Goal: Task Accomplishment & Management: Manage account settings

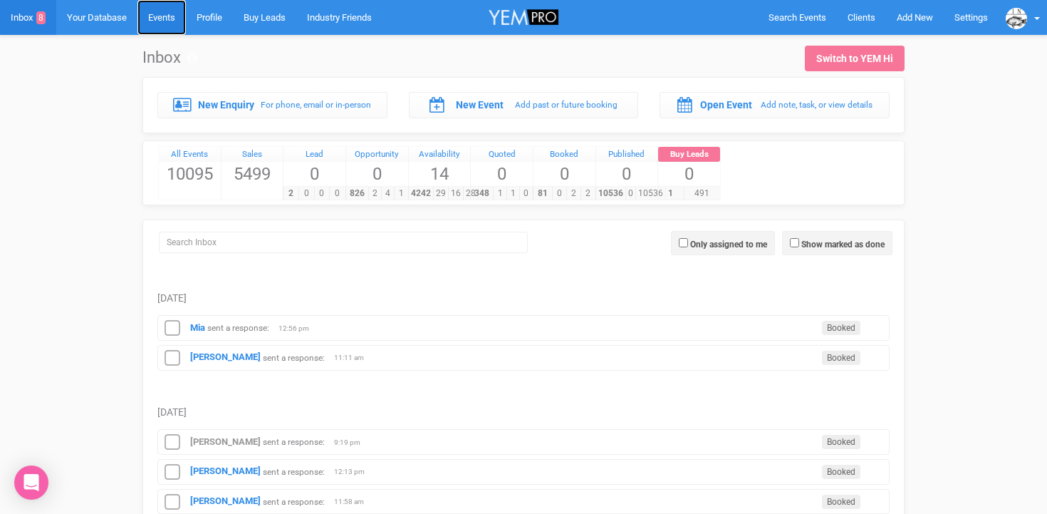
click at [172, 19] on link "Events" at bounding box center [161, 17] width 48 height 35
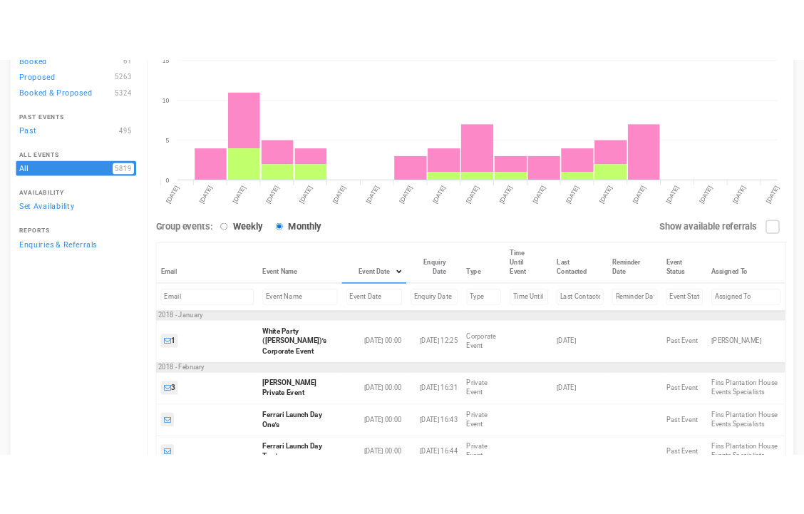
scroll to position [154, 0]
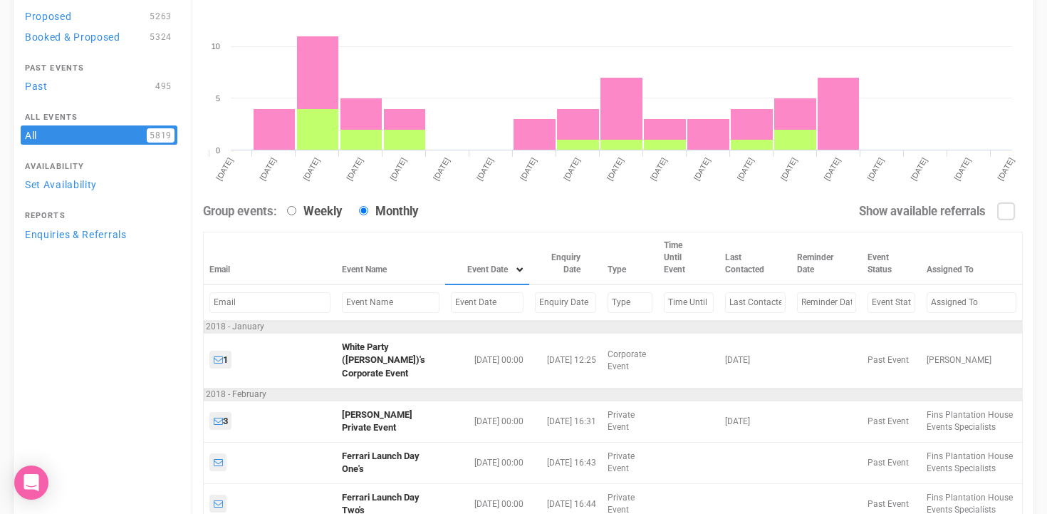
click at [369, 306] on input "text" at bounding box center [391, 302] width 98 height 21
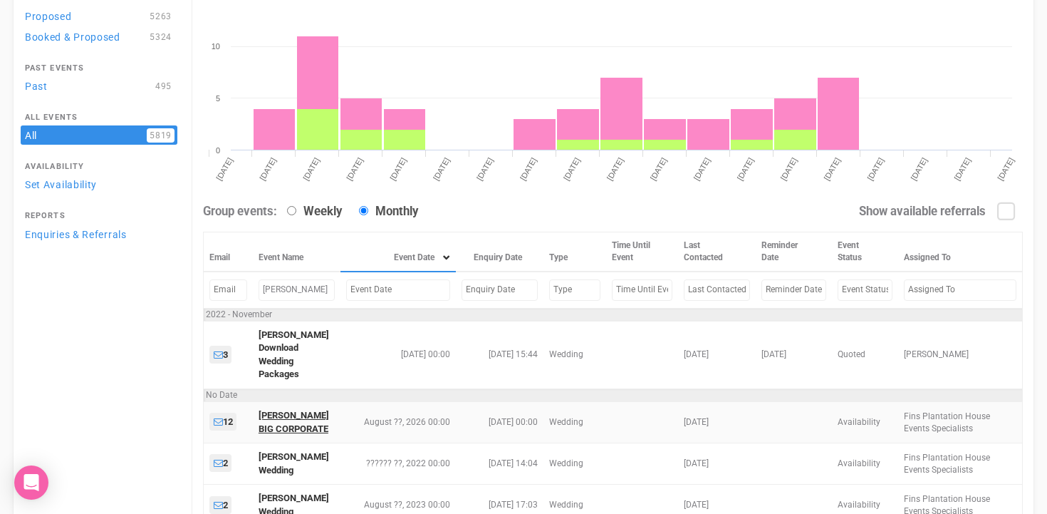
type input "jodie"
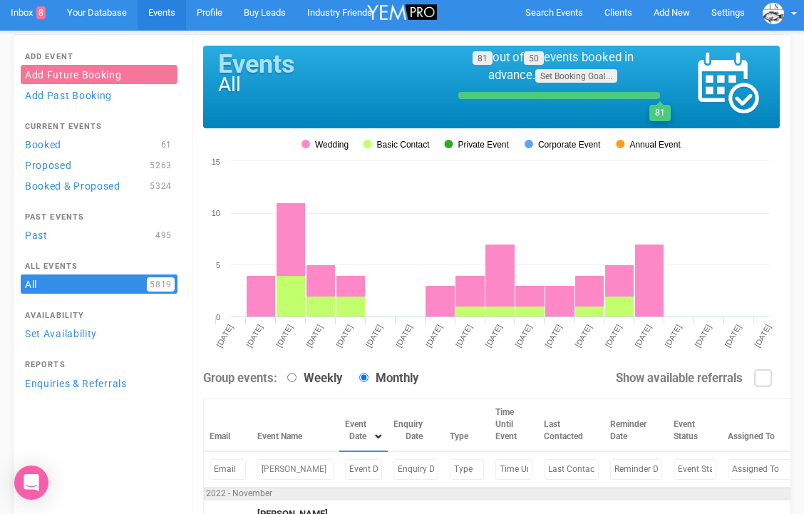
scroll to position [0, 0]
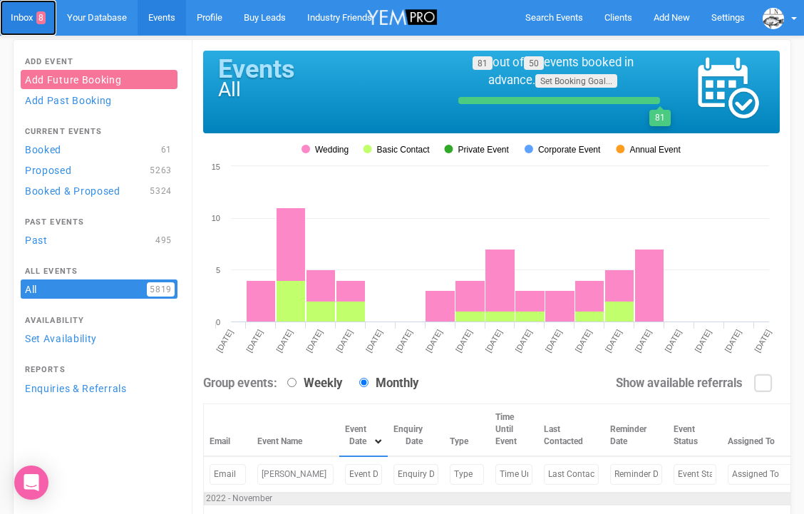
click at [29, 19] on link "Inbox 8" at bounding box center [28, 18] width 56 height 36
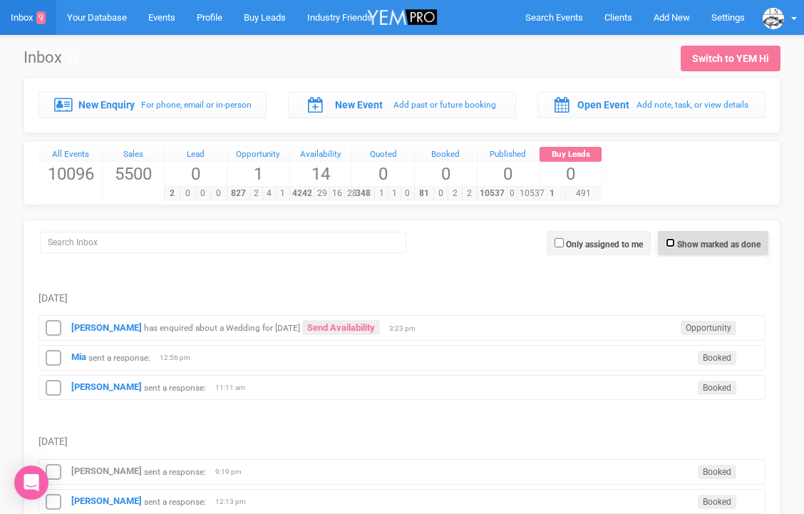
click at [665, 243] on input "Show marked as done" at bounding box center [669, 242] width 9 height 9
checkbox input "true"
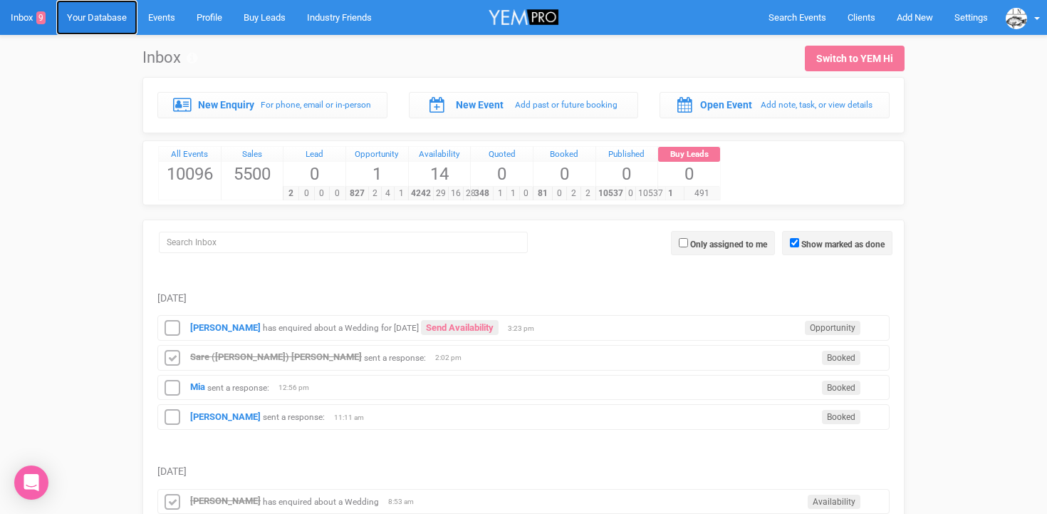
click at [93, 20] on link "Your Database" at bounding box center [96, 17] width 81 height 35
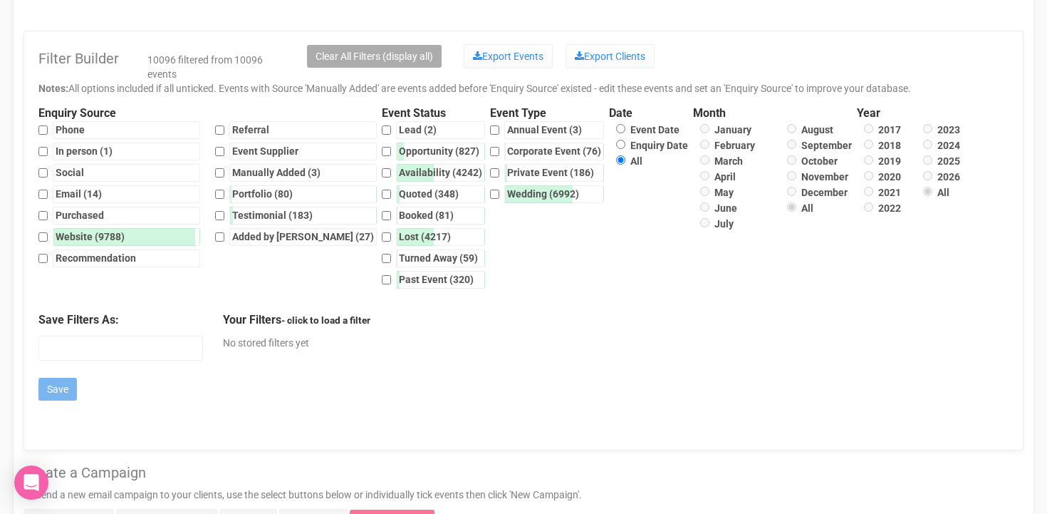
scroll to position [360, 0]
click at [616, 145] on input "Enquiry Date" at bounding box center [620, 143] width 9 height 9
radio input "true"
click at [923, 161] on input "2025" at bounding box center [927, 159] width 9 height 9
radio input "true"
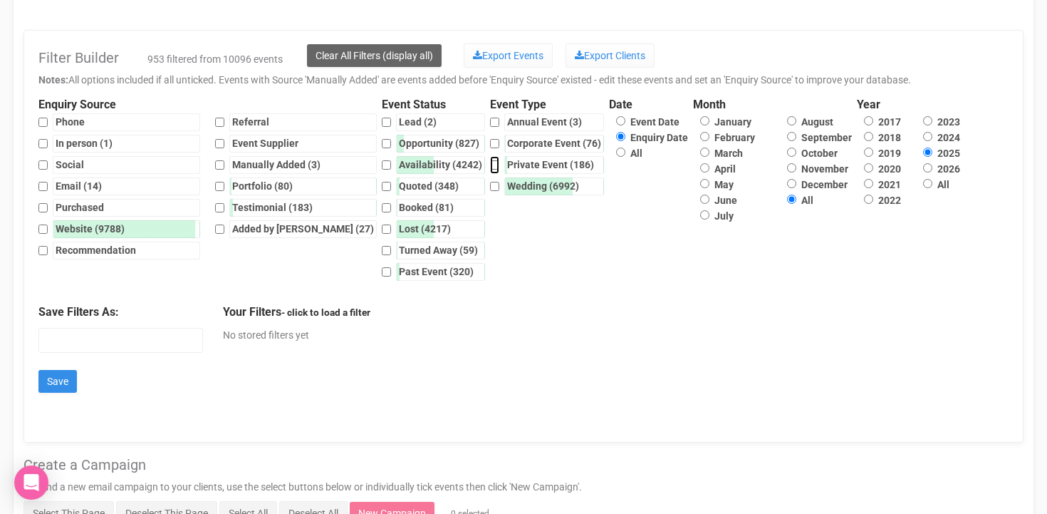
click at [490, 165] on input "Private Event (186)" at bounding box center [494, 165] width 9 height 18
checkbox input "false"
click at [382, 165] on input "Availability (4242)" at bounding box center [386, 165] width 9 height 18
checkbox input "true"
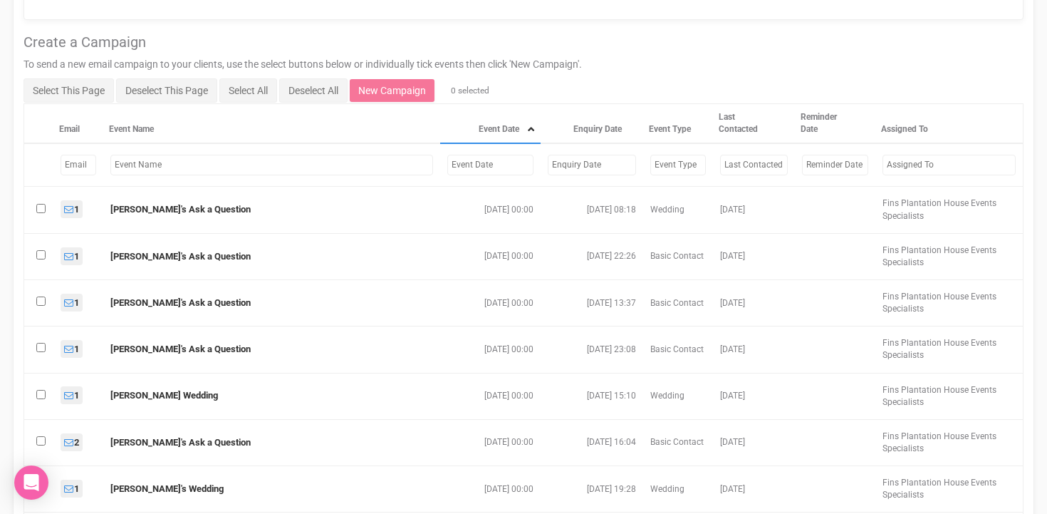
scroll to position [790, 0]
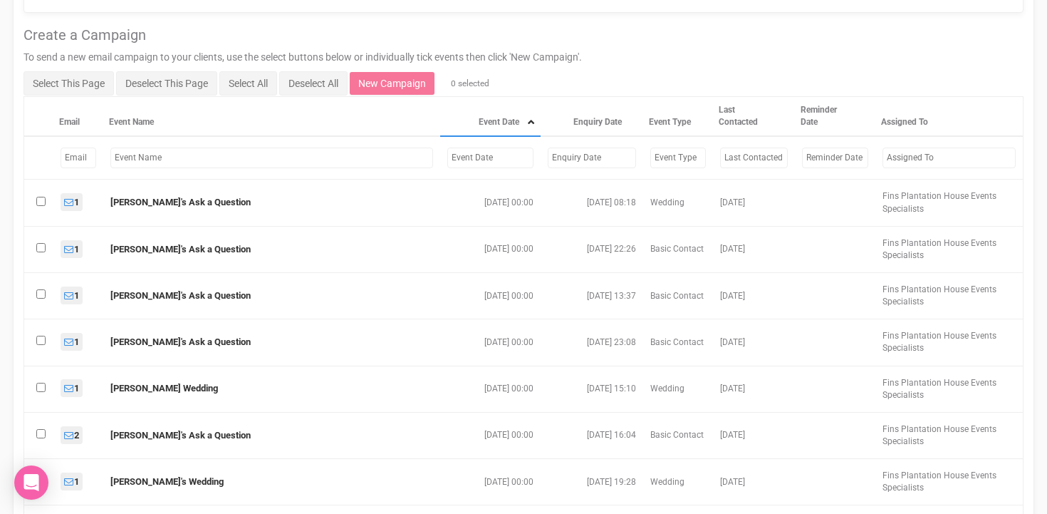
click at [142, 165] on input "text" at bounding box center [271, 157] width 323 height 21
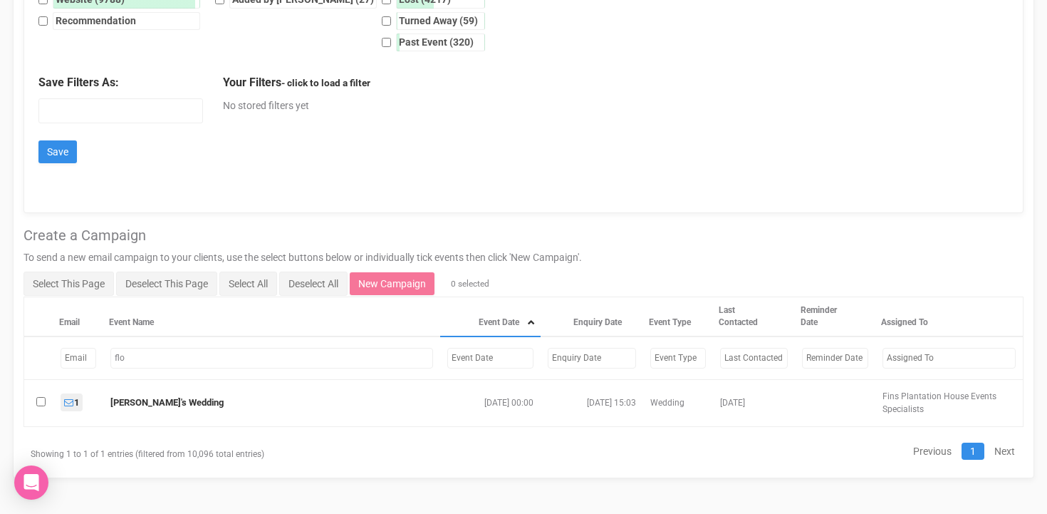
scroll to position [590, 0]
type input "florent"
click at [40, 403] on input "checkbox" at bounding box center [40, 401] width 9 height 9
checkbox input "true"
click at [418, 279] on link "New Campaign" at bounding box center [392, 283] width 85 height 23
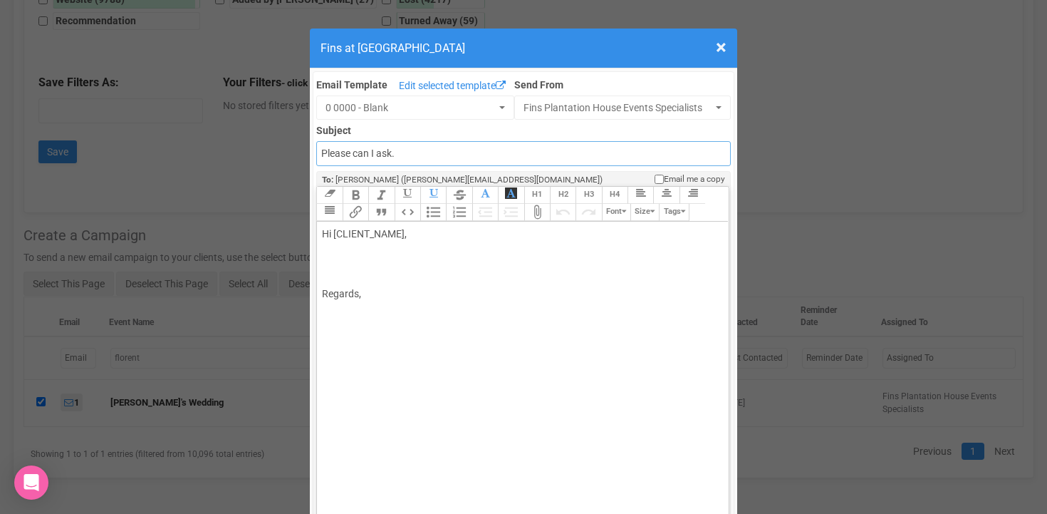
drag, startPoint x: 419, startPoint y: 155, endPoint x: 299, endPoint y: 152, distance: 119.7
drag, startPoint x: 410, startPoint y: 152, endPoint x: 303, endPoint y: 152, distance: 107.6
paste input "EXCITING NEWS - SAVE $1,000 OR MORE"
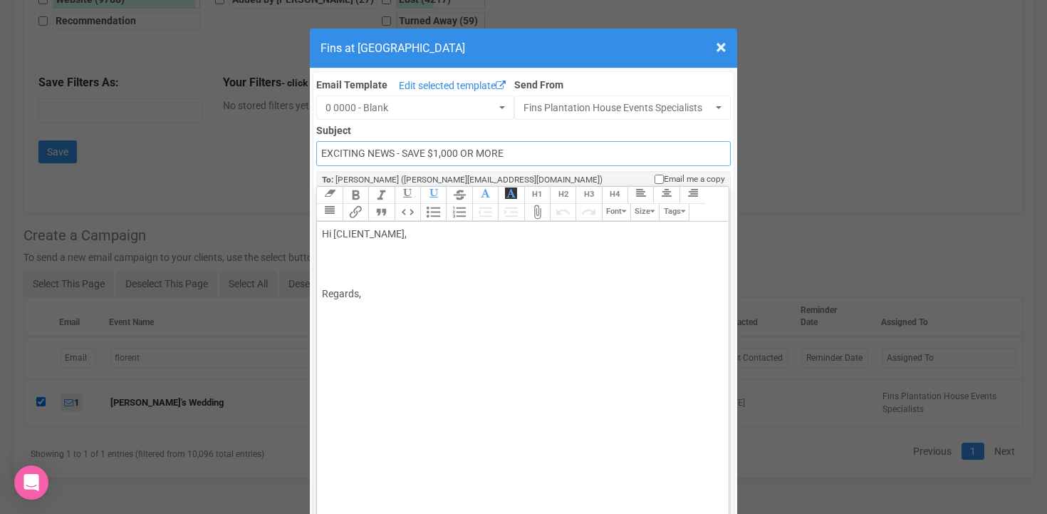
click at [323, 155] on input "EXCITING NEWS - SAVE $1,000 OR MORE" at bounding box center [523, 153] width 414 height 25
click at [534, 153] on input "🥂 EXCITING NEWS - SAVE $1,000 OR MORE" at bounding box center [523, 153] width 414 height 25
type input "🥂 EXCITING NEWS - SAVE $1,000 OR MORE 🍾"
click at [324, 261] on div "Hi [CLIENT_NAME], Regards," at bounding box center [520, 264] width 396 height 75
drag, startPoint x: 326, startPoint y: 261, endPoint x: 478, endPoint y: 422, distance: 221.7
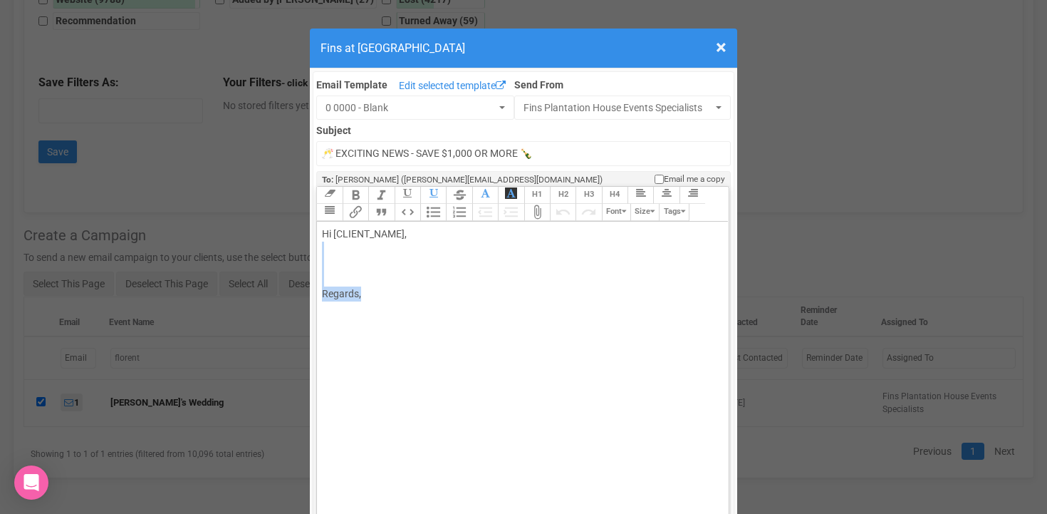
click at [477, 420] on trix-editor "Hi [CLIENT_NAME], Regards," at bounding box center [522, 376] width 411 height 308
paste trix-editor "I just wanted to share some <strong>exciting news</strong>: Fins at Plantation …"
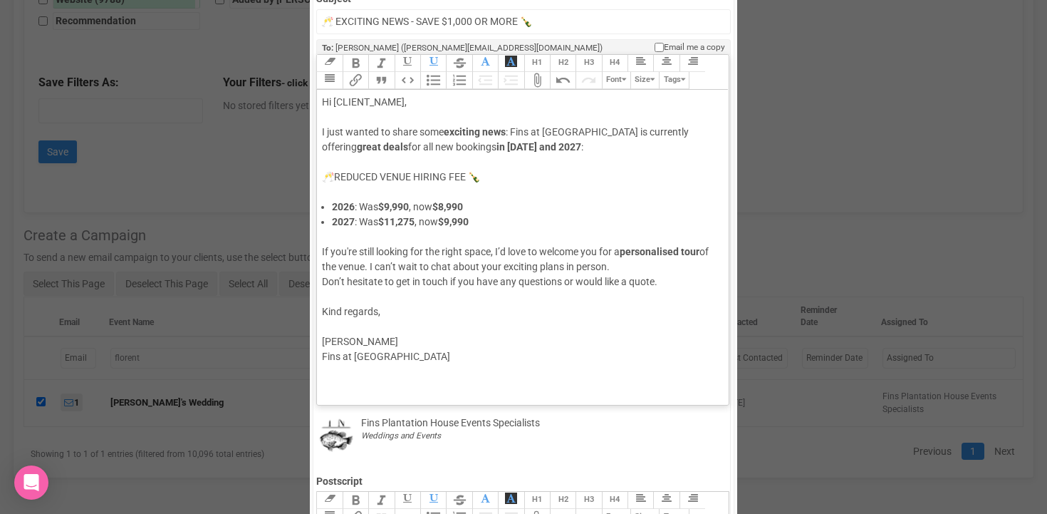
scroll to position [161, 0]
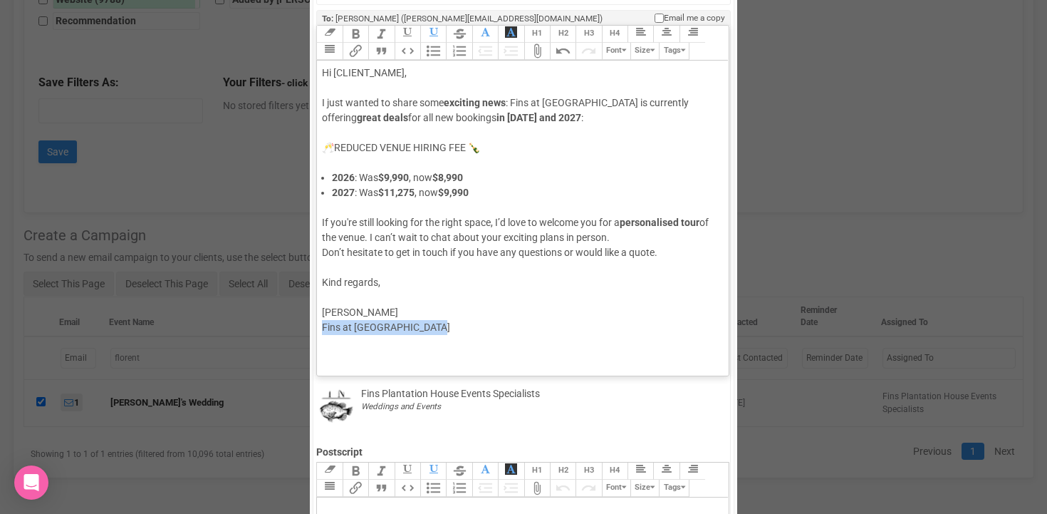
drag, startPoint x: 441, startPoint y: 327, endPoint x: 316, endPoint y: 329, distance: 125.4
click at [316, 329] on div "Email Template Edit selected template 0 0000 - Blank Client 0 0000 - Blank 0 00…" at bounding box center [524, 377] width 422 height 935
click at [333, 146] on div "🥂REDUCED VENUE HIRING FEE 🍾" at bounding box center [520, 147] width 396 height 15
type trix-editor "<div>Hi [CLIENT_NAME],<br><br>I just wanted to share some <strong>exciting news…"
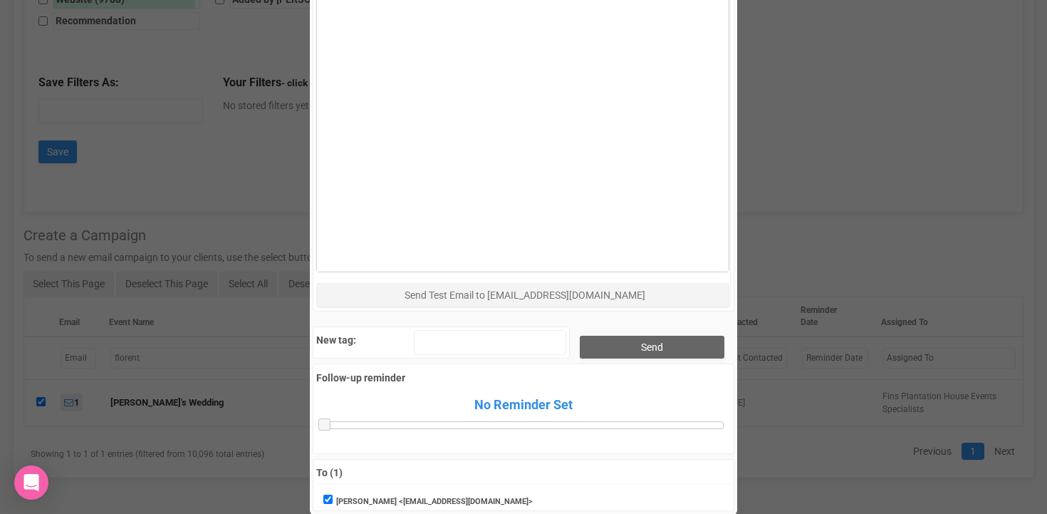
scroll to position [710, 0]
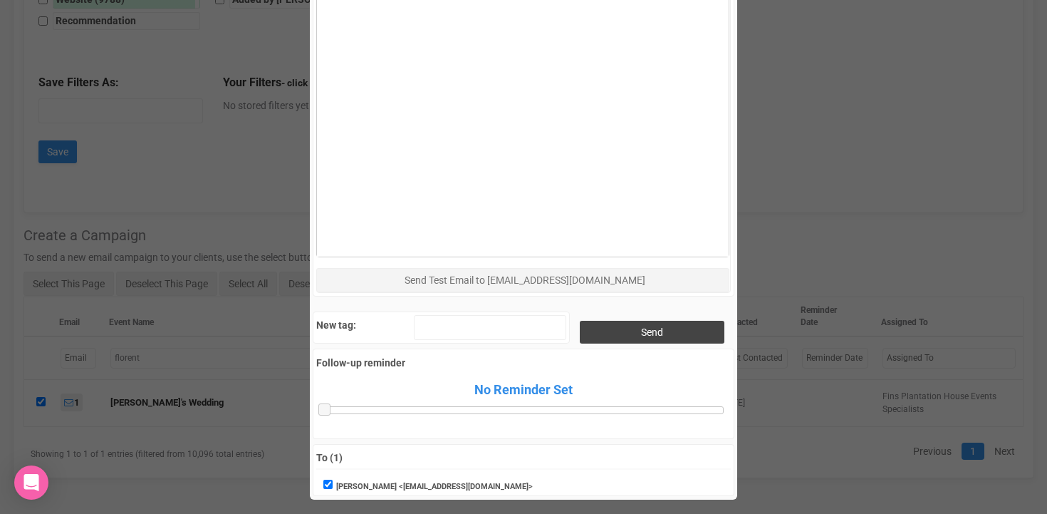
click at [657, 337] on input "Send" at bounding box center [652, 332] width 145 height 23
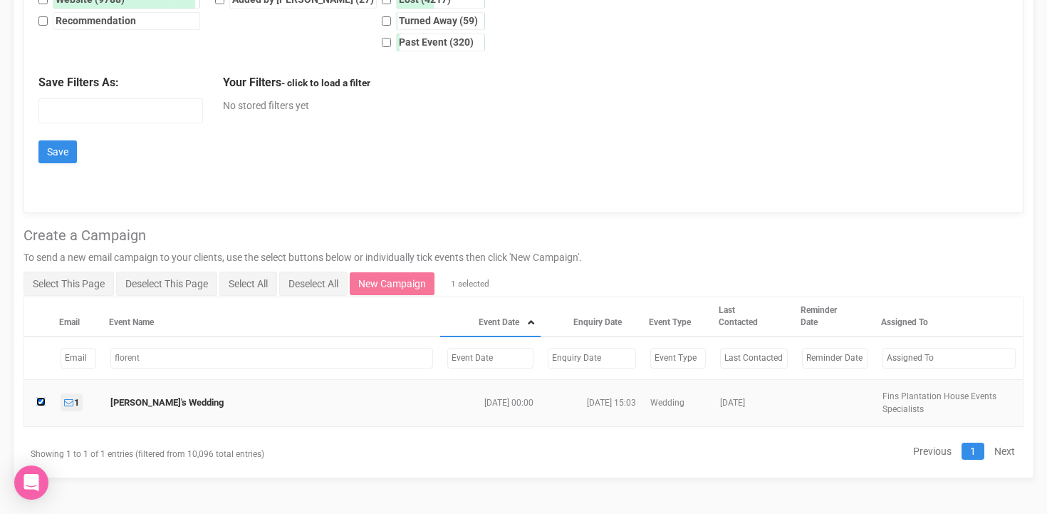
click at [41, 400] on input "checkbox" at bounding box center [40, 401] width 9 height 9
checkbox input "false"
click at [148, 356] on input "florent" at bounding box center [271, 358] width 323 height 21
type input "f"
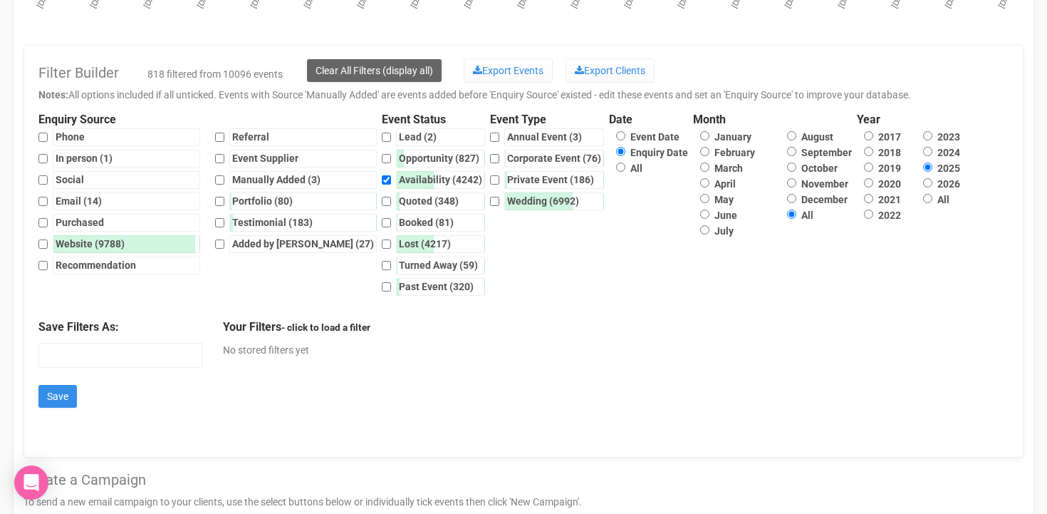
scroll to position [342, 0]
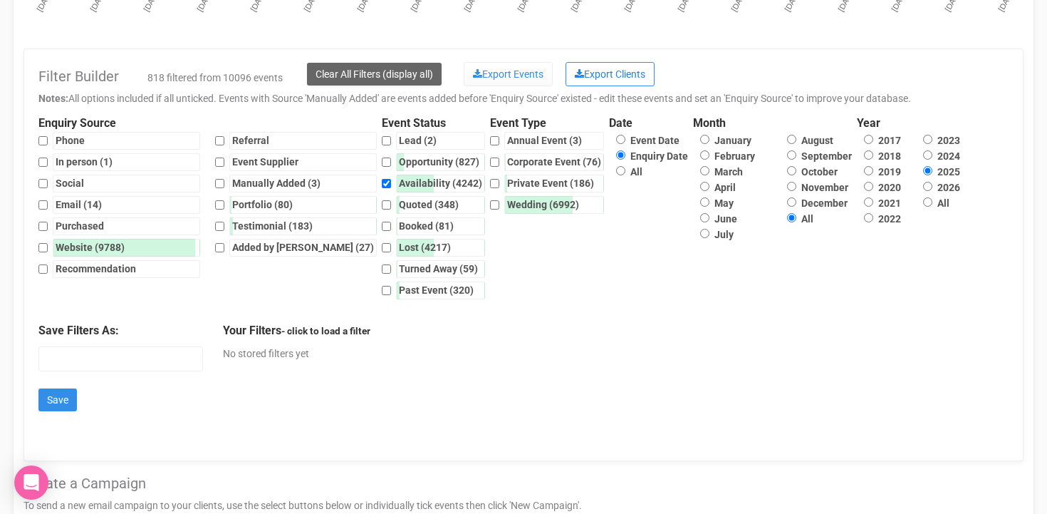
click at [621, 76] on link "Export Clients" at bounding box center [610, 74] width 89 height 24
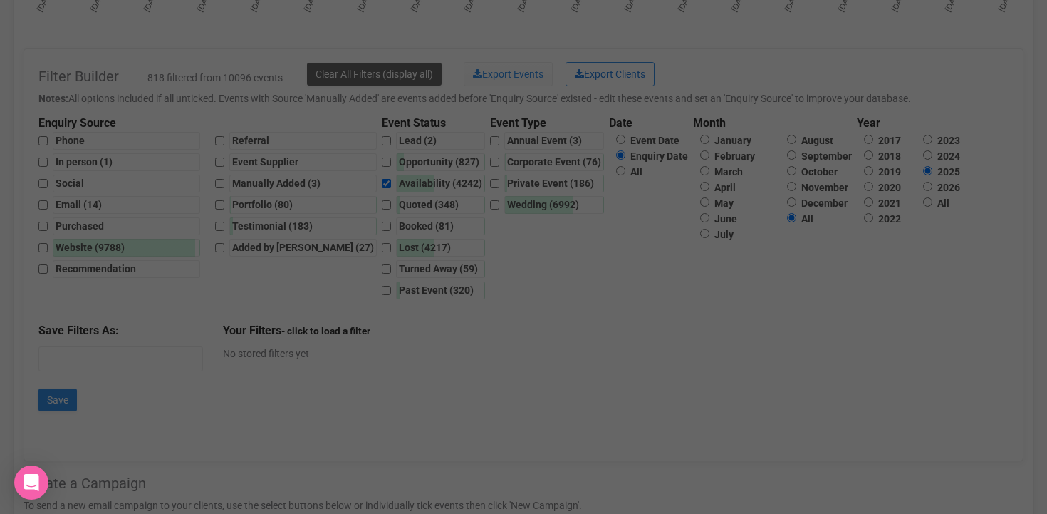
scroll to position [0, 0]
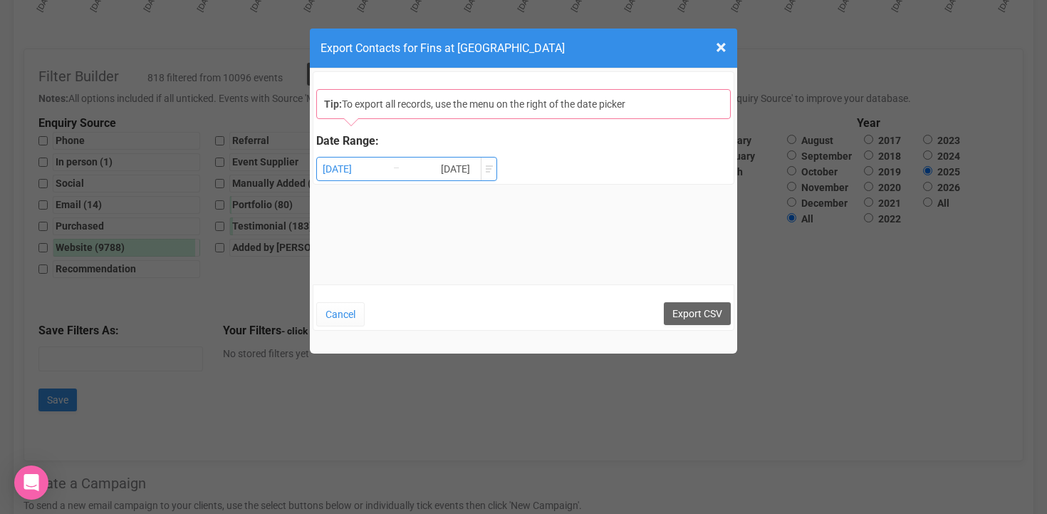
click at [349, 169] on div "July 1, 2025" at bounding box center [337, 169] width 29 height 24
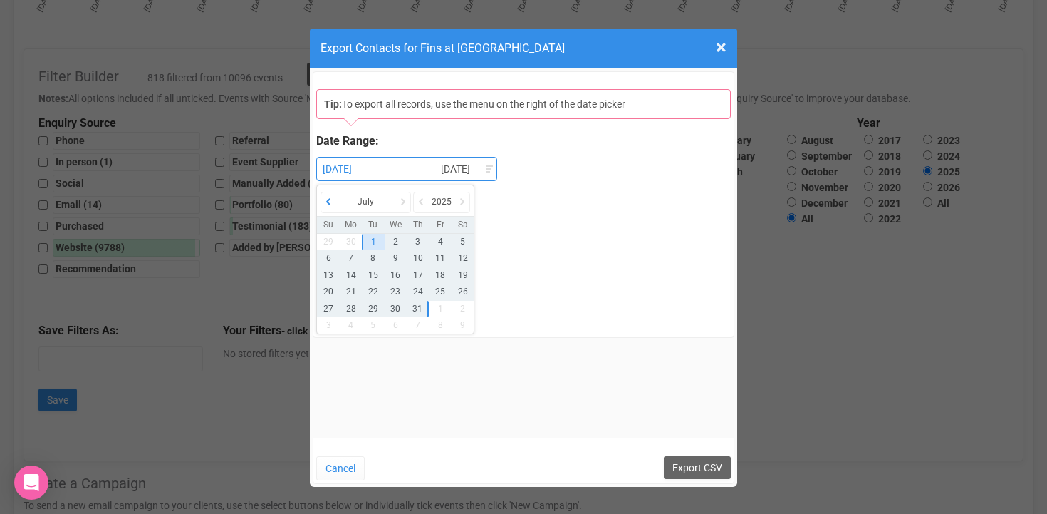
click at [331, 204] on icon at bounding box center [328, 202] width 14 height 20
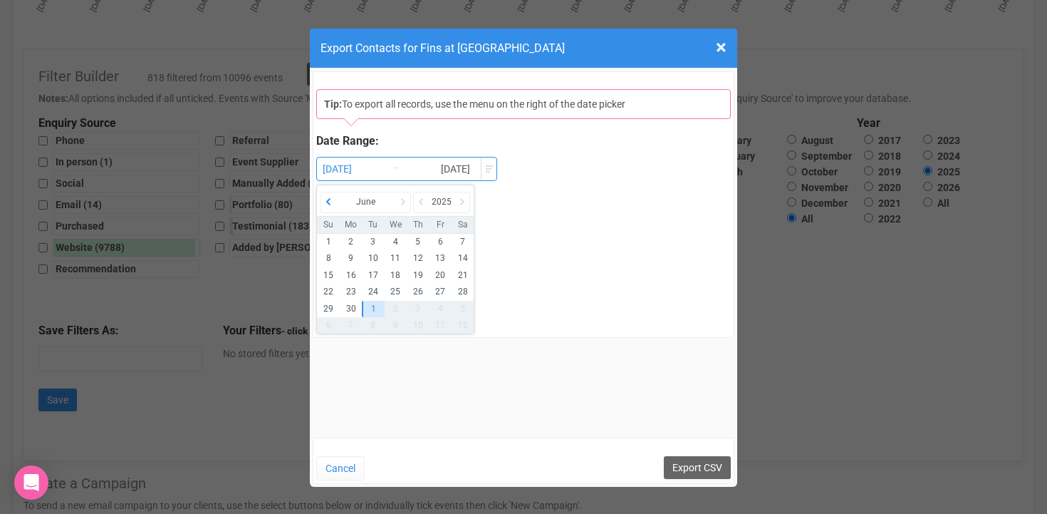
click at [331, 204] on icon at bounding box center [328, 202] width 14 height 20
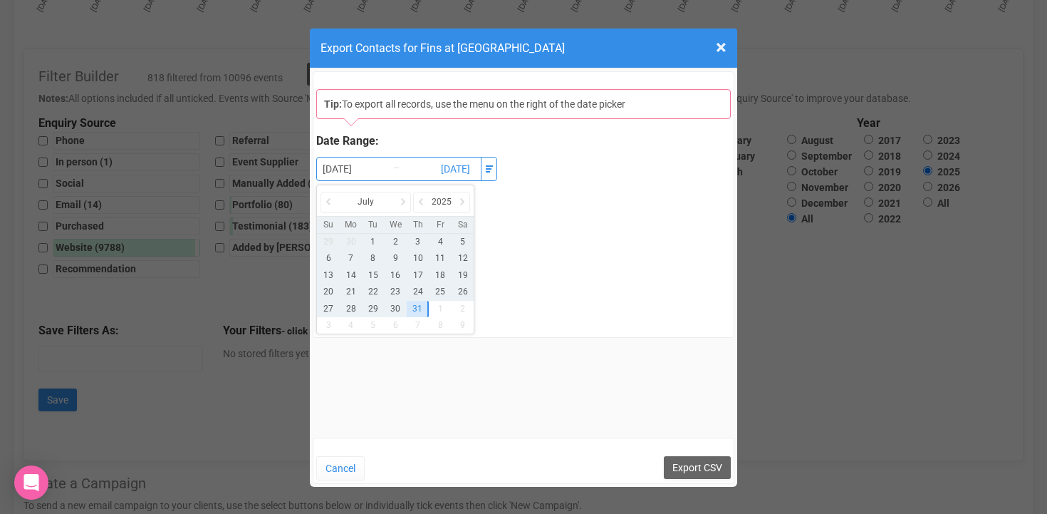
click at [487, 171] on span at bounding box center [488, 171] width 4 height 1
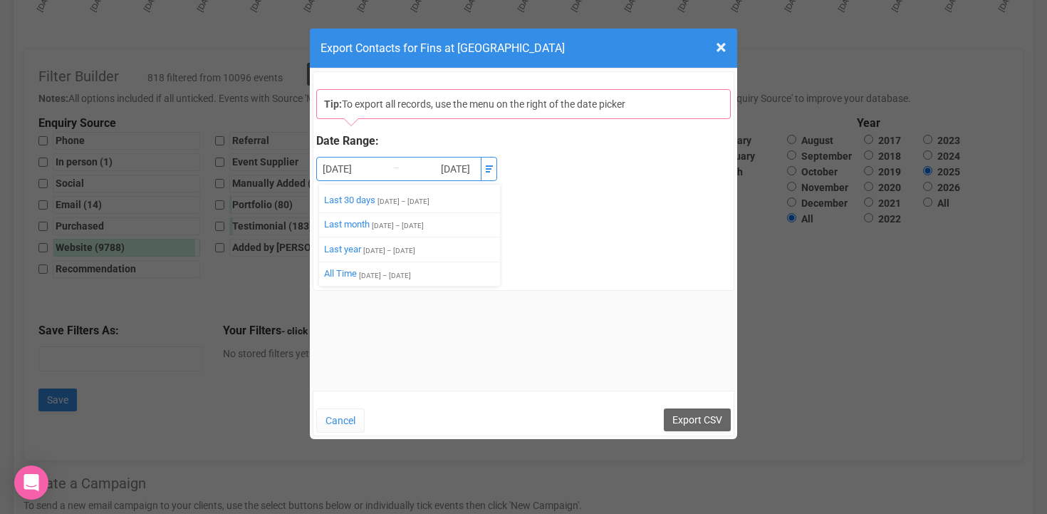
click at [487, 171] on span at bounding box center [488, 171] width 4 height 1
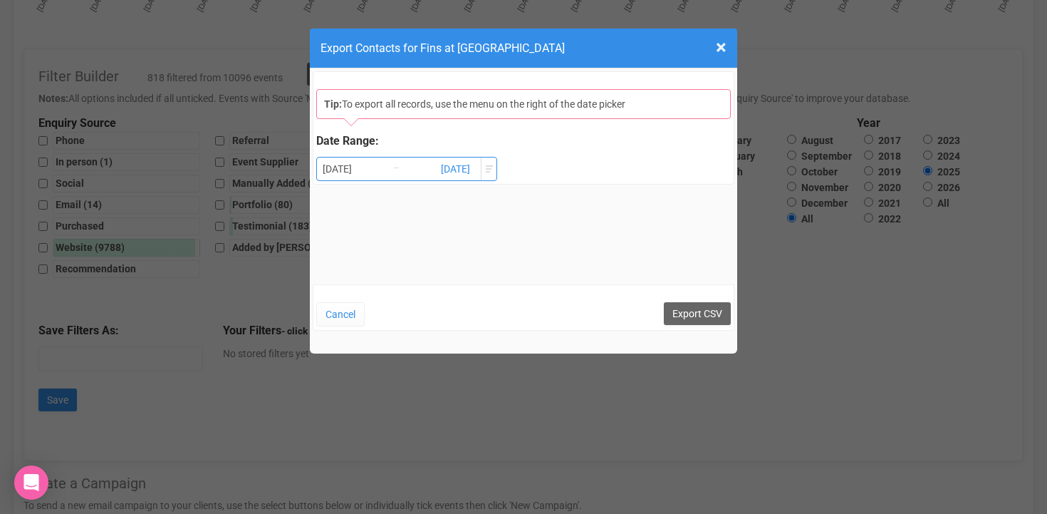
click at [452, 168] on div "July 31, 2025" at bounding box center [455, 169] width 29 height 24
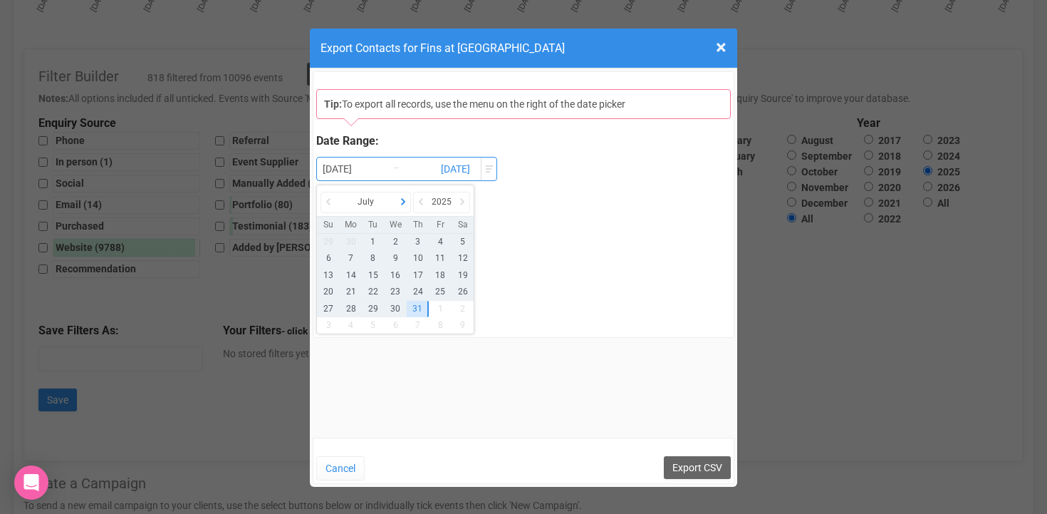
click at [406, 203] on icon at bounding box center [403, 202] width 14 height 20
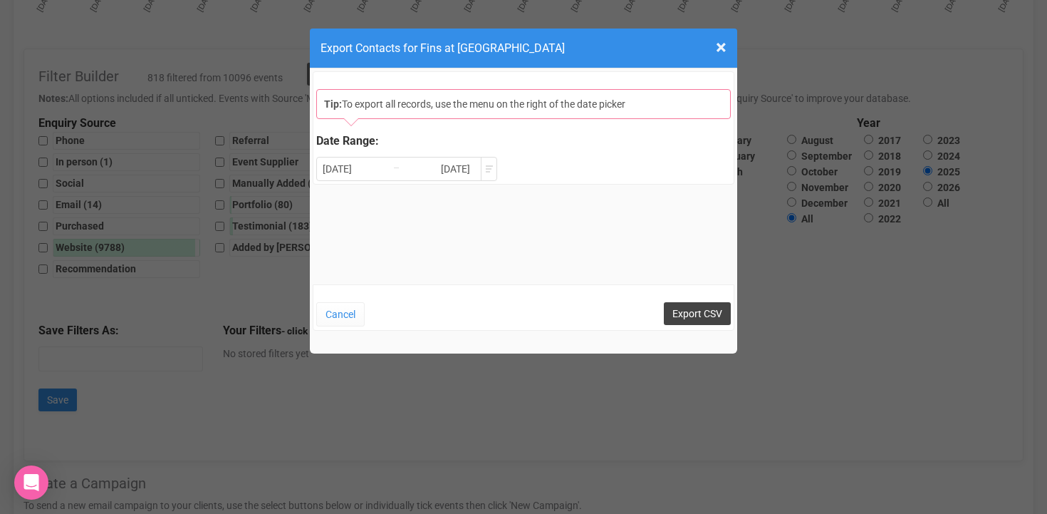
click at [689, 313] on input "Export CSV" at bounding box center [697, 313] width 67 height 23
click at [350, 318] on button "Cancel" at bounding box center [340, 314] width 48 height 24
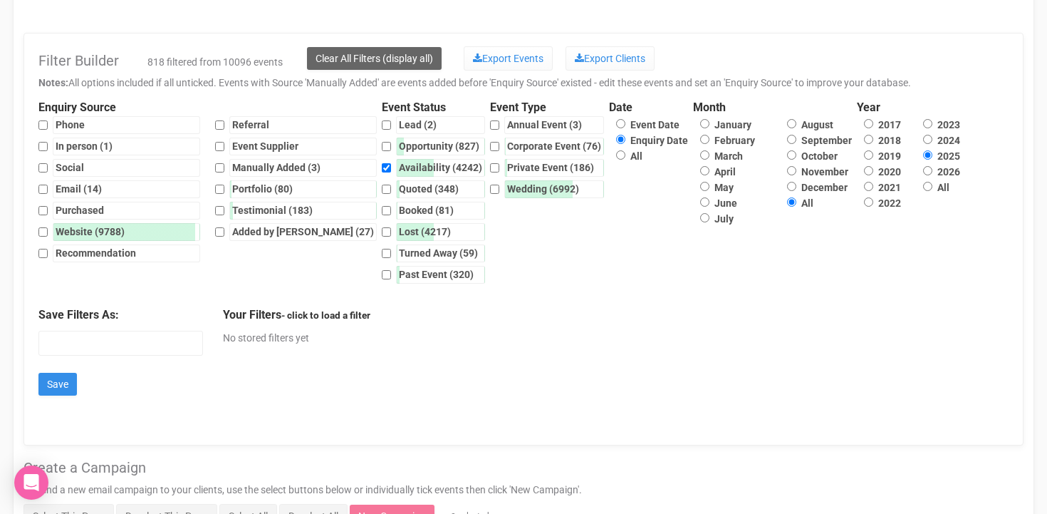
scroll to position [358, 0]
click at [490, 189] on input "Wedding (6992)" at bounding box center [494, 189] width 9 height 18
checkbox input "true"
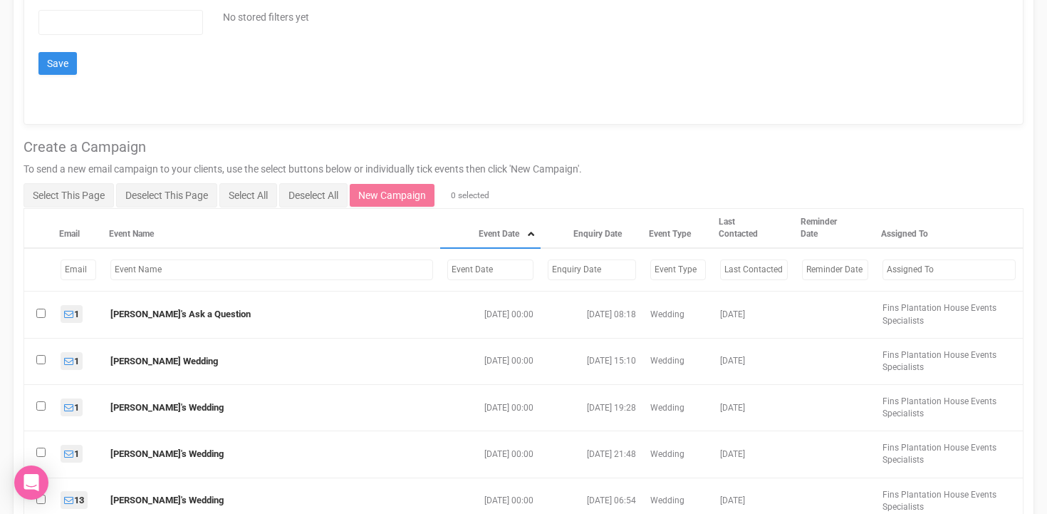
scroll to position [680, 0]
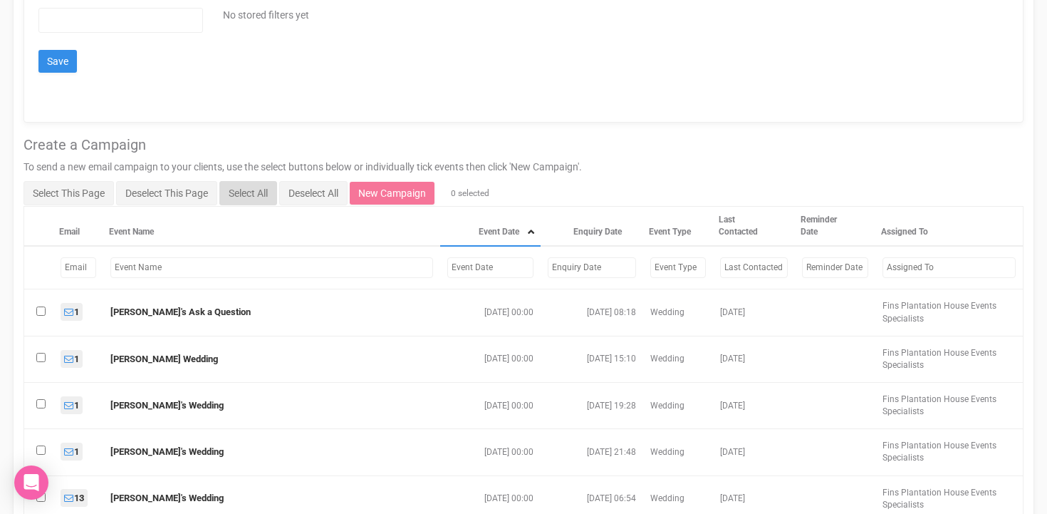
click at [254, 196] on button "Select All" at bounding box center [248, 193] width 58 height 24
checkbox input "true"
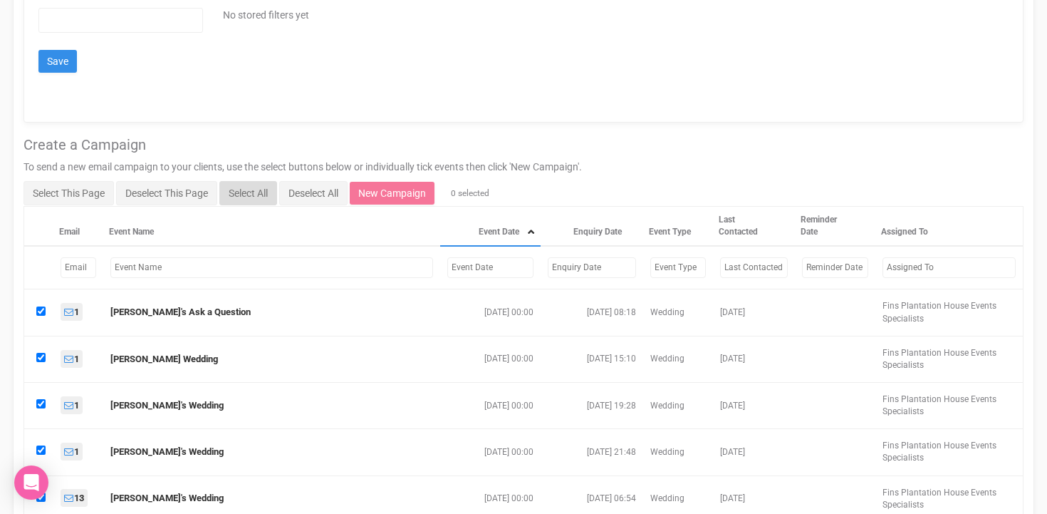
checkbox input "true"
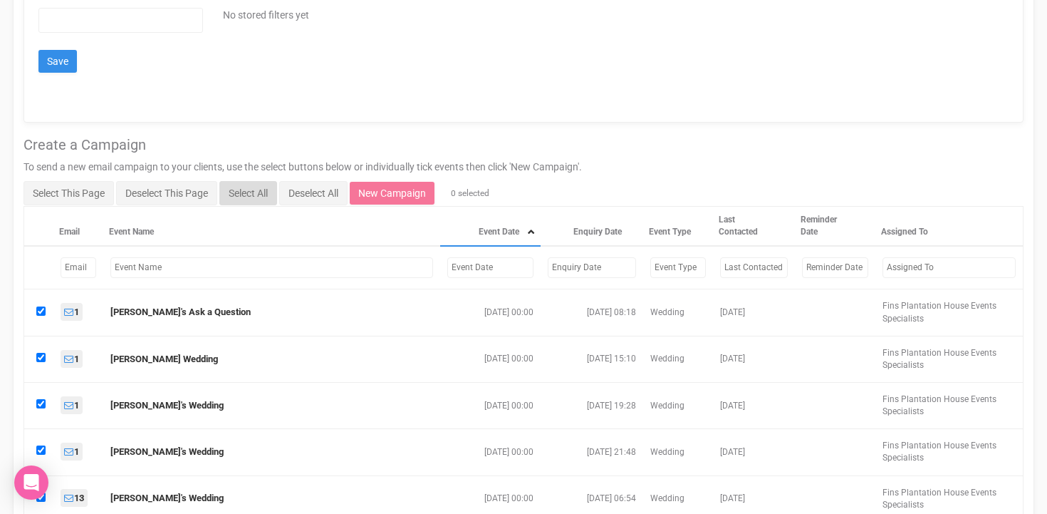
checkbox input "true"
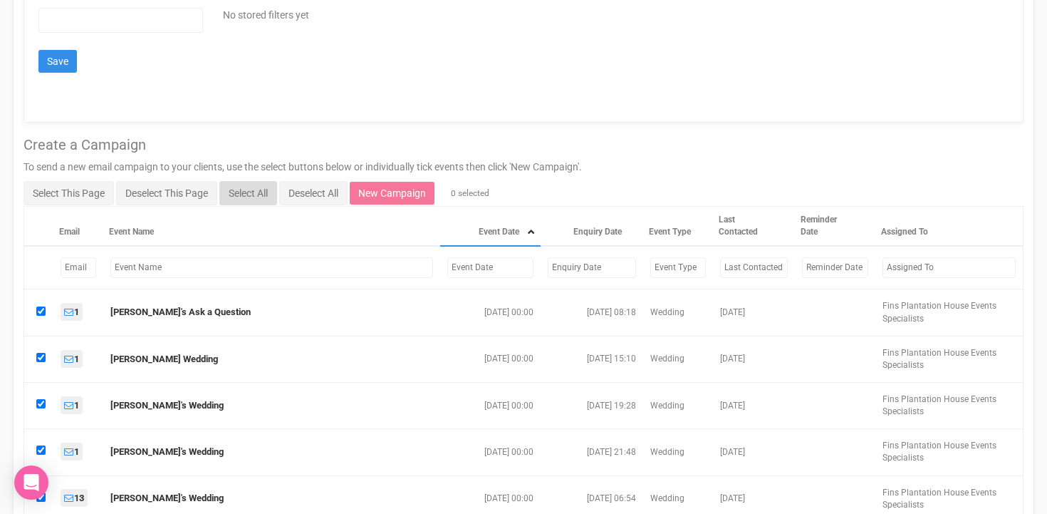
checkbox input "true"
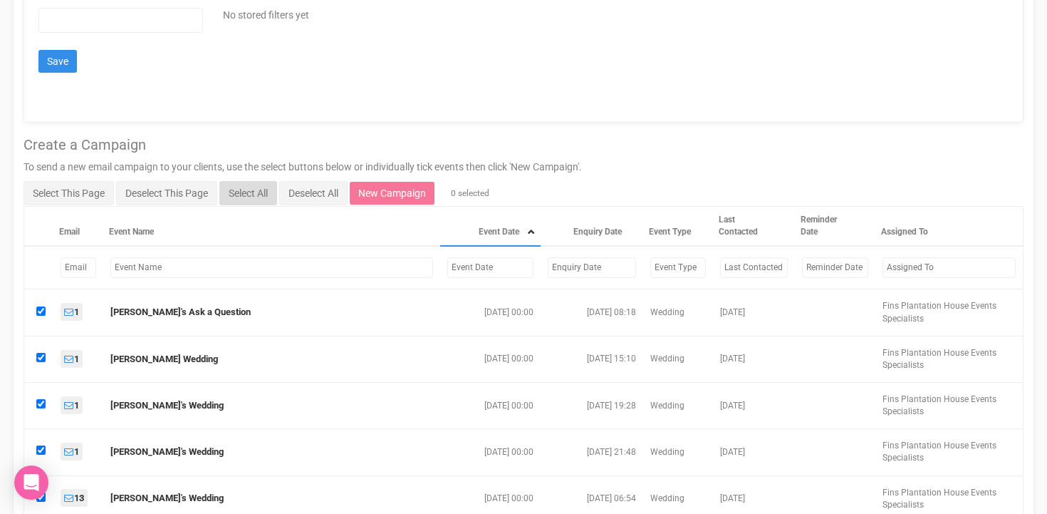
checkbox input "true"
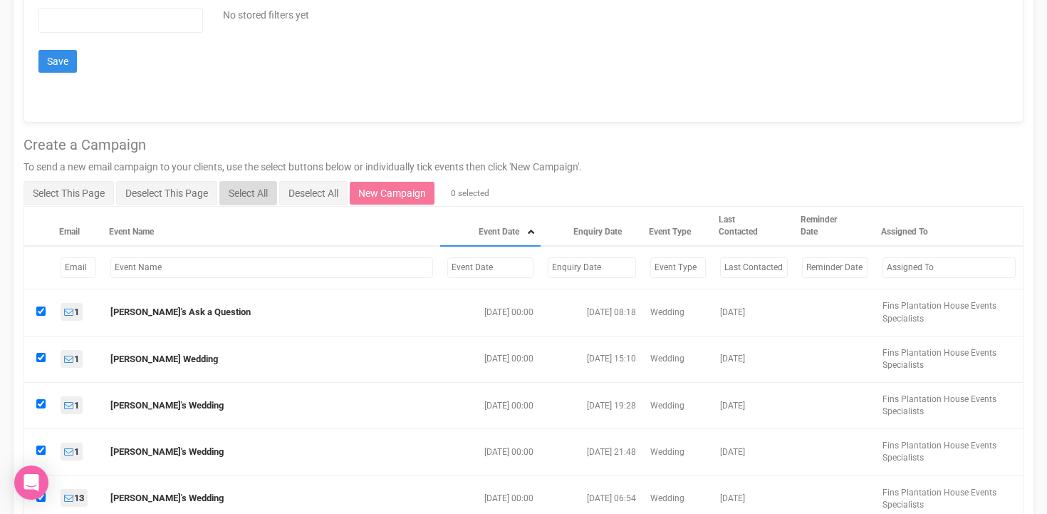
checkbox input "true"
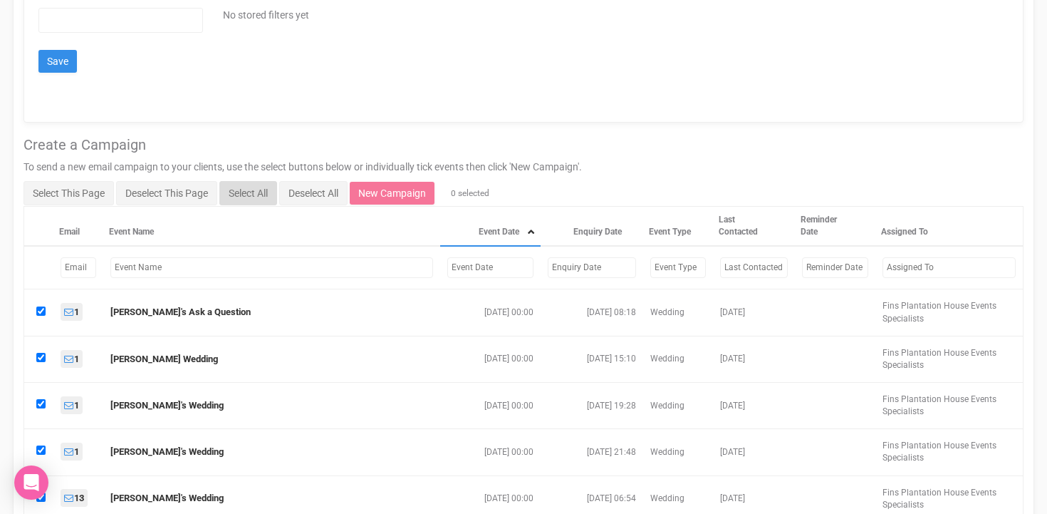
checkbox input "true"
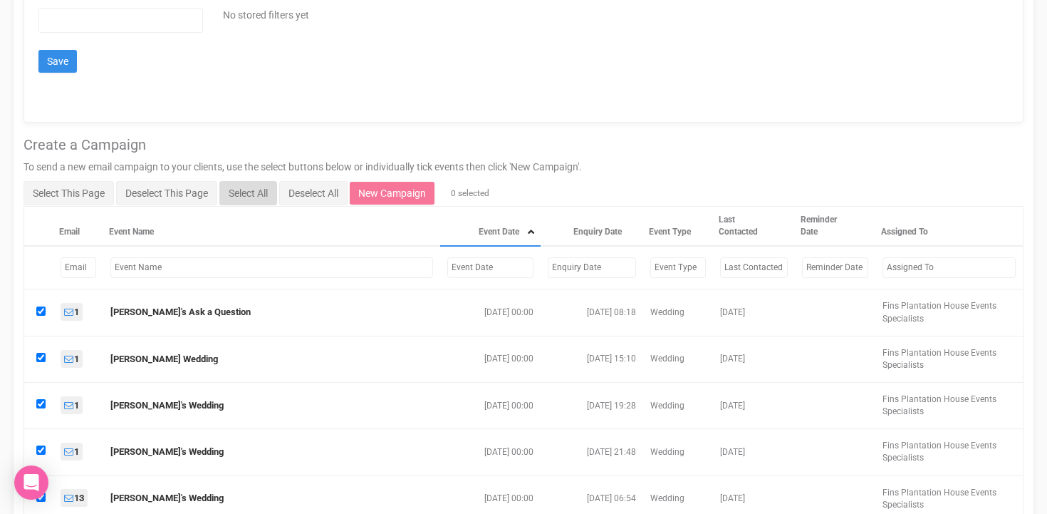
checkbox input "true"
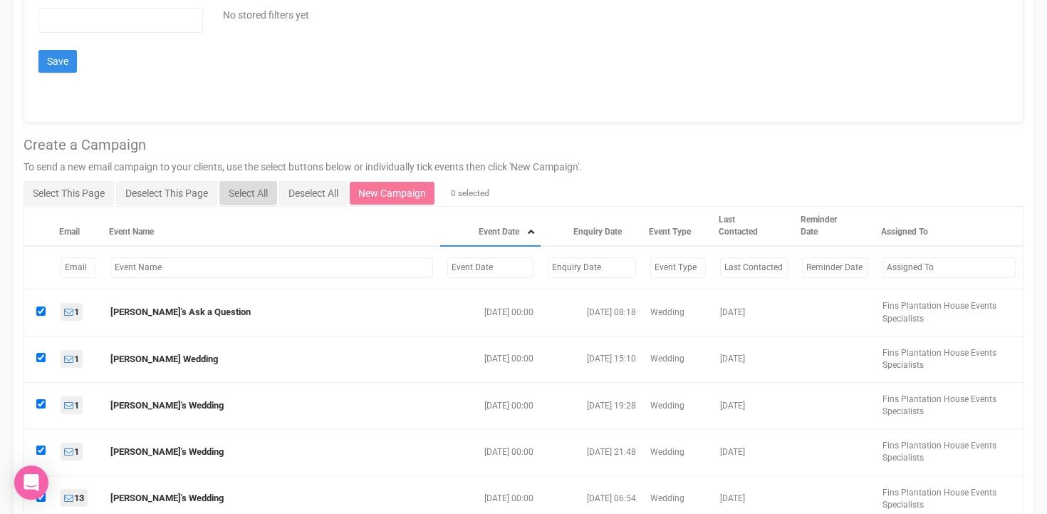
checkbox input "true"
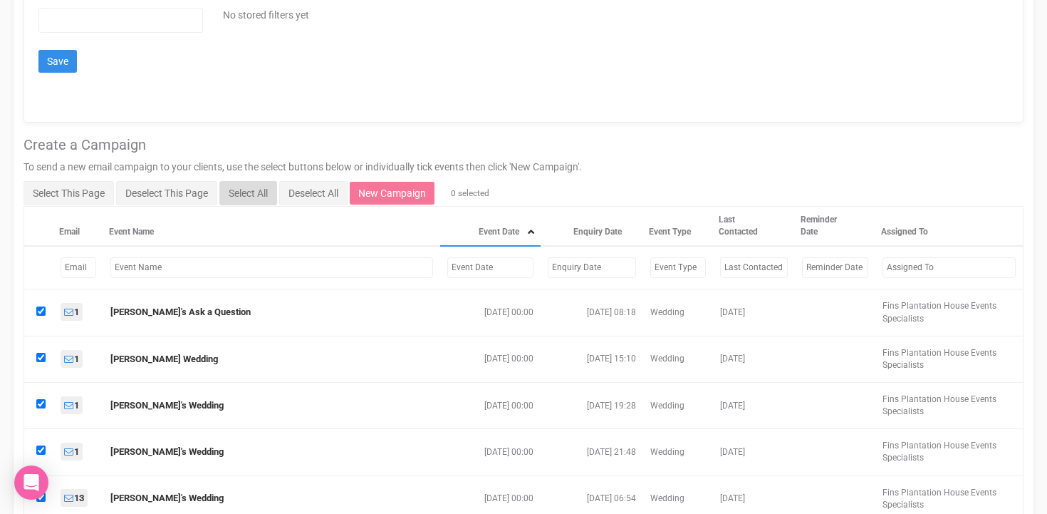
checkbox input "true"
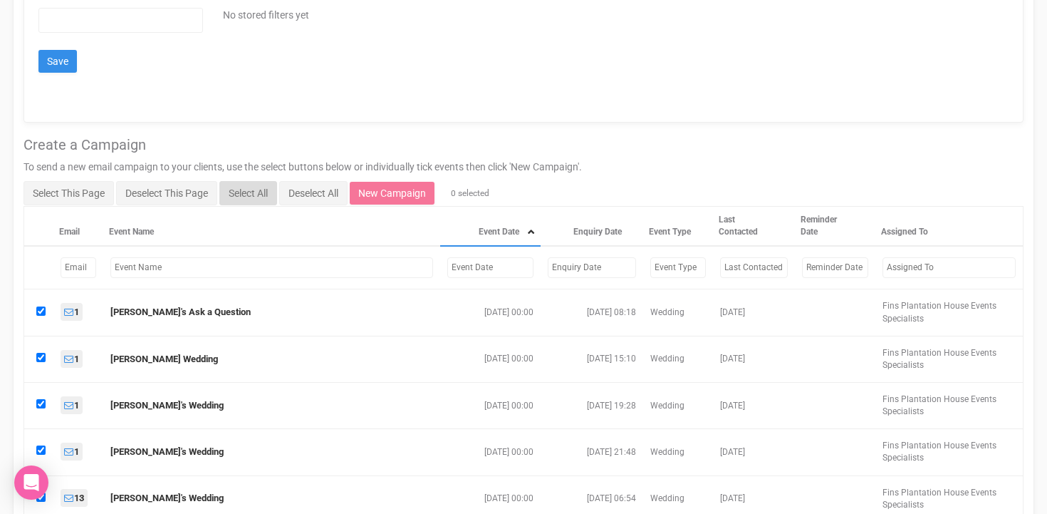
checkbox input "true"
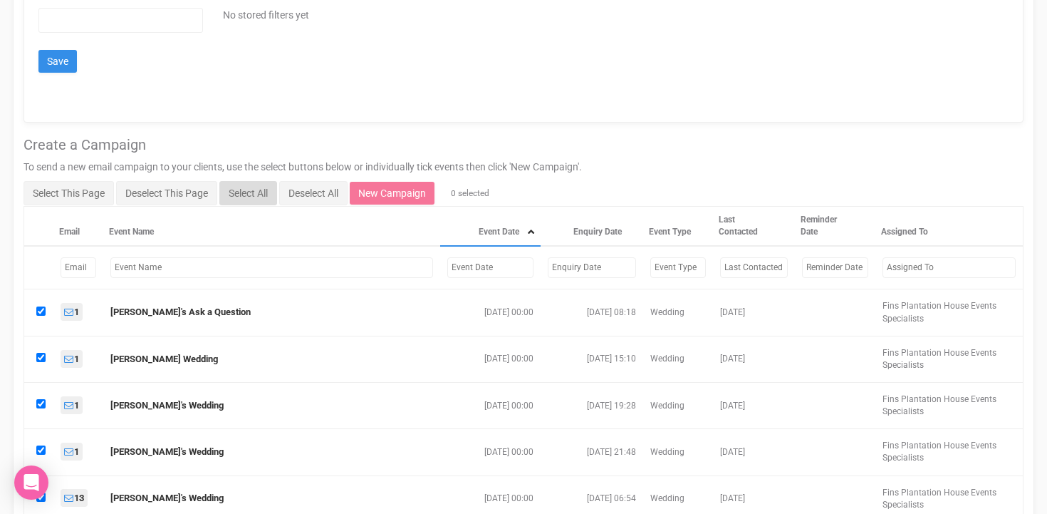
checkbox input "true"
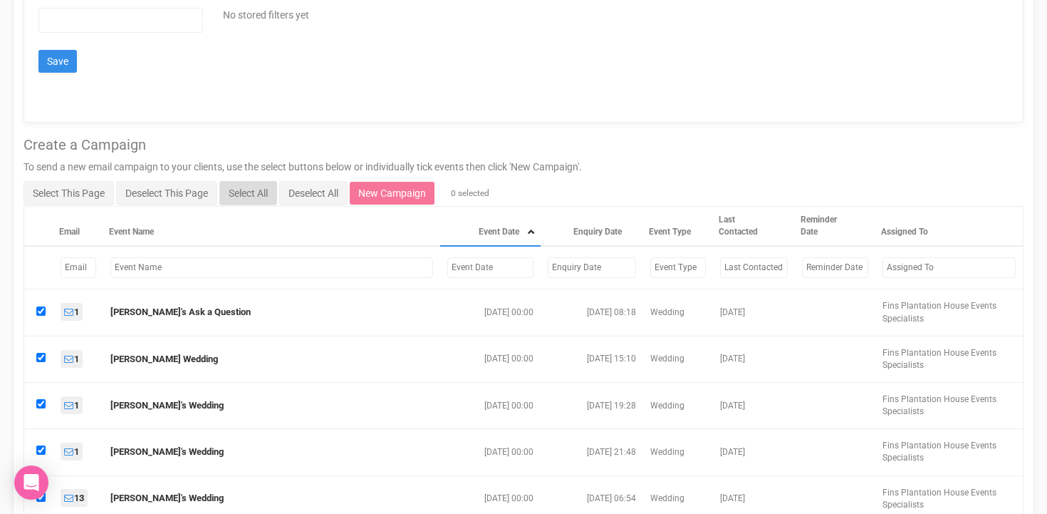
checkbox input "true"
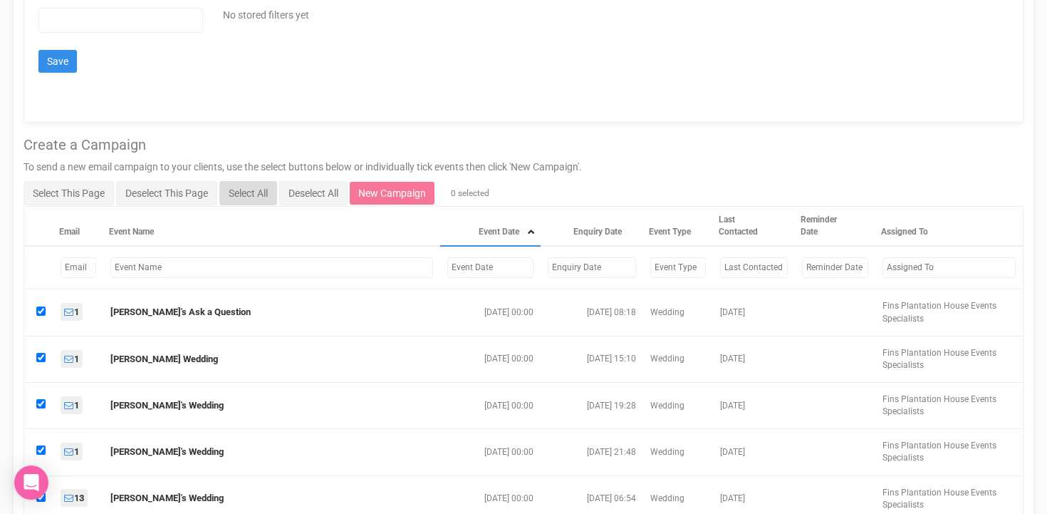
checkbox input "true"
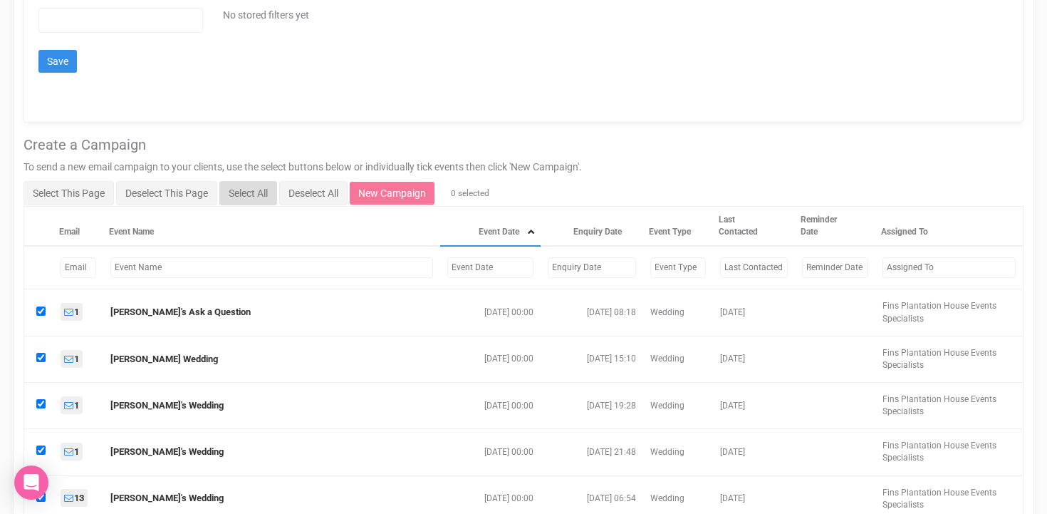
checkbox input "true"
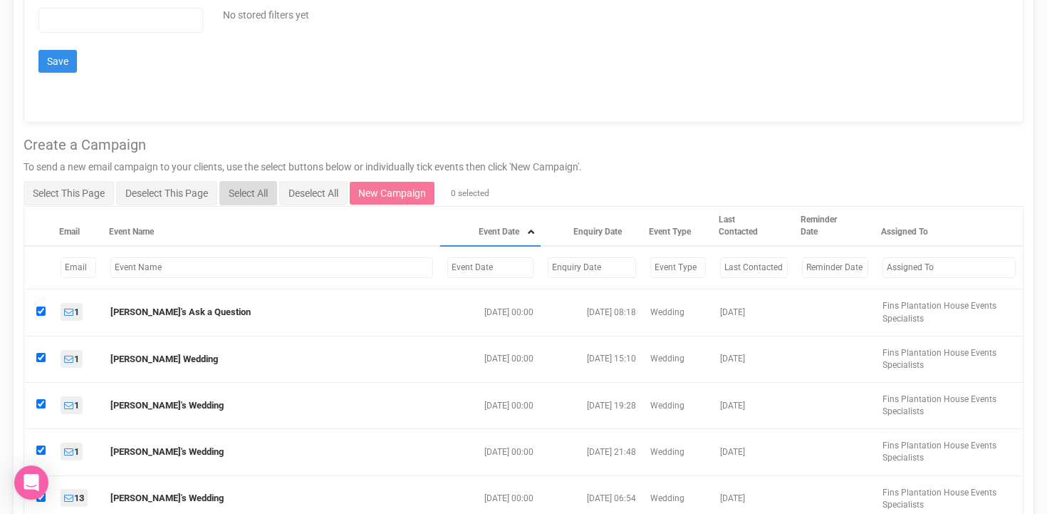
checkbox input "true"
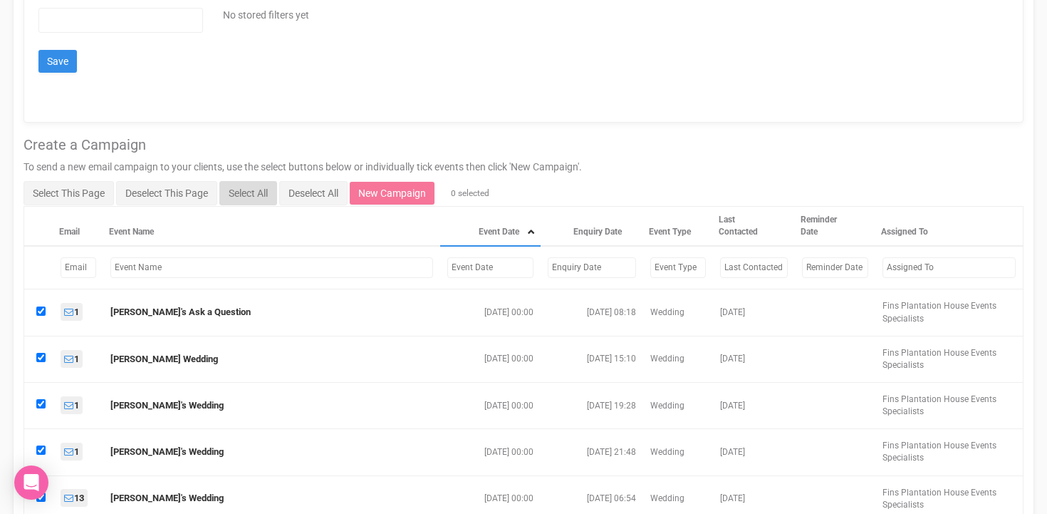
checkbox input "true"
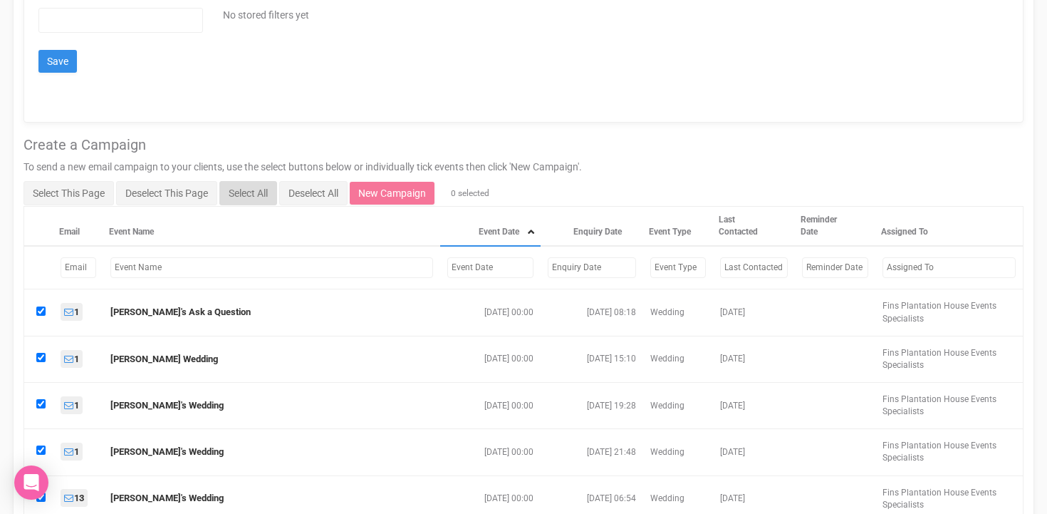
checkbox input "true"
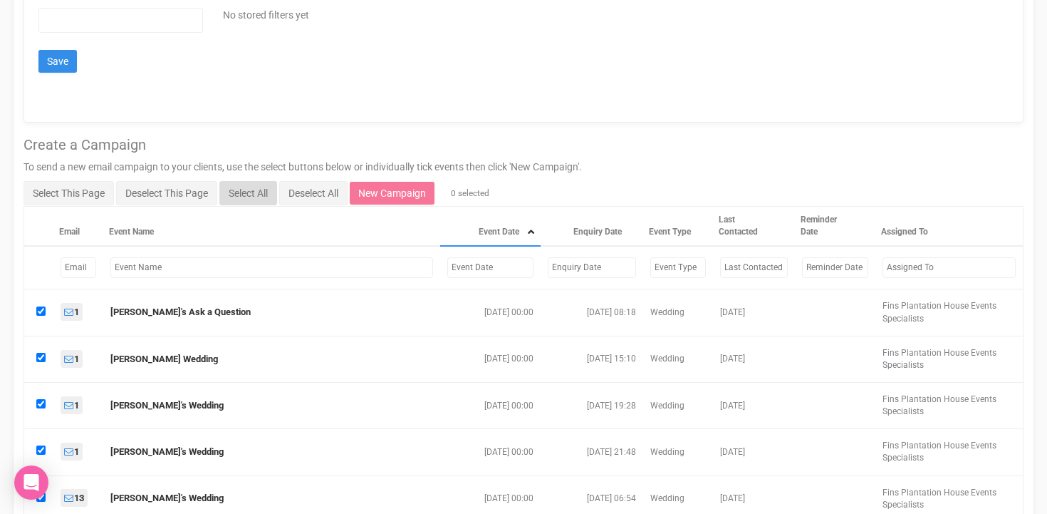
checkbox input "true"
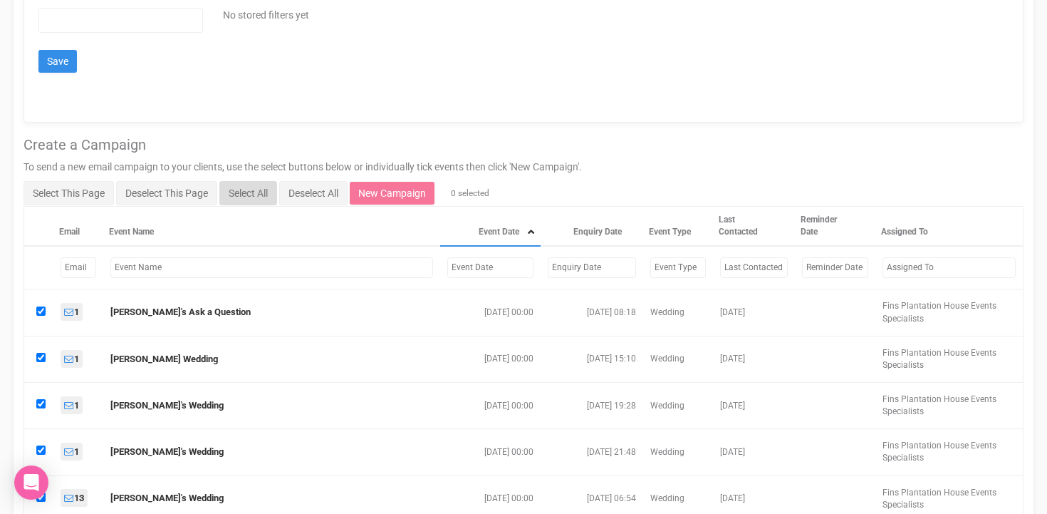
checkbox input "true"
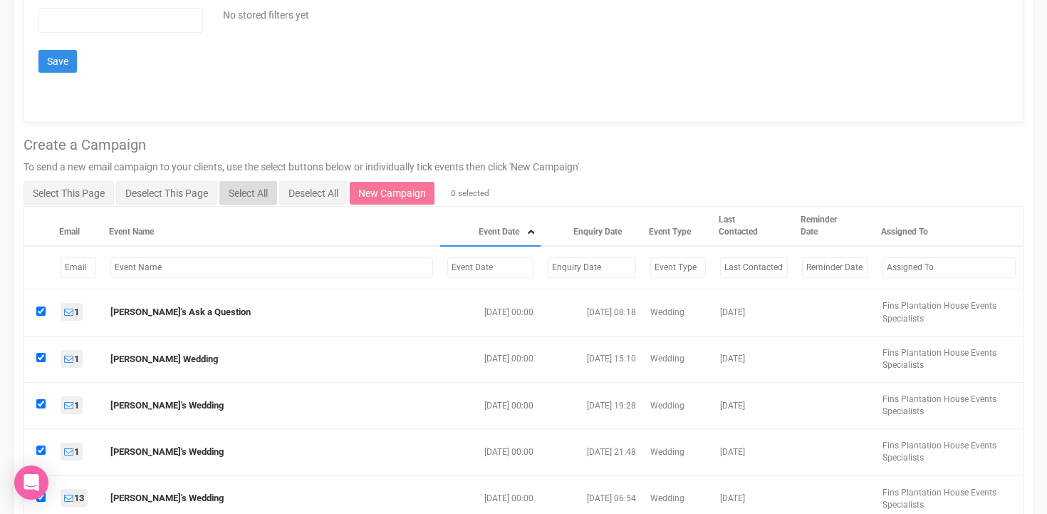
checkbox input "true"
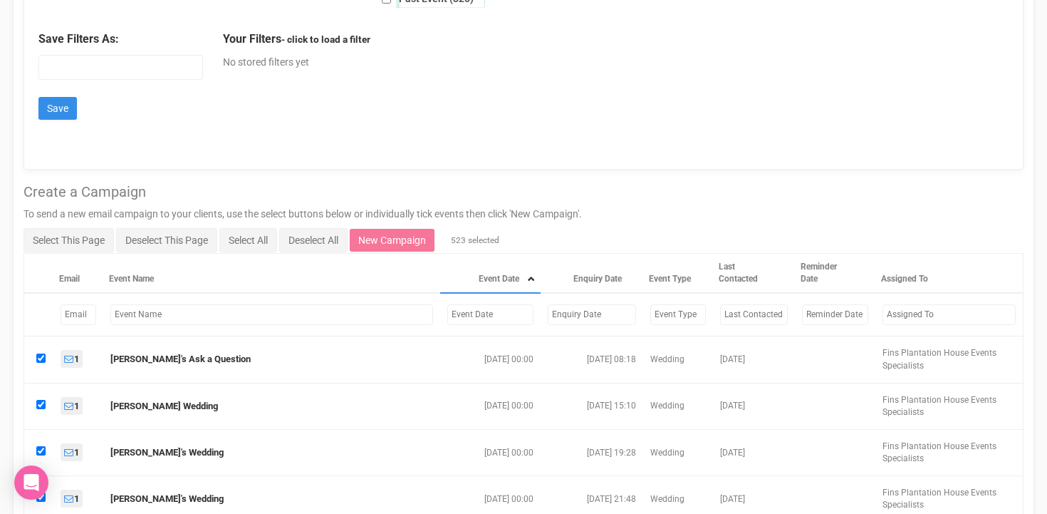
scroll to position [635, 0]
click at [396, 238] on link "New Campaign" at bounding box center [392, 238] width 85 height 23
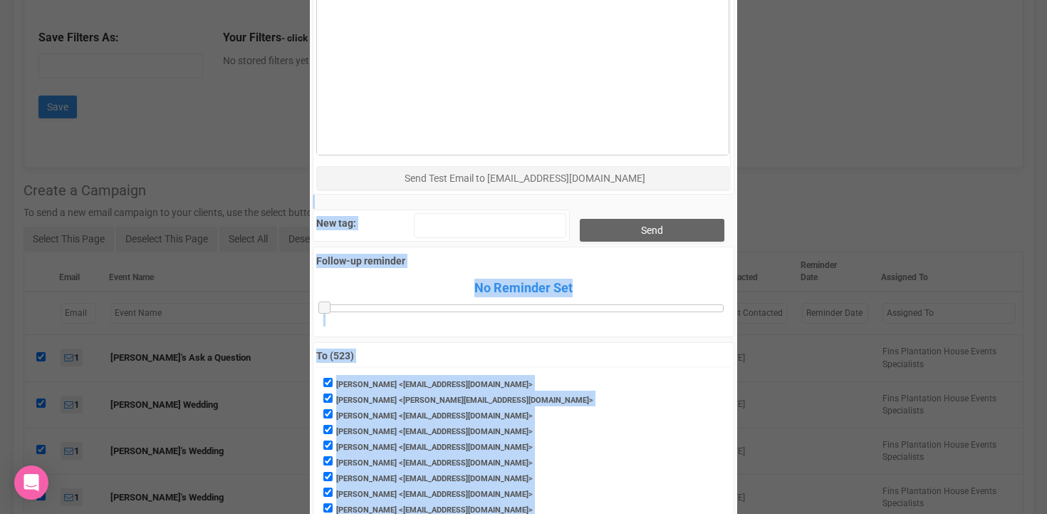
scroll to position [810, 0]
drag, startPoint x: 544, startPoint y: 485, endPoint x: 351, endPoint y: 383, distance: 217.7
copy div "Email Address: Please enter a valid email address Send Test Email to events@fin…"
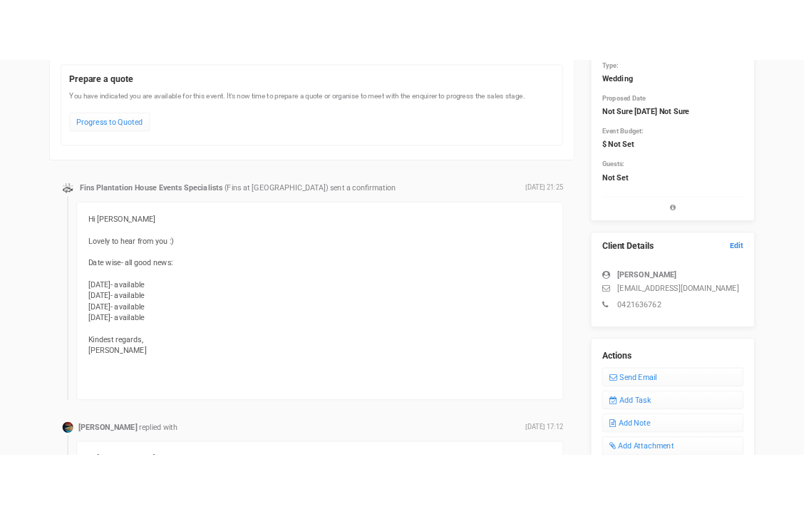
scroll to position [175, 0]
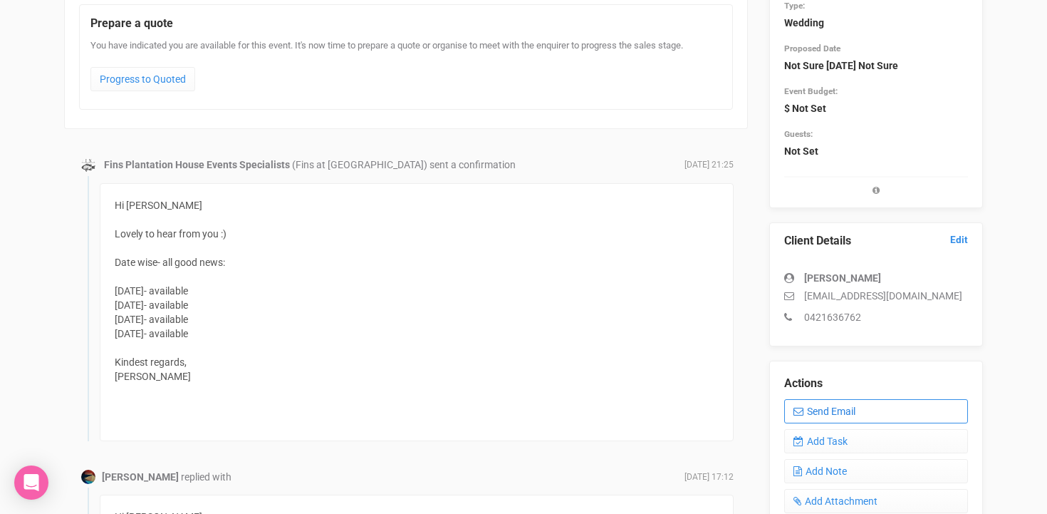
click at [821, 410] on link "Send Email" at bounding box center [876, 411] width 184 height 24
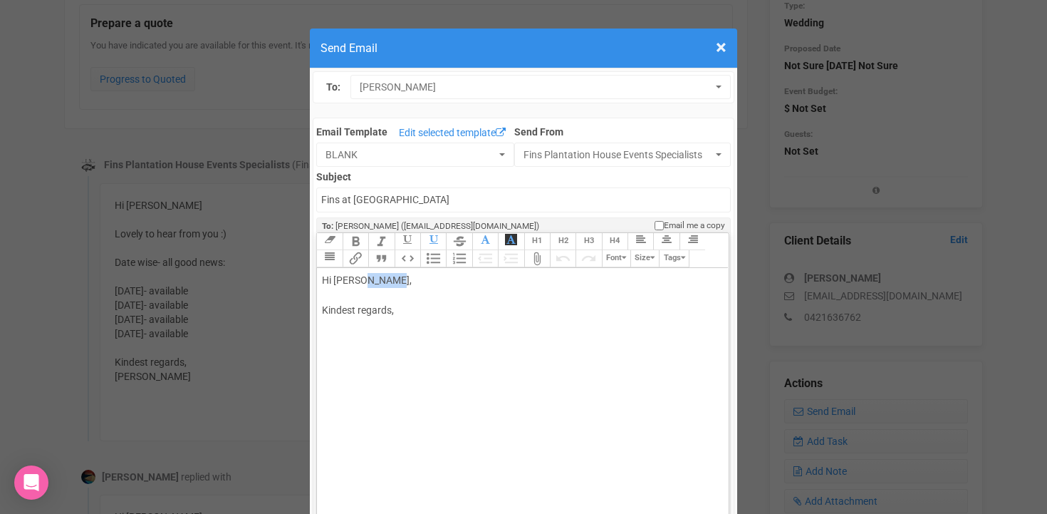
drag, startPoint x: 362, startPoint y: 279, endPoint x: 391, endPoint y: 280, distance: 29.2
click at [391, 280] on div "Hi Jodie Radley, Kindest regards," at bounding box center [520, 310] width 396 height 75
click at [618, 313] on div "Hi Jodie, Just touching base, and looking if you need any more assistance. Slig…" at bounding box center [520, 340] width 396 height 135
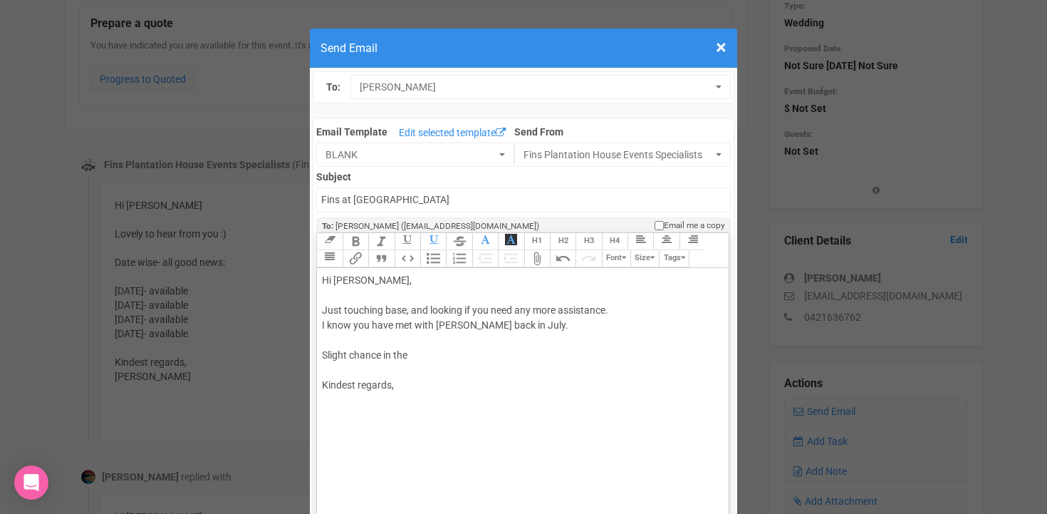
click at [541, 324] on div "Hi Jodie, Just touching base, and looking if you need any more assistance. I kn…" at bounding box center [520, 348] width 396 height 150
click at [323, 354] on div "Hi Jodie, Just touching base, and looking if you need any more assistance. I kn…" at bounding box center [520, 348] width 396 height 150
click at [351, 369] on div "Hi Jodie, Just touching base, and looking if you need any more assistance. I kn…" at bounding box center [520, 348] width 396 height 150
click at [472, 372] on div "Hi Jodie, Just touching base, and looking if you need any more assistance. I kn…" at bounding box center [520, 348] width 396 height 150
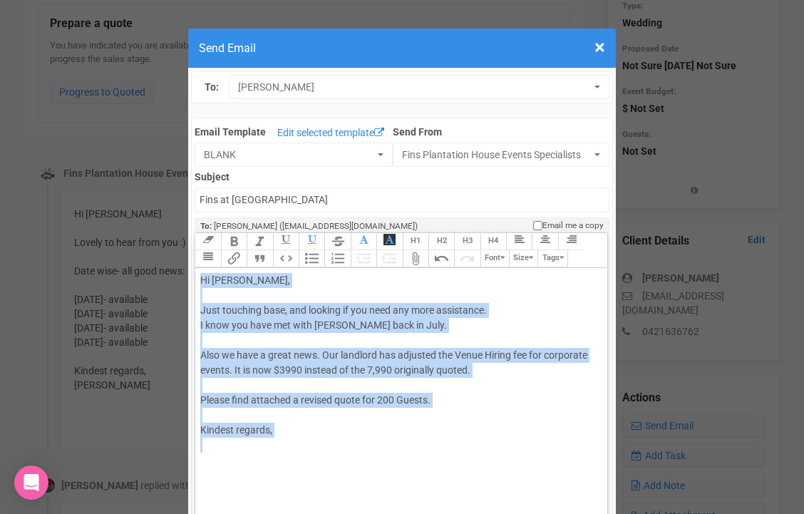
drag, startPoint x: 199, startPoint y: 279, endPoint x: 316, endPoint y: 482, distance: 234.3
click at [316, 482] on trix-editor "Hi Jodie, Just touching base, and looking if you need any more assistance. I kn…" at bounding box center [400, 422] width 411 height 308
copy div "Hi Jodie, Just touching base, and looking if you need any more assistance. I kn…"
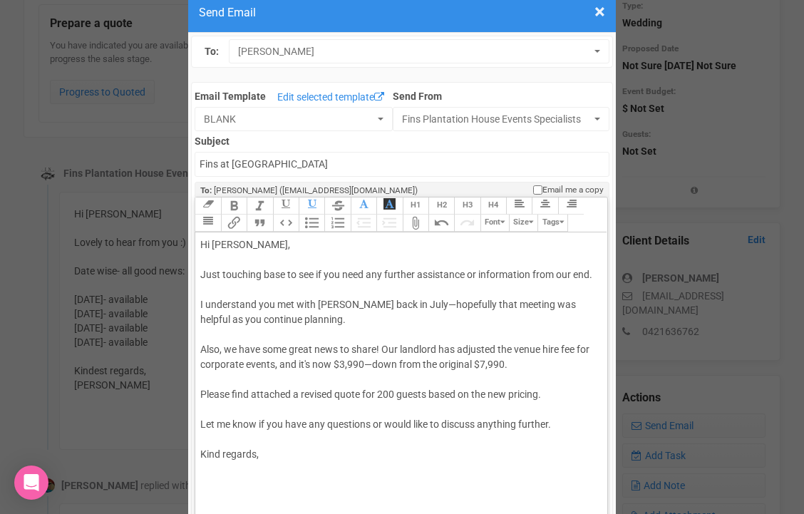
scroll to position [38, 0]
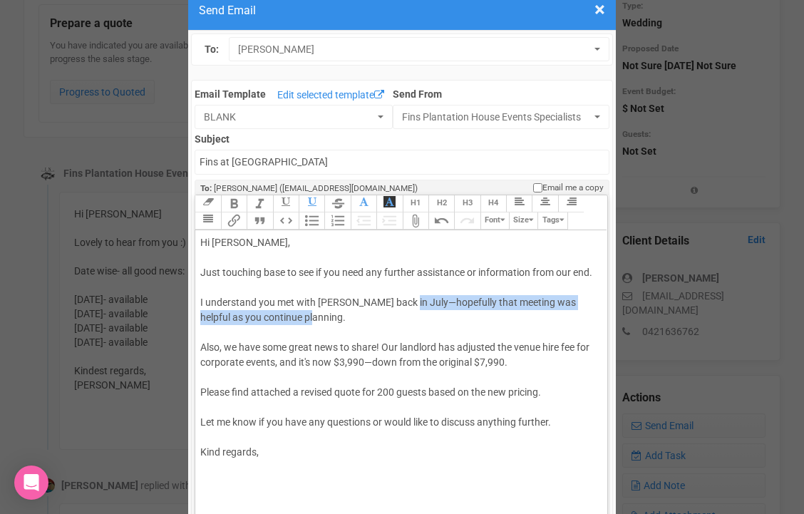
drag, startPoint x: 408, startPoint y: 302, endPoint x: 422, endPoint y: 319, distance: 22.3
click at [422, 320] on div "Hi Jodie, Just touching base to see if you need any further assistance or infor…" at bounding box center [398, 347] width 396 height 224
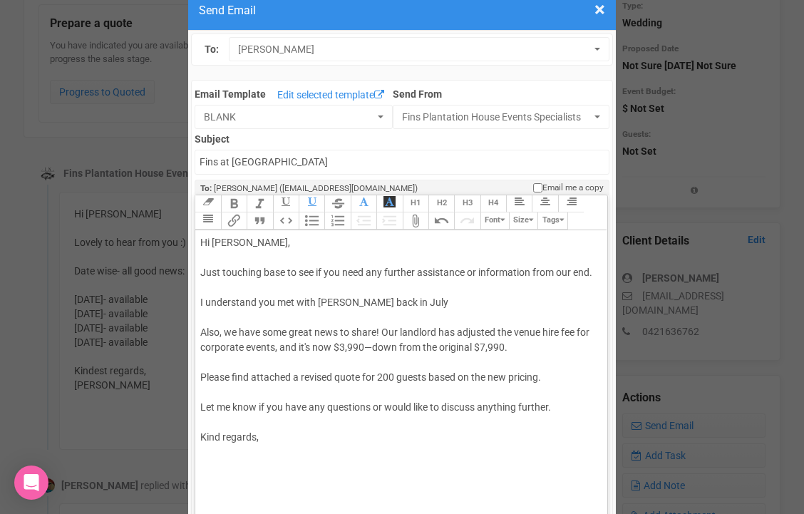
click at [298, 303] on div "Hi Jodie, Just touching base to see if you need any further assistance or infor…" at bounding box center [398, 339] width 396 height 209
click at [319, 271] on div "Hi Jodie, Just touching base to see if you need any further assistance or infor…" at bounding box center [398, 339] width 396 height 209
click at [315, 271] on div "Hi Jodie, Just touching base to see if you need any further assistance or infor…" at bounding box center [398, 339] width 396 height 209
drag, startPoint x: 199, startPoint y: 302, endPoint x: 483, endPoint y: 312, distance: 284.4
click at [483, 312] on trix-editor "Hi Jodie, Just touching base to see if you need any further assistance or infor…" at bounding box center [400, 384] width 411 height 308
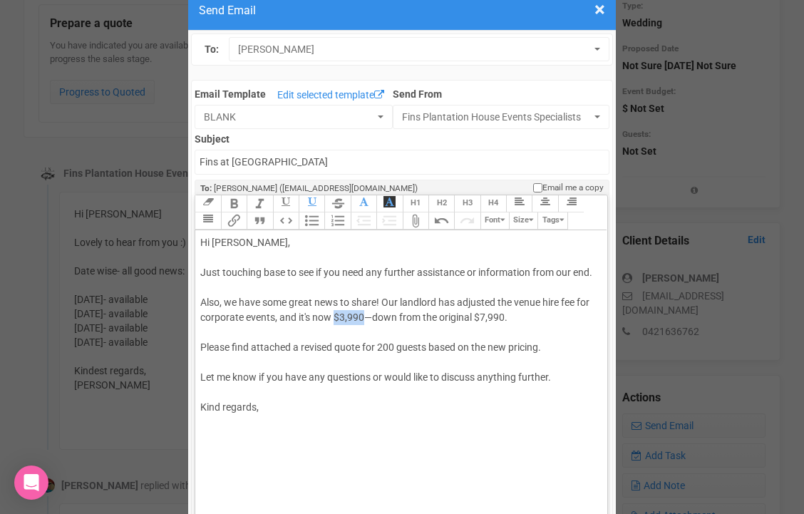
drag, startPoint x: 336, startPoint y: 315, endPoint x: 365, endPoint y: 314, distance: 28.5
click at [365, 314] on div "Hi Jodie, Just touching base to see if you need any further assistance or infor…" at bounding box center [398, 325] width 396 height 180
click at [372, 317] on div "Hi Jodie, Just touching base to see if you need any further assistance or infor…" at bounding box center [398, 325] width 396 height 180
drag, startPoint x: 512, startPoint y: 317, endPoint x: 470, endPoint y: 316, distance: 41.3
click at [469, 316] on div "Hi Jodie, Just touching base to see if you need any further assistance or infor…" at bounding box center [398, 325] width 396 height 180
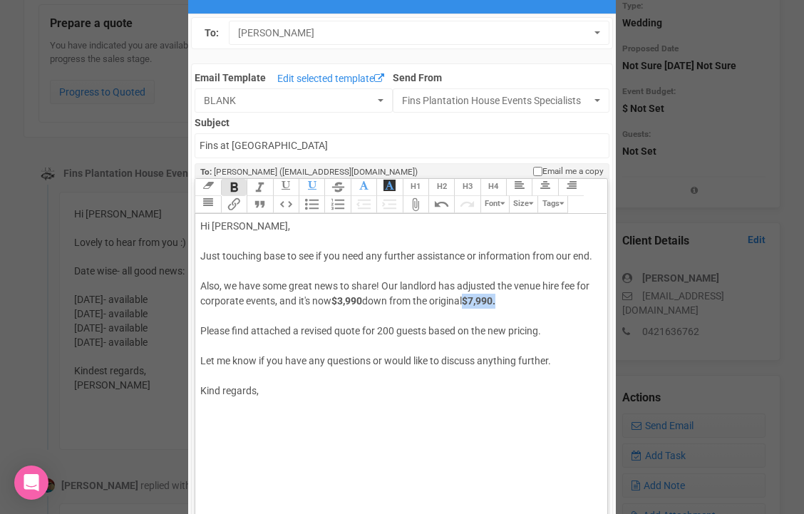
scroll to position [58, 0]
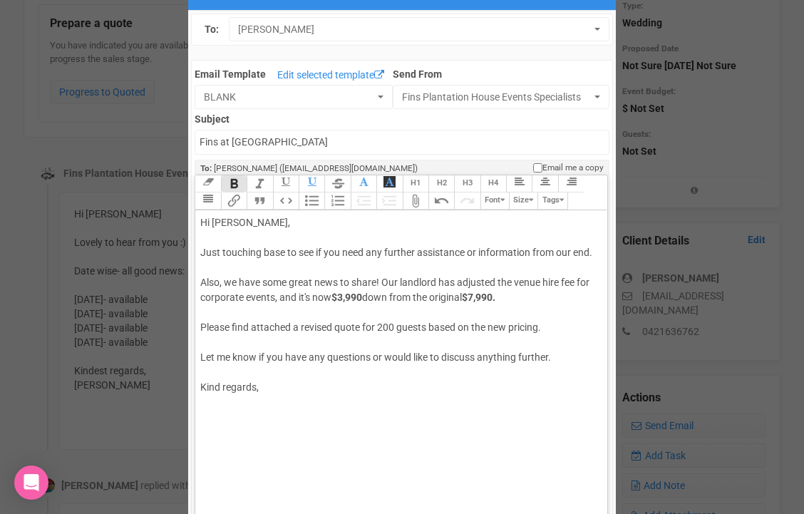
click at [218, 343] on div "Hi Jodie, Just touching base to see if you need any further assistance or infor…" at bounding box center [398, 305] width 396 height 180
drag, startPoint x: 225, startPoint y: 385, endPoint x: 193, endPoint y: 385, distance: 32.1
click at [278, 296] on div "Hi Jodie, Just touching base to see if you need any further assistance or infor…" at bounding box center [398, 305] width 396 height 180
click at [202, 356] on div "Hi Jodie, Just touching base to see if you need any further assistance or infor…" at bounding box center [398, 305] width 396 height 180
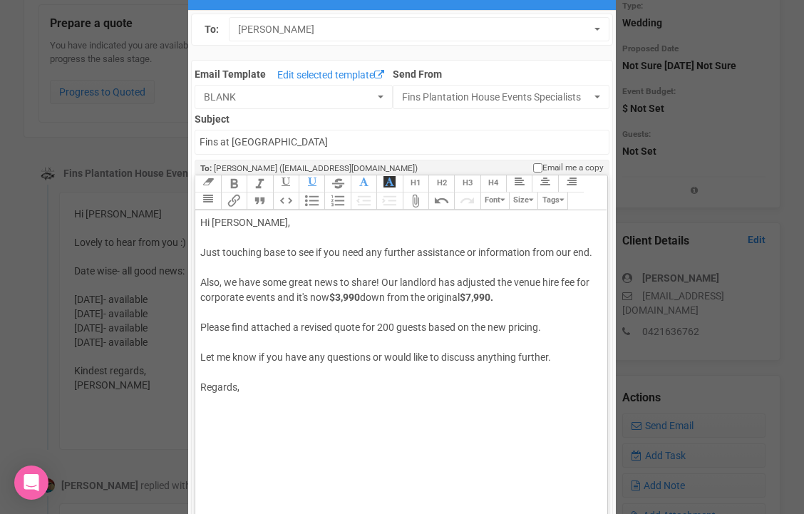
click at [256, 389] on div "Hi Jodie, Just touching base to see if you need any further assistance or infor…" at bounding box center [398, 305] width 396 height 180
type trix-editor "<div>Hi Jodie,<br><br>Just touching base to see if you need any further assista…"
click at [204, 341] on div "Hi Jodie, Just touching base to see if you need any further assistance or infor…" at bounding box center [398, 327] width 396 height 224
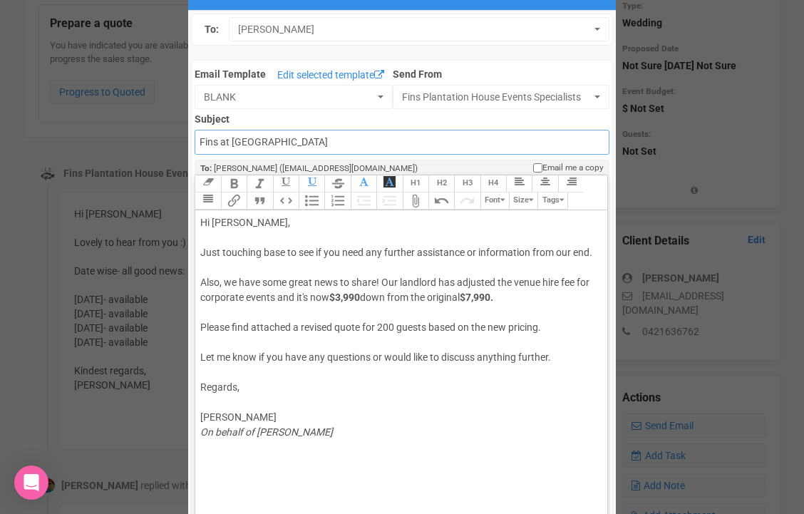
click at [199, 142] on input "Fins at plantation house" at bounding box center [401, 142] width 414 height 25
click at [310, 142] on input "Fins at plantation house" at bounding box center [401, 142] width 414 height 25
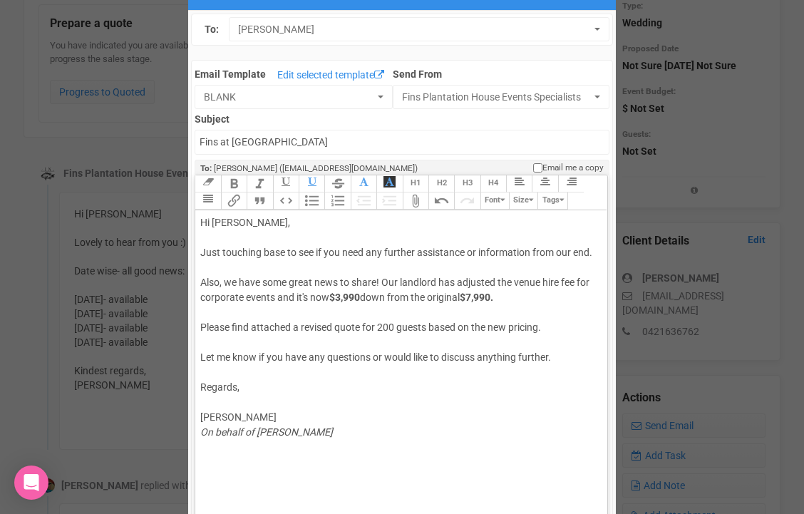
click at [385, 421] on div "Hi Jodie, Just touching base to see if you need any further assistance or infor…" at bounding box center [398, 327] width 396 height 224
drag, startPoint x: 333, startPoint y: 298, endPoint x: 364, endPoint y: 296, distance: 31.4
click at [360, 296] on strong "$3,990" at bounding box center [344, 296] width 31 height 11
click at [229, 333] on div "Hi Jodie, Just touching base to see if you need any further assistance or infor…" at bounding box center [398, 327] width 396 height 224
click at [212, 344] on div "Hi Jodie, Just touching base to see if you need any further assistance or infor…" at bounding box center [398, 327] width 396 height 224
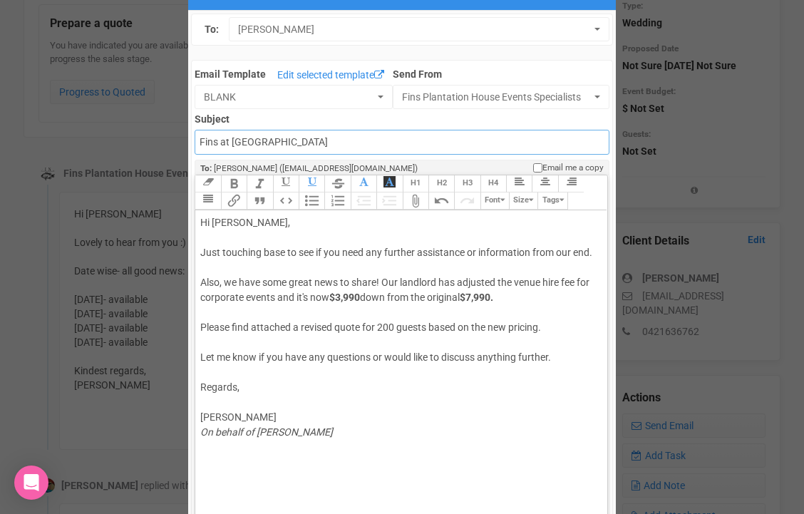
click at [235, 142] on input "Fins at plantation house" at bounding box center [401, 142] width 414 height 25
click at [284, 142] on input "Fins at Plantation house" at bounding box center [401, 142] width 414 height 25
click at [319, 147] on input "Fins at [GEOGRAPHIC_DATA]" at bounding box center [401, 142] width 414 height 25
type input "Fins at Plantation House - Follow up + Reduced Venue Fee"
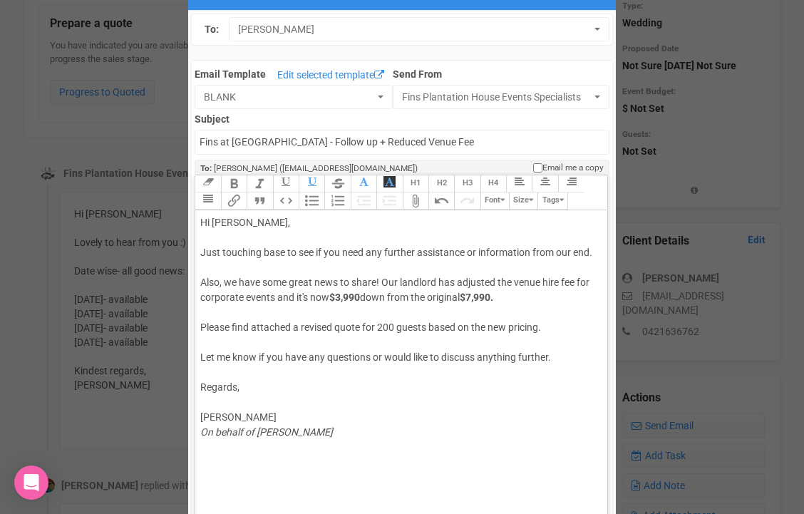
click at [214, 341] on div "Hi Jodie, Just touching base to see if you need any further assistance or infor…" at bounding box center [398, 327] width 396 height 224
click at [414, 202] on button "Attach Files" at bounding box center [416, 200] width 26 height 17
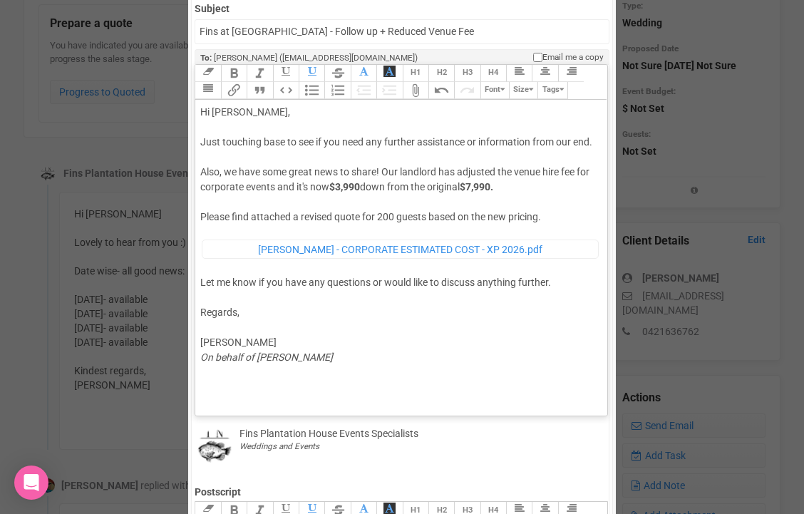
scroll to position [168, 0]
click at [236, 384] on trix-editor "Hi Jodie, Just touching base to see if you need any further assistance or infor…" at bounding box center [400, 254] width 411 height 308
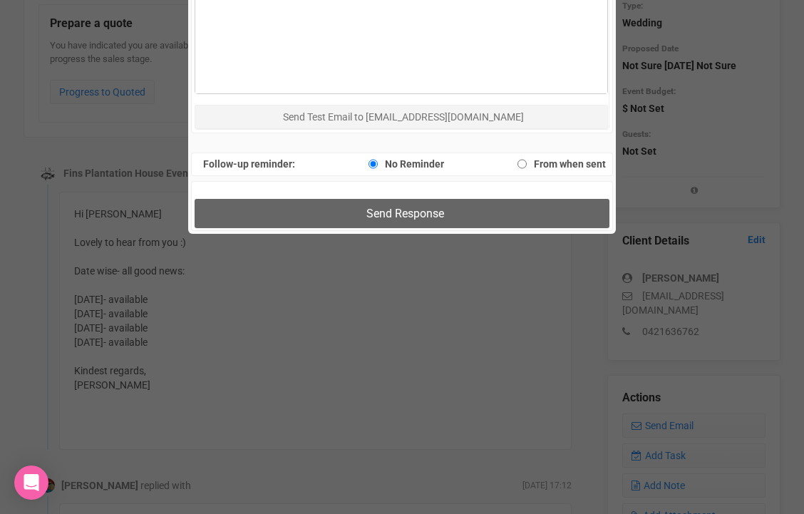
scroll to position [933, 0]
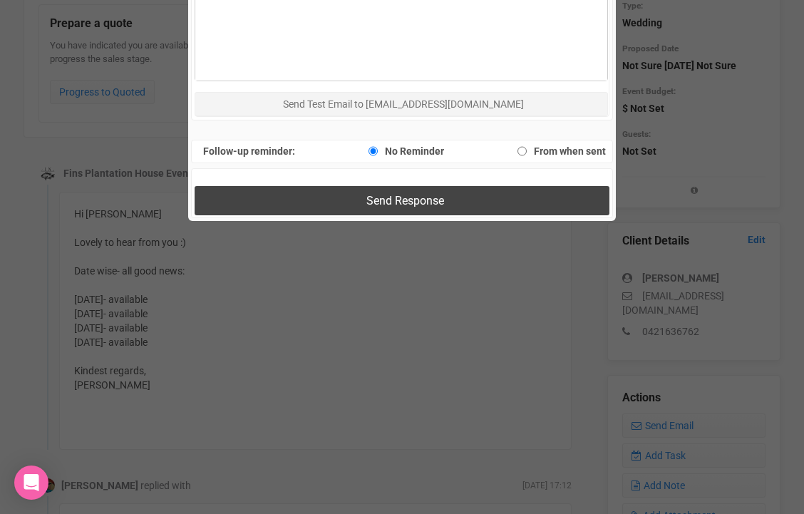
click at [388, 198] on span "Send Response" at bounding box center [405, 201] width 78 height 14
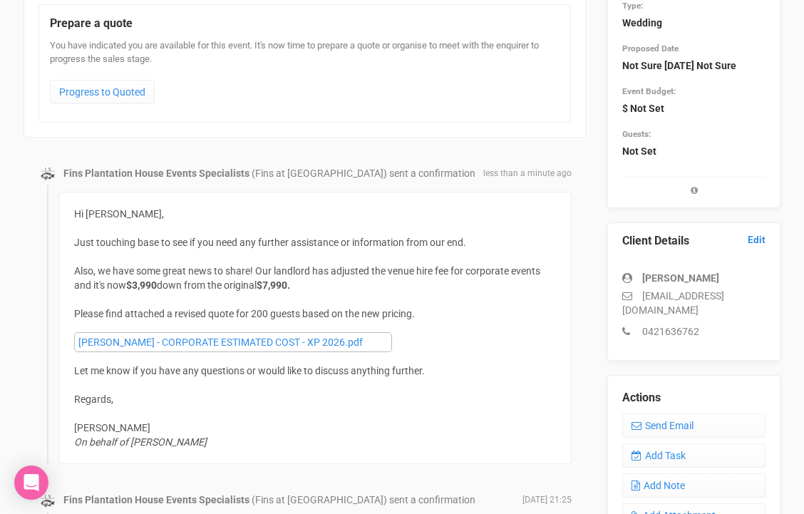
scroll to position [0, 0]
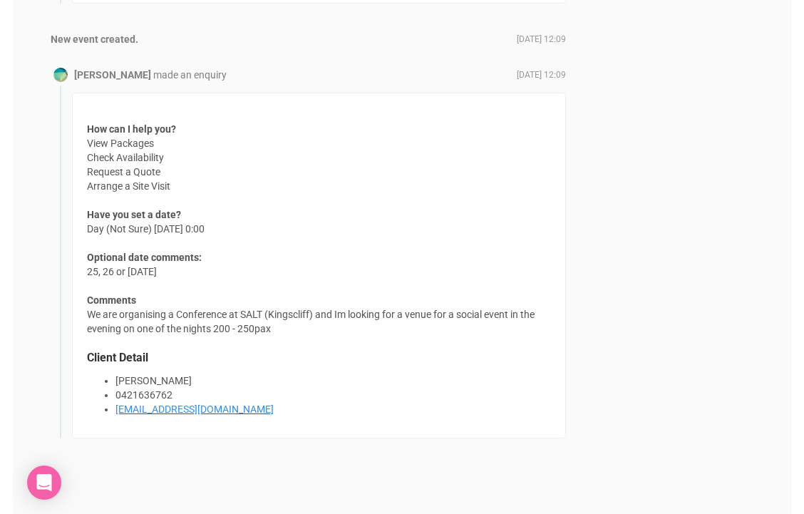
scroll to position [7781, 0]
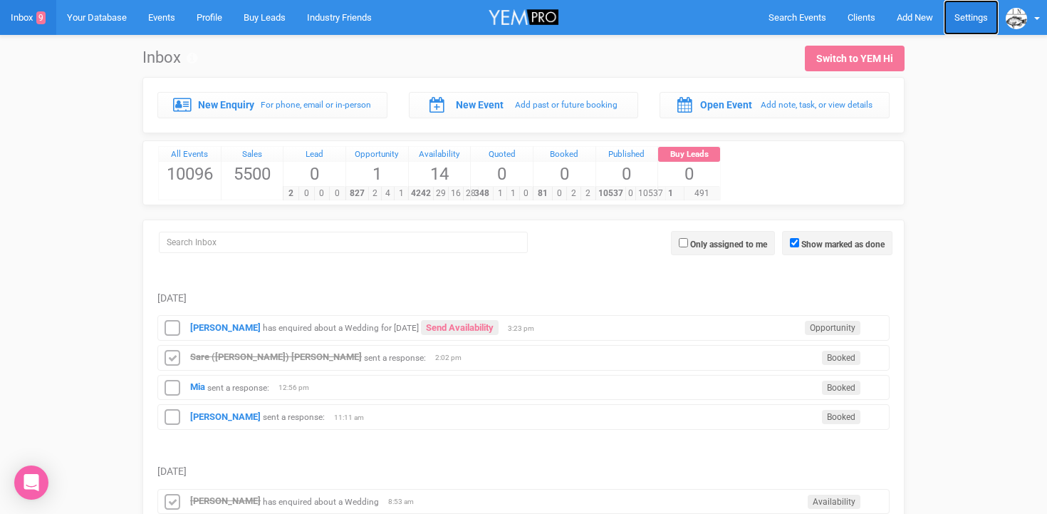
click at [975, 17] on link "Settings" at bounding box center [971, 17] width 55 height 35
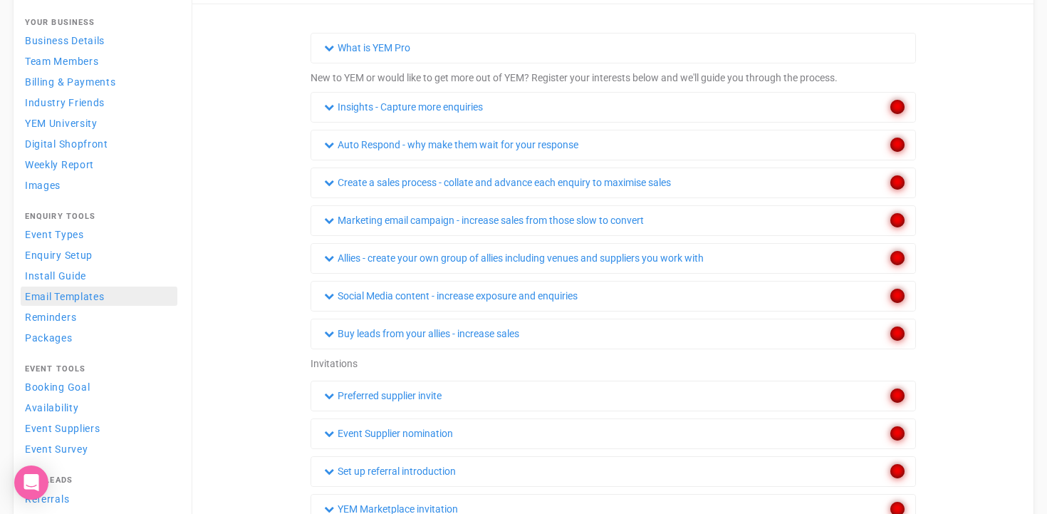
scroll to position [88, 0]
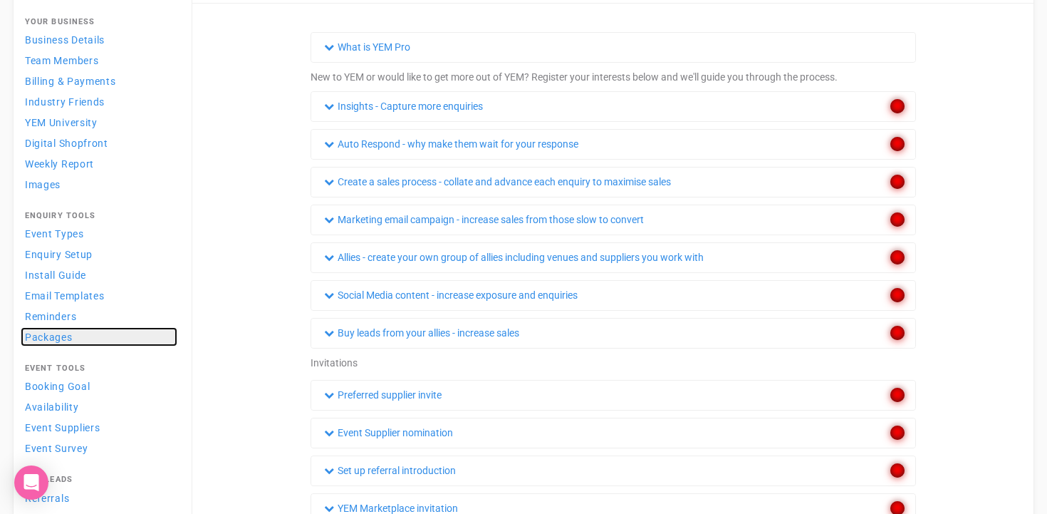
click at [51, 333] on span "Packages" at bounding box center [49, 336] width 48 height 11
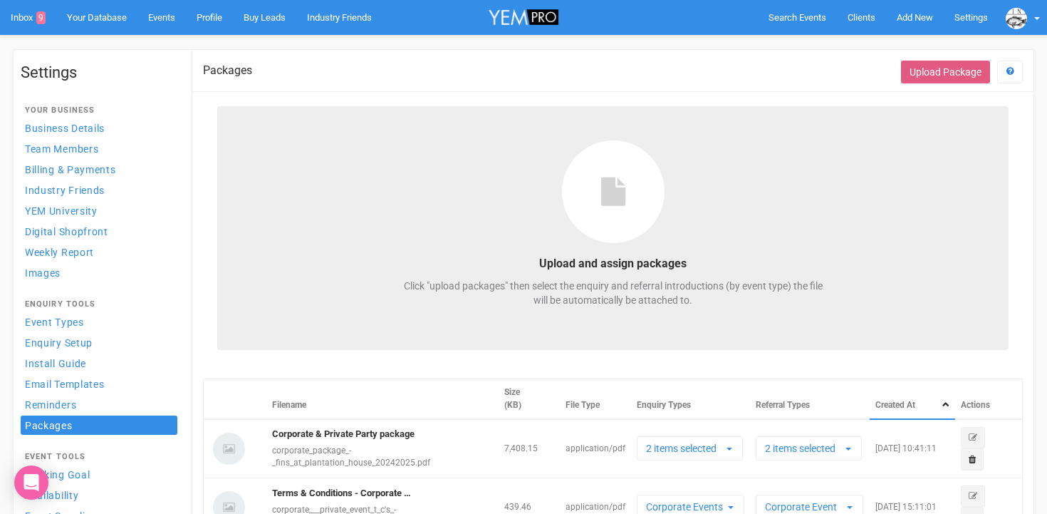
click at [938, 76] on button "Upload Package" at bounding box center [945, 72] width 89 height 23
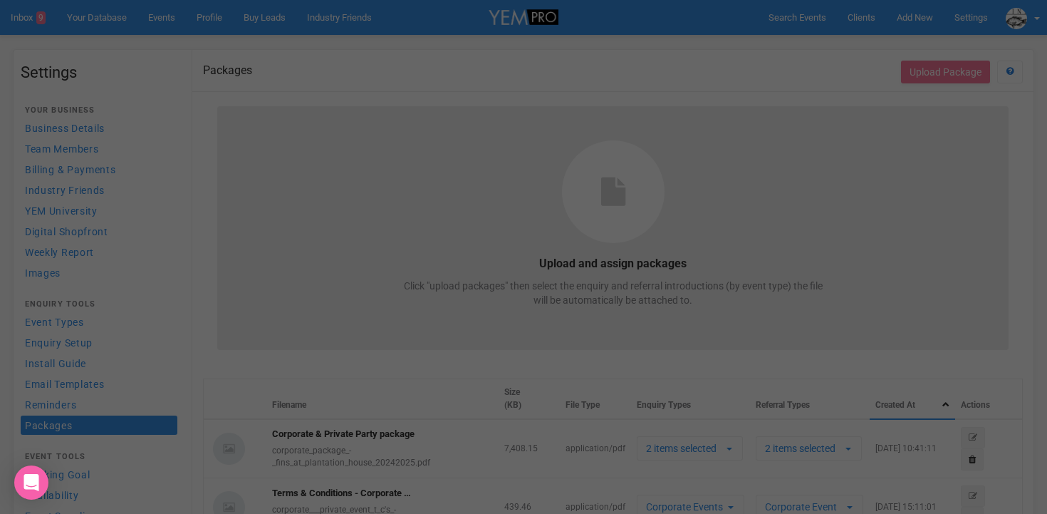
select select
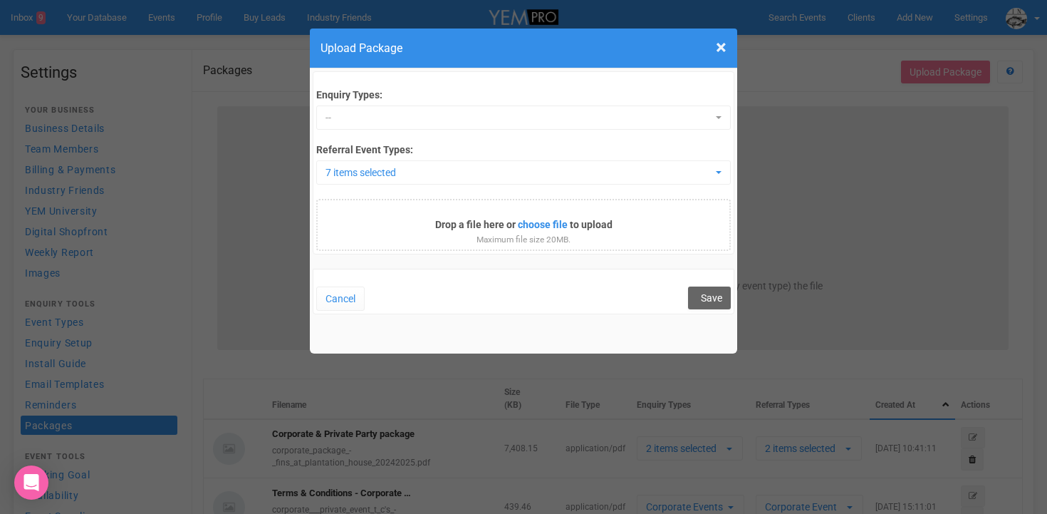
click at [834, 103] on form "× Close Upload Package Enquiry Types: -- Select All Deselect All Tab Wedding Pr…" at bounding box center [523, 183] width 1047 height 325
click at [722, 51] on span "×" at bounding box center [721, 48] width 11 height 24
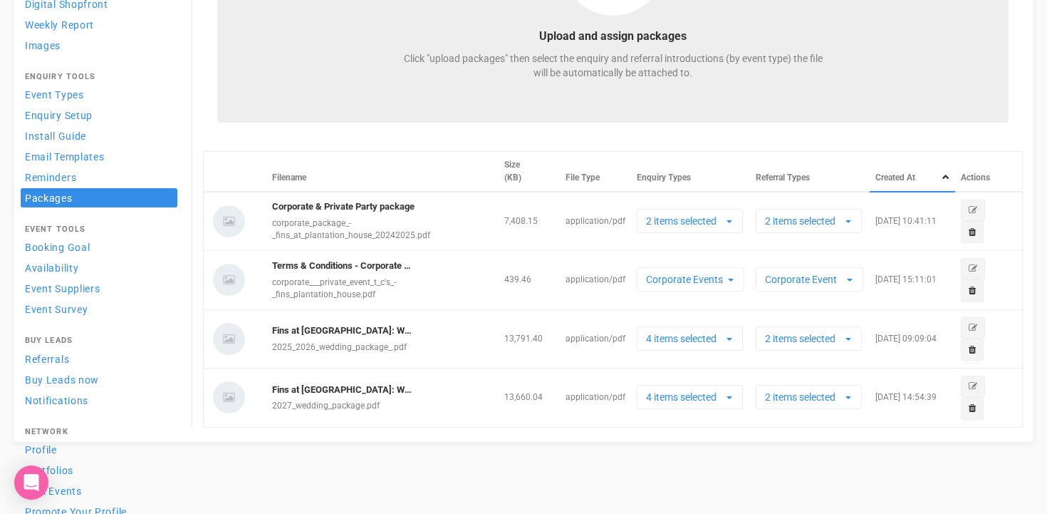
scroll to position [229, 0]
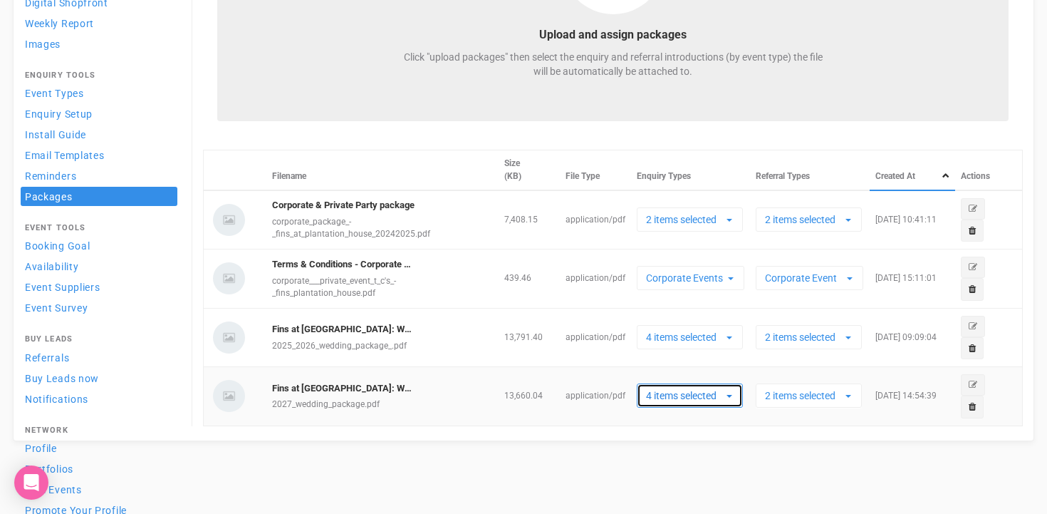
click at [735, 396] on button "4 items selected" at bounding box center [690, 395] width 106 height 24
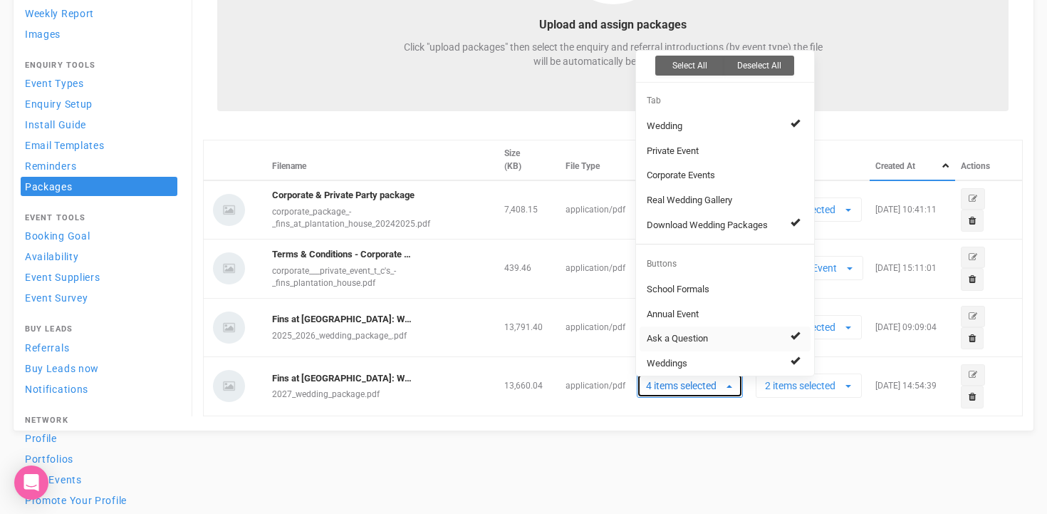
scroll to position [235, 0]
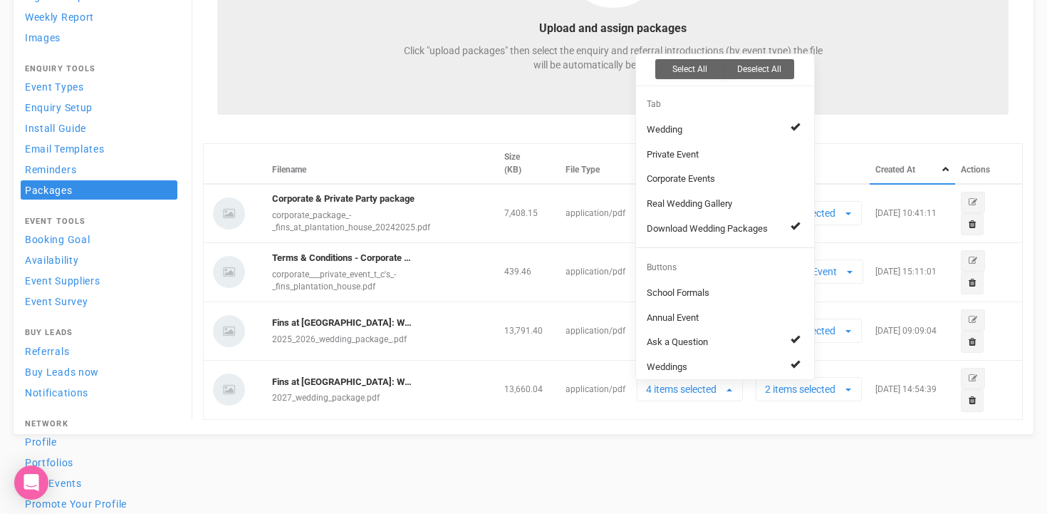
click at [556, 137] on div "Upload and assign packages Click "upload packages" then select the enquiry and …" at bounding box center [613, 145] width 820 height 549
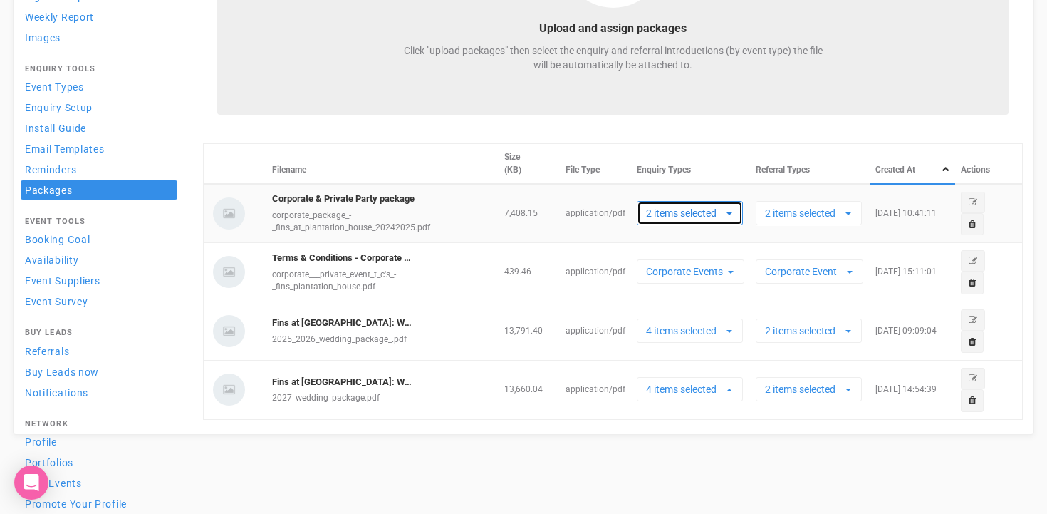
click at [737, 211] on button "2 items selected" at bounding box center [690, 213] width 106 height 24
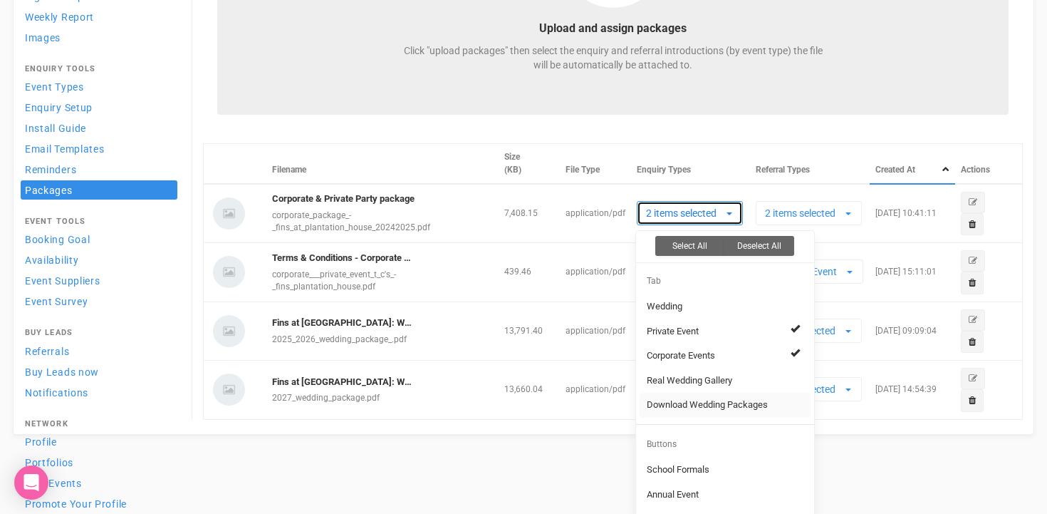
scroll to position [35, 0]
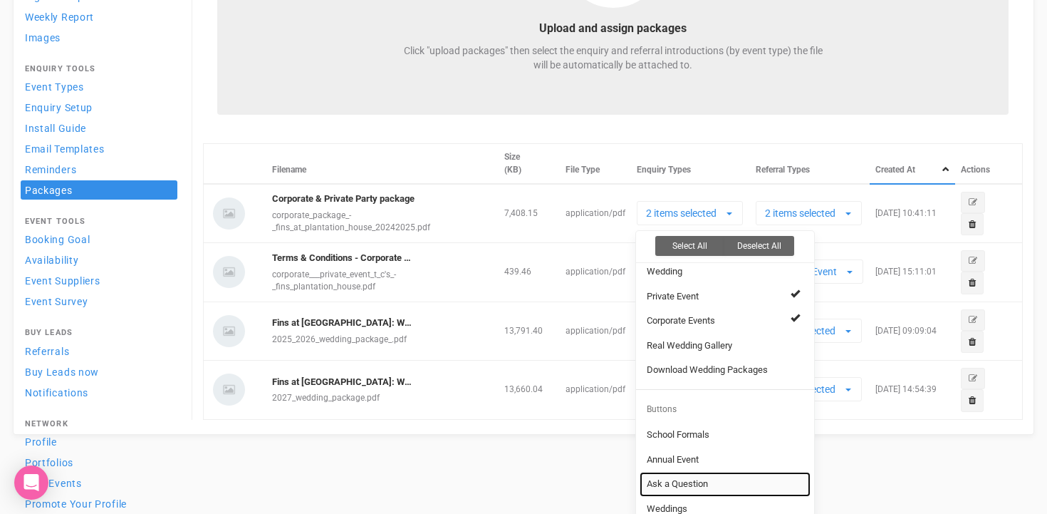
click at [710, 480] on link "Ask a Question" at bounding box center [725, 484] width 171 height 25
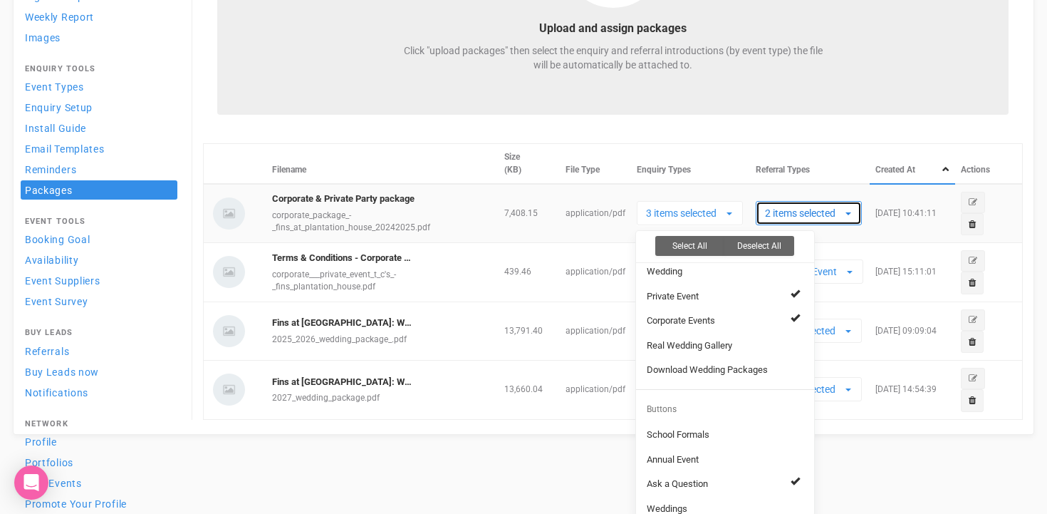
click at [851, 212] on span "button" at bounding box center [849, 213] width 6 height 3
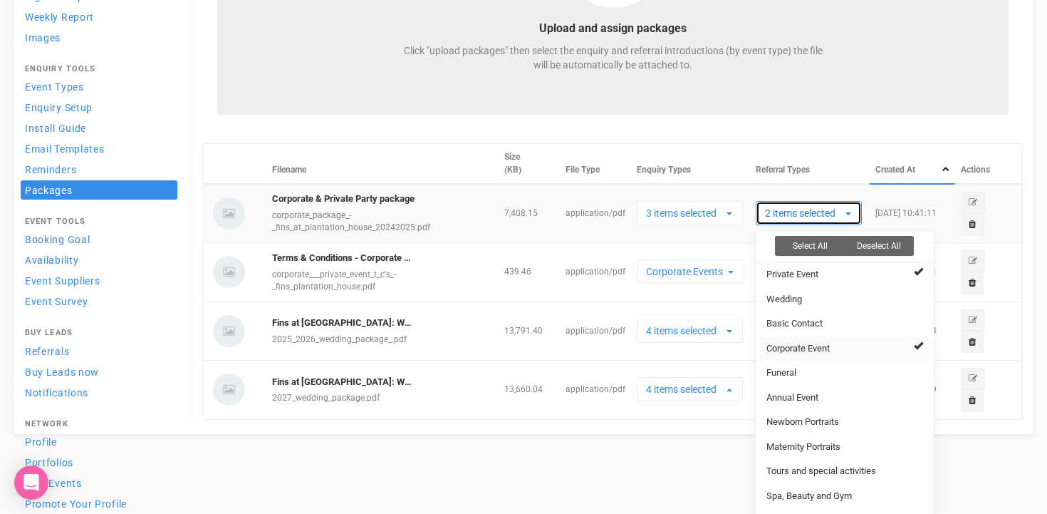
scroll to position [0, 0]
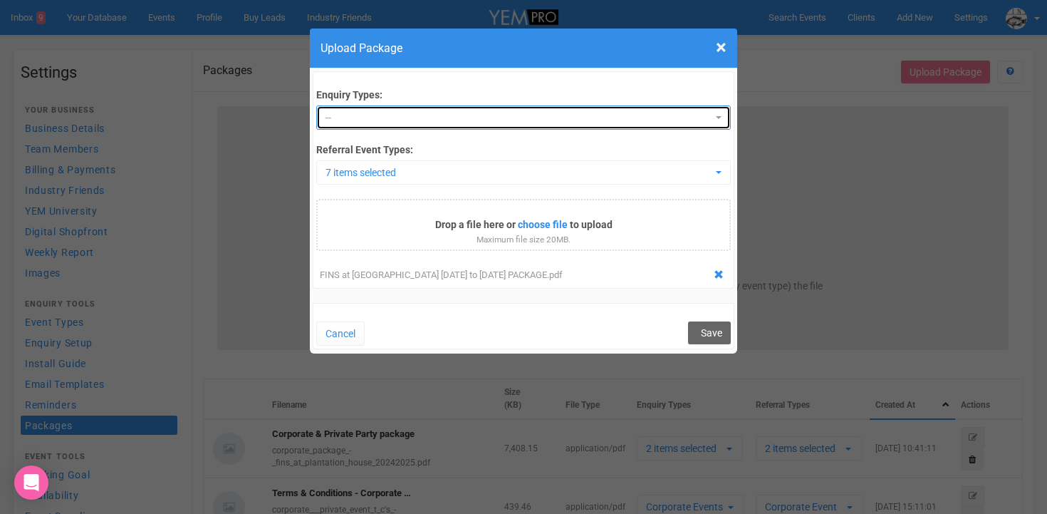
click at [414, 116] on span "--" at bounding box center [519, 117] width 386 height 14
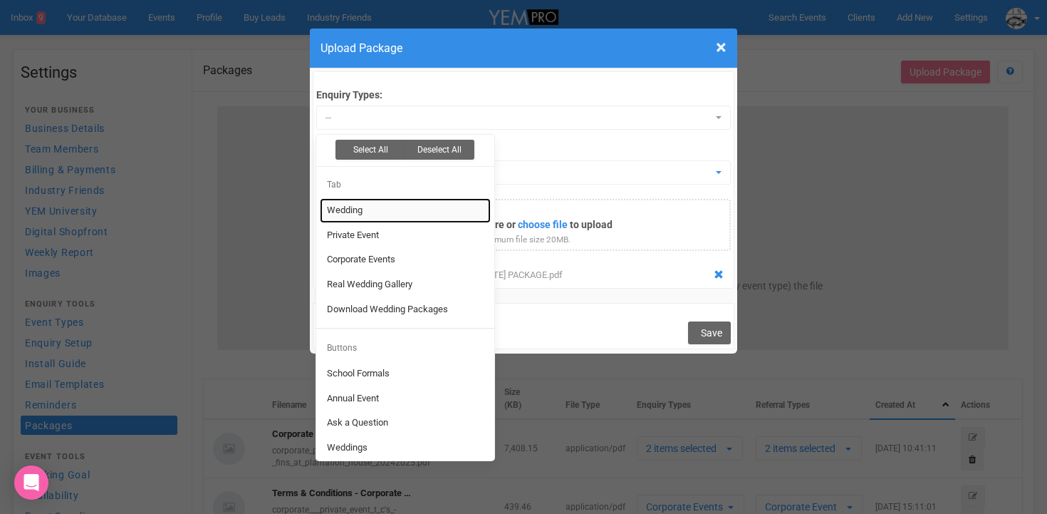
click at [364, 212] on link "Wedding" at bounding box center [405, 210] width 171 height 25
select select "246865"
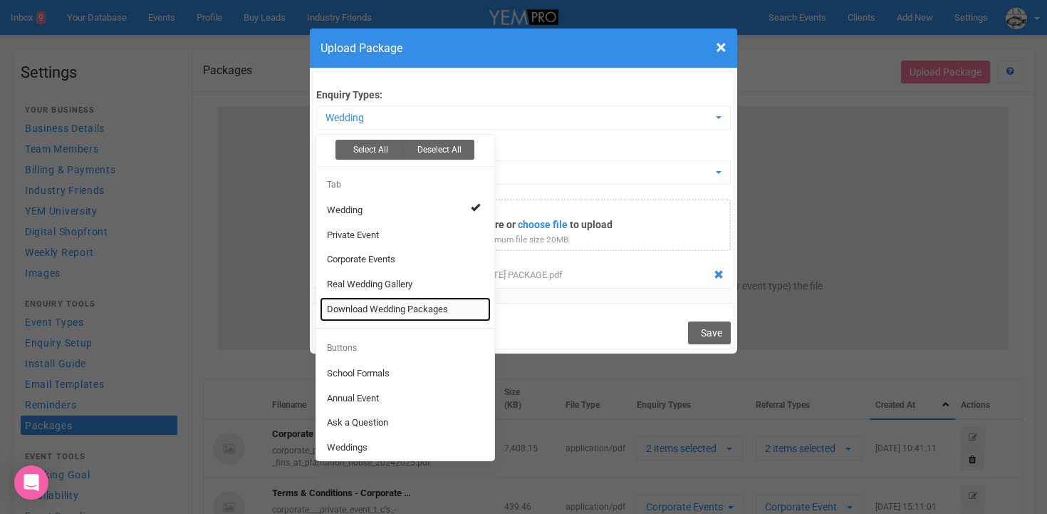
click at [376, 313] on span "Download Wedding Packages" at bounding box center [387, 310] width 121 height 14
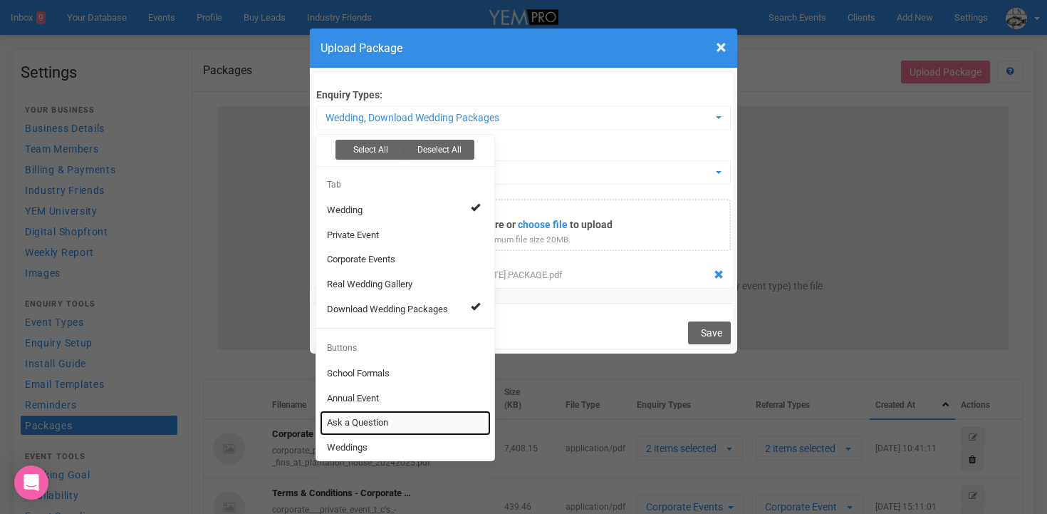
click at [403, 427] on link "Ask a Question" at bounding box center [405, 422] width 171 height 25
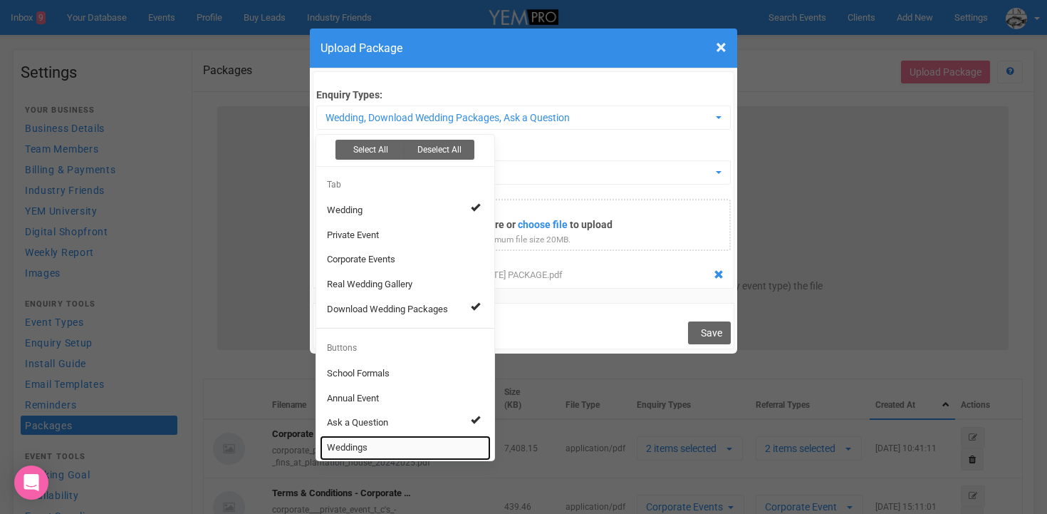
click at [390, 450] on link "Weddings" at bounding box center [405, 447] width 171 height 25
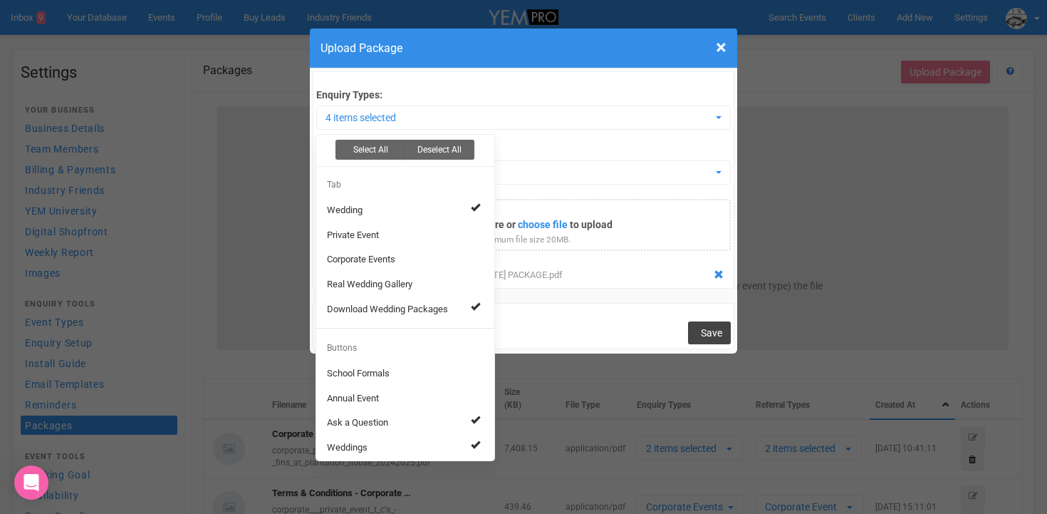
click at [710, 328] on span "Save" at bounding box center [711, 332] width 21 height 11
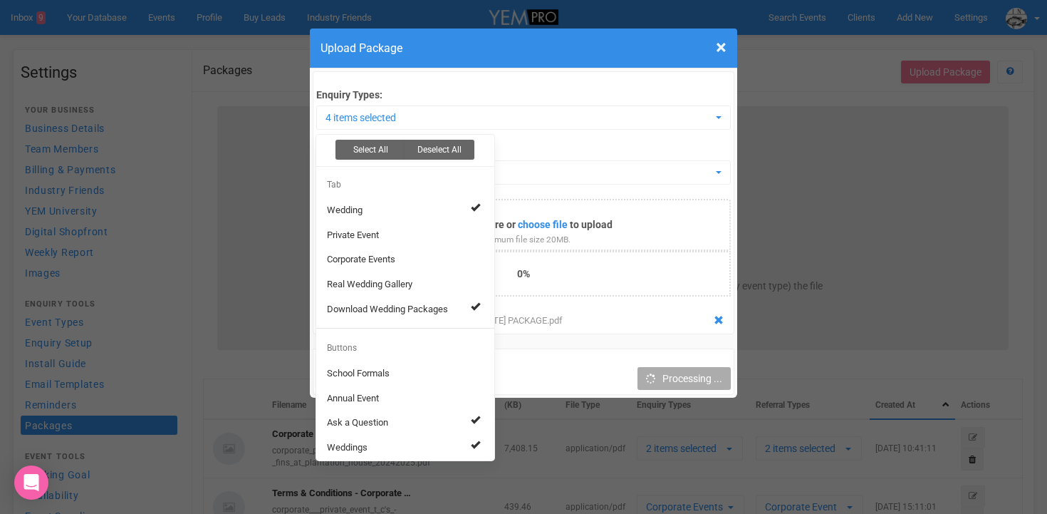
click at [451, 98] on label"] "Enquiry Types:" at bounding box center [523, 95] width 414 height 14
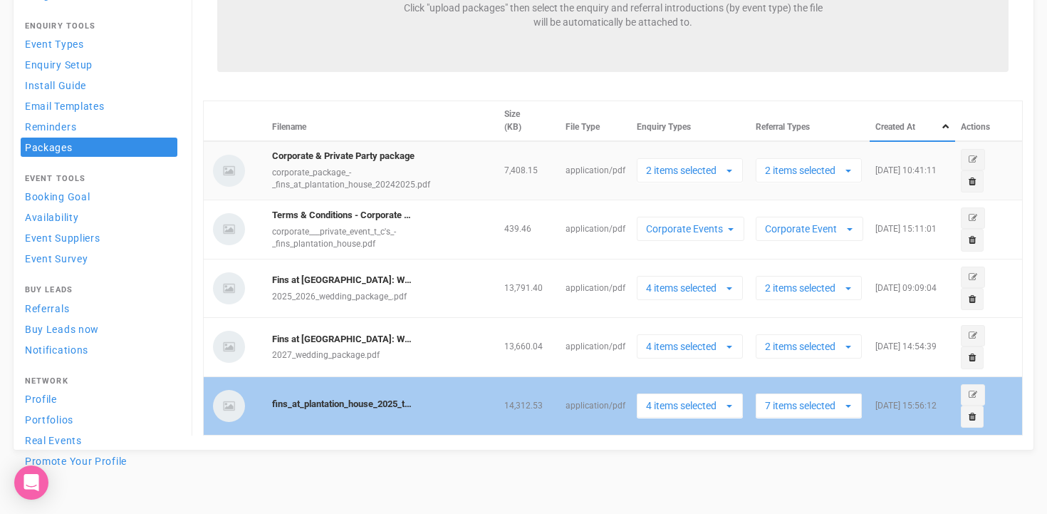
scroll to position [279, 0]
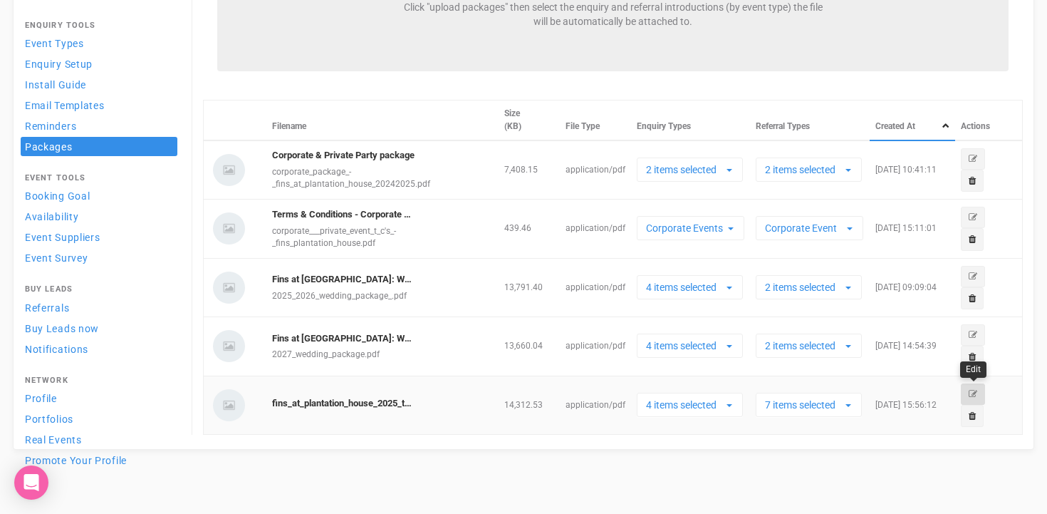
click at [974, 390] on icon "button" at bounding box center [973, 394] width 9 height 9
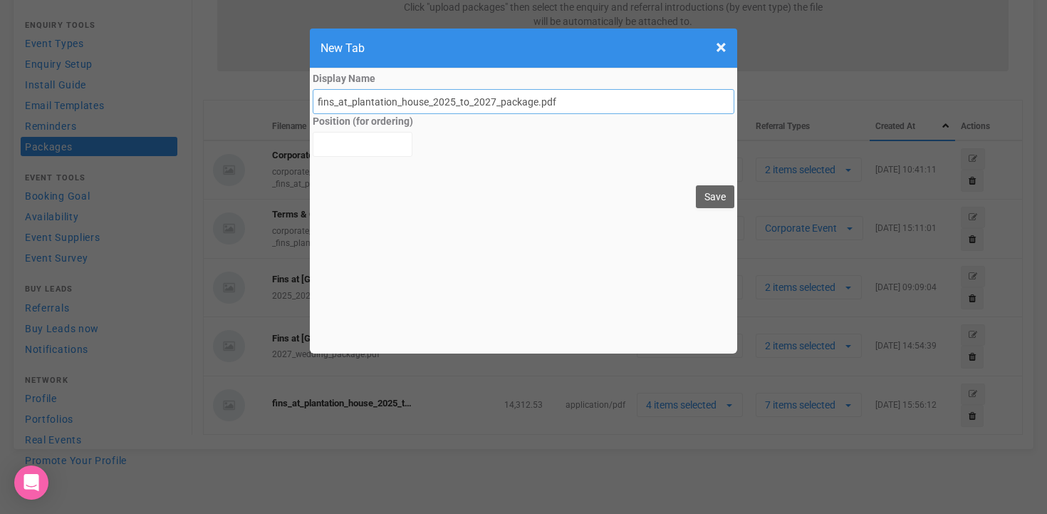
click at [316, 102] on input "fins_at_plantation_house_2025_to_2027_package.pdf" at bounding box center [524, 101] width 422 height 25
drag, startPoint x: 316, startPoint y: 102, endPoint x: 570, endPoint y: 100, distance: 253.6
click at [570, 100] on input "fins_at_plantation_house_2025_to_2027_package.pdf" at bounding box center [524, 101] width 422 height 25
type input "P"
type input "Fins at [GEOGRAPHIC_DATA]: Wedding Package"
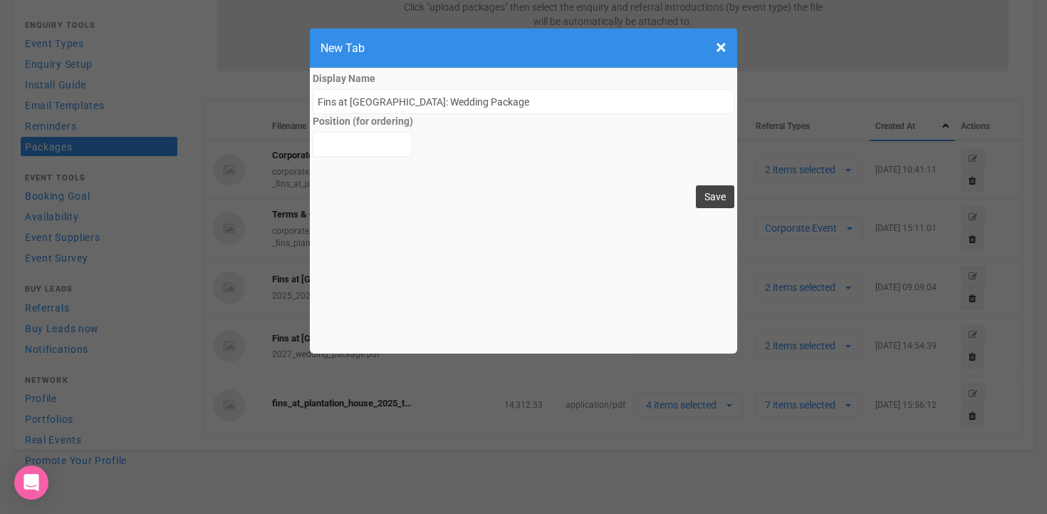
click at [712, 201] on button "Save" at bounding box center [715, 196] width 38 height 23
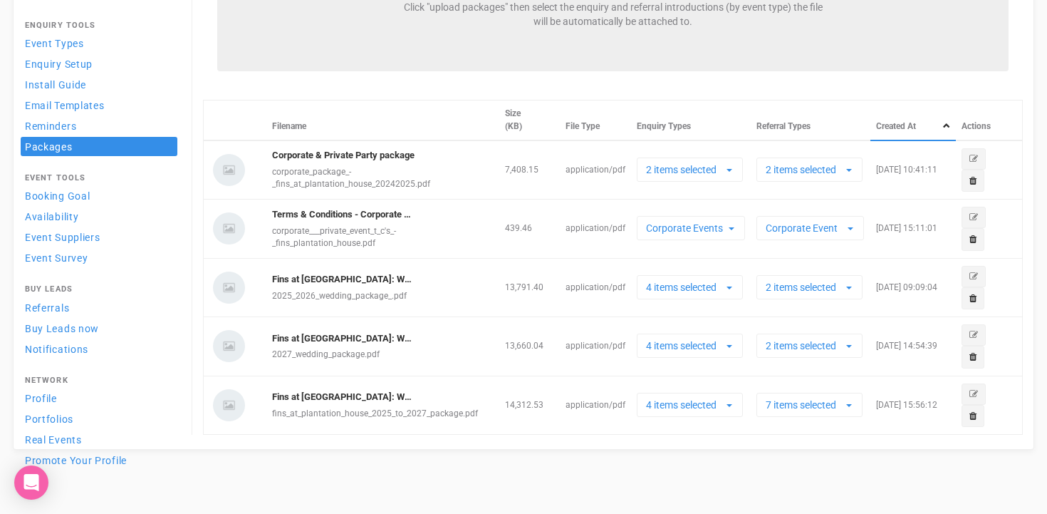
scroll to position [0, 0]
click at [970, 360] on icon at bounding box center [973, 356] width 7 height 9
click at [985, 327] on link "Confirm" at bounding box center [991, 320] width 44 height 20
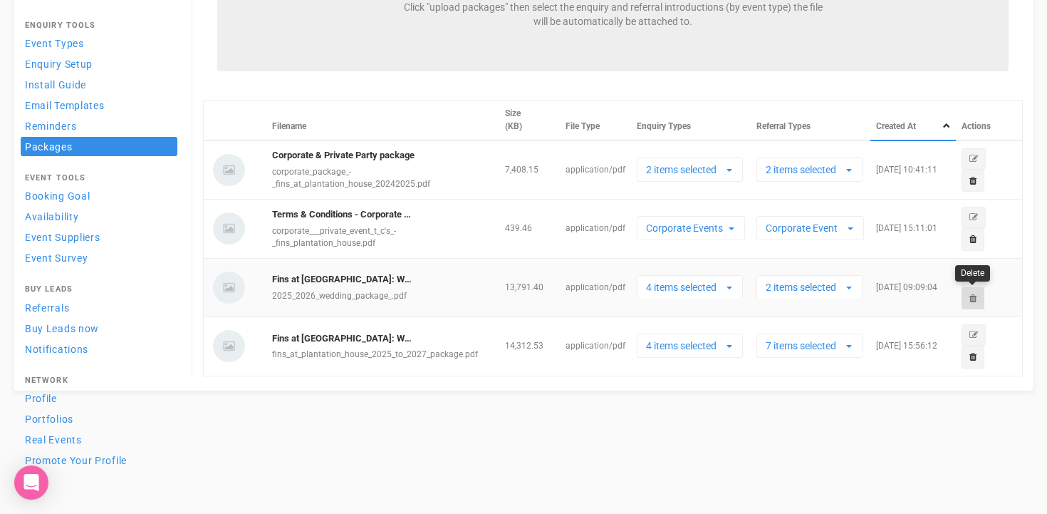
click at [975, 296] on icon at bounding box center [973, 298] width 7 height 9
click at [994, 262] on link "Confirm" at bounding box center [991, 261] width 44 height 20
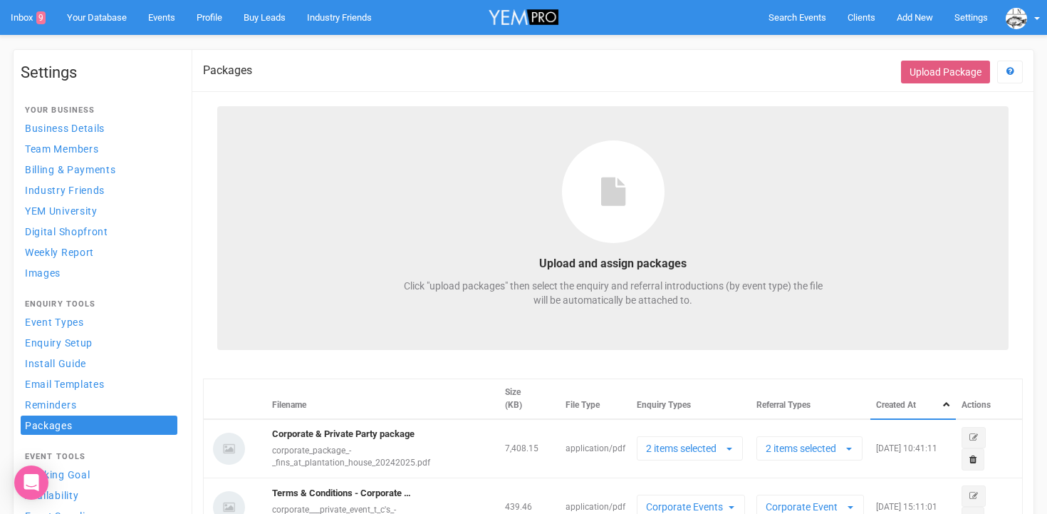
click at [932, 71] on button "Upload Package" at bounding box center [945, 72] width 89 height 23
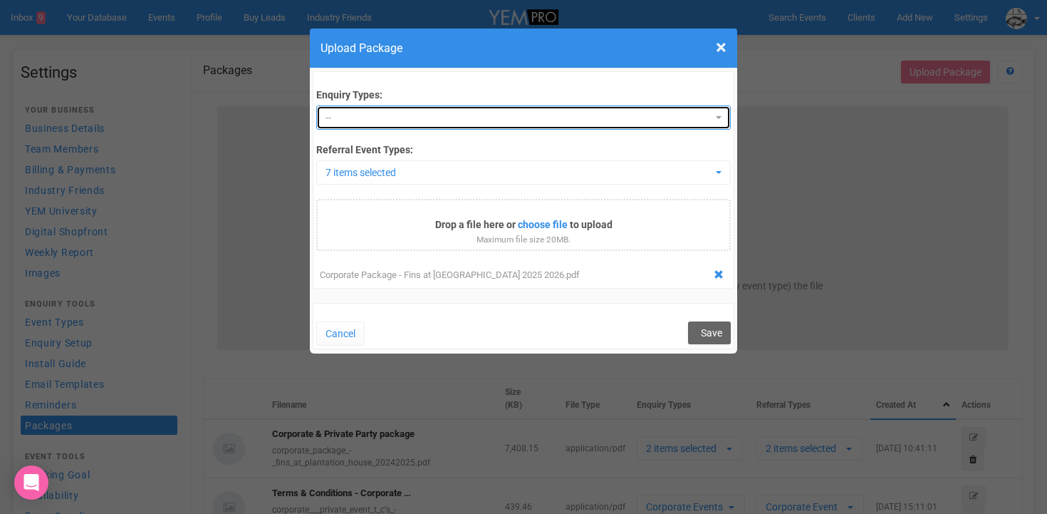
click at [391, 115] on span "--" at bounding box center [519, 117] width 386 height 14
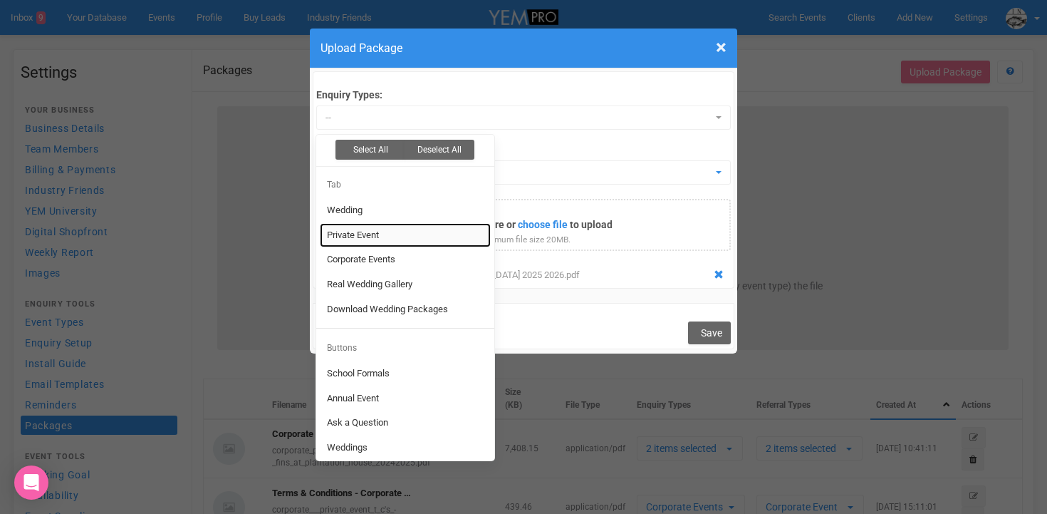
click at [373, 241] on span "Private Event" at bounding box center [353, 236] width 52 height 14
select select "246879"
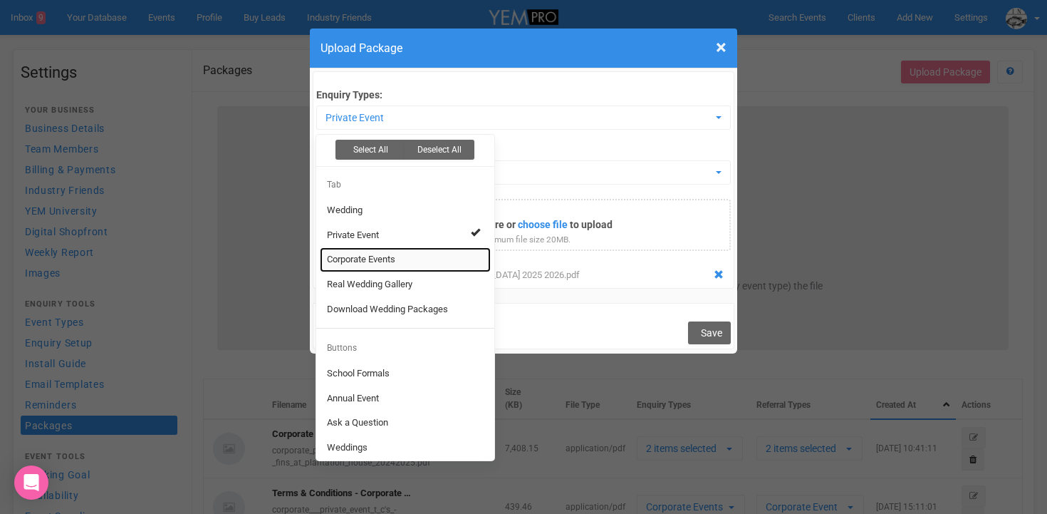
click at [370, 264] on span "Corporate Events" at bounding box center [361, 260] width 68 height 14
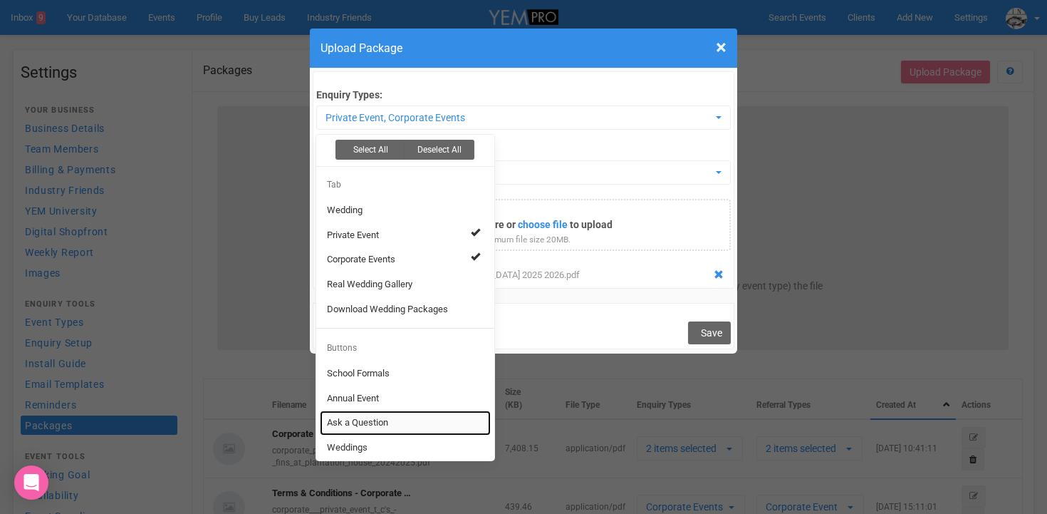
click at [393, 420] on link "Ask a Question" at bounding box center [405, 422] width 171 height 25
click at [508, 76] on div "Enquiry Types: Private Event, Corporate Events, Ask a Question Select All Desel…" at bounding box center [524, 179] width 422 height 217
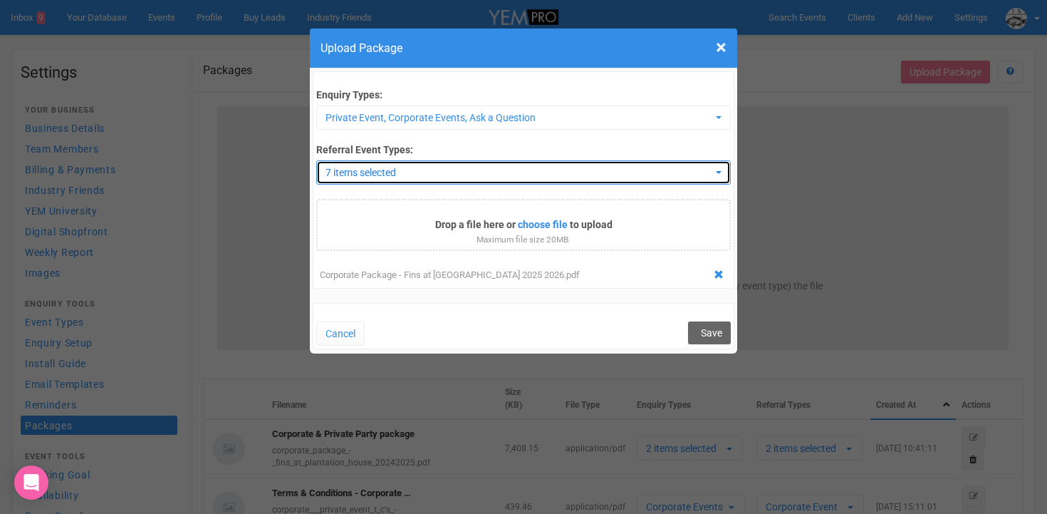
click at [724, 176] on button "7 items selected" at bounding box center [523, 172] width 414 height 24
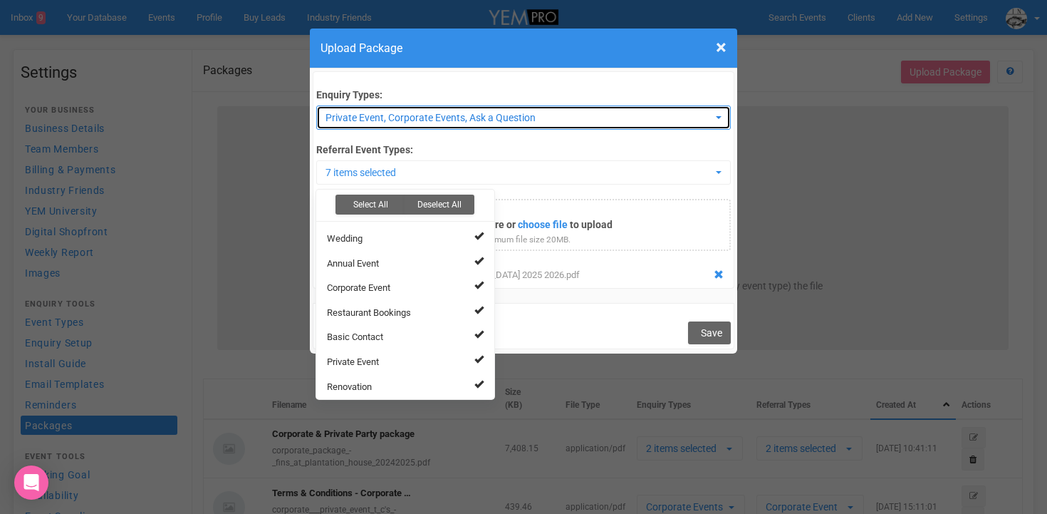
click at [712, 117] on button "Private Event, Corporate Events, Ask a Question" at bounding box center [523, 117] width 414 height 24
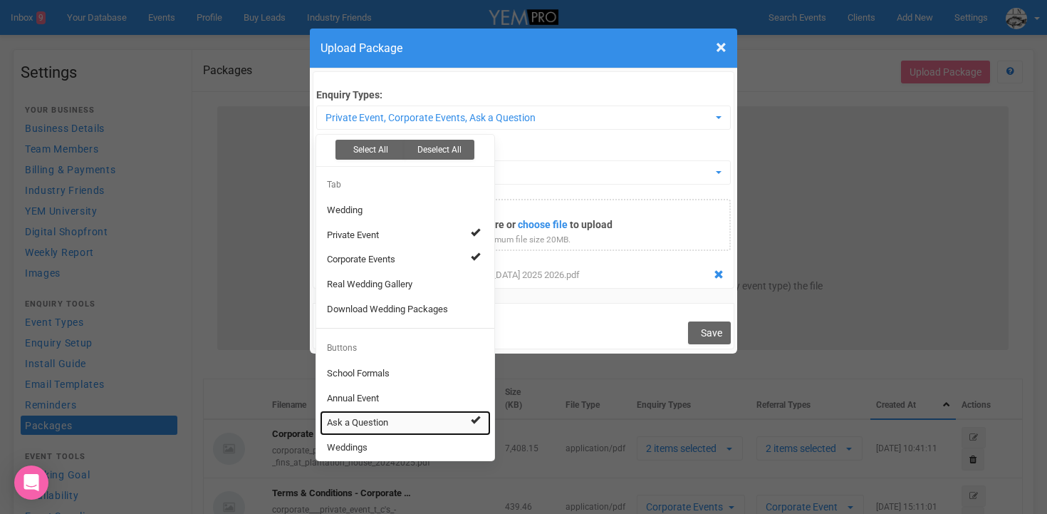
click at [479, 424] on span at bounding box center [475, 419] width 9 height 9
click at [439, 415] on link "Ask a Question" at bounding box center [405, 422] width 171 height 25
click at [539, 53] on h4 "Upload Package" at bounding box center [524, 48] width 406 height 18
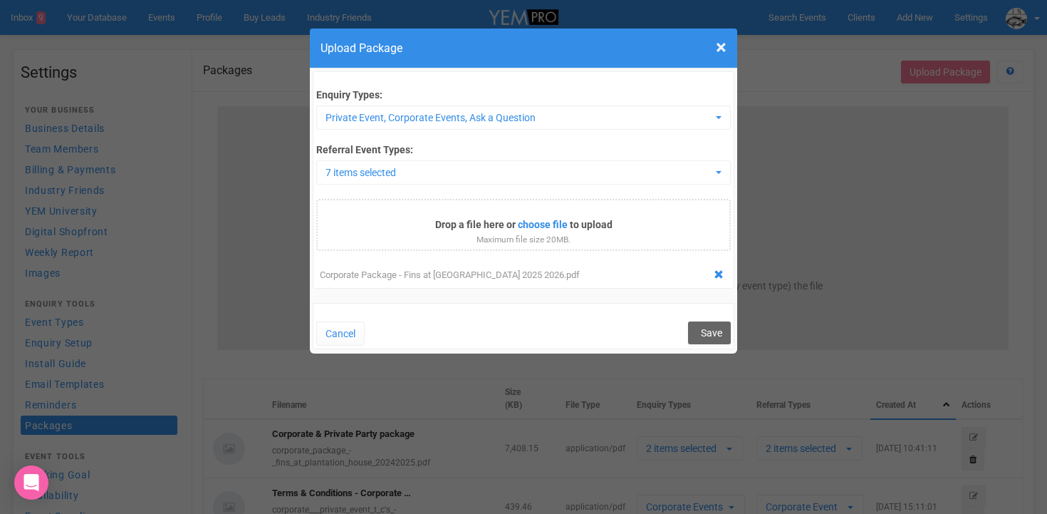
click at [554, 160] on div "Enquiry Types: Private Event, Corporate Events, Ask a Question Select All Desel…" at bounding box center [523, 186] width 414 height 197
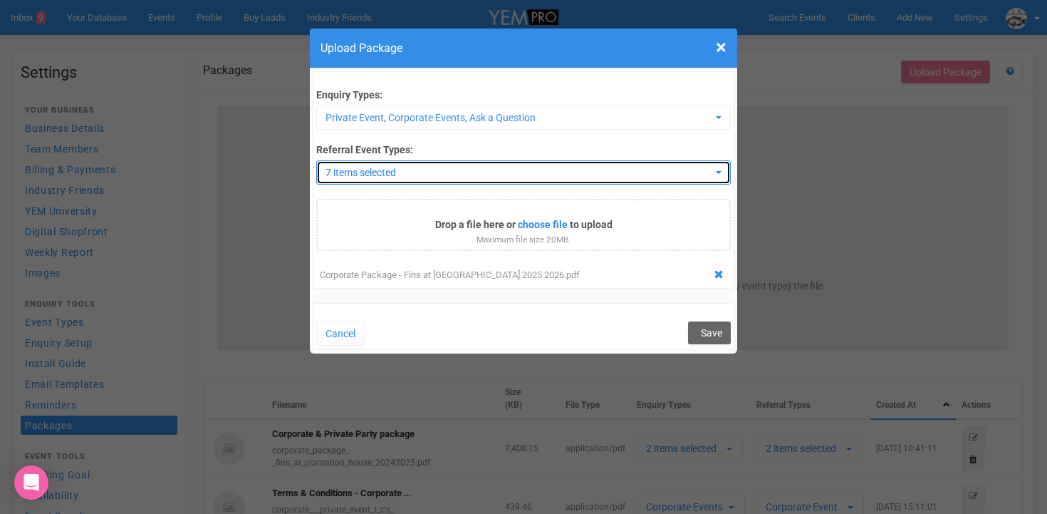
click at [642, 171] on span "7 items selected" at bounding box center [519, 172] width 386 height 14
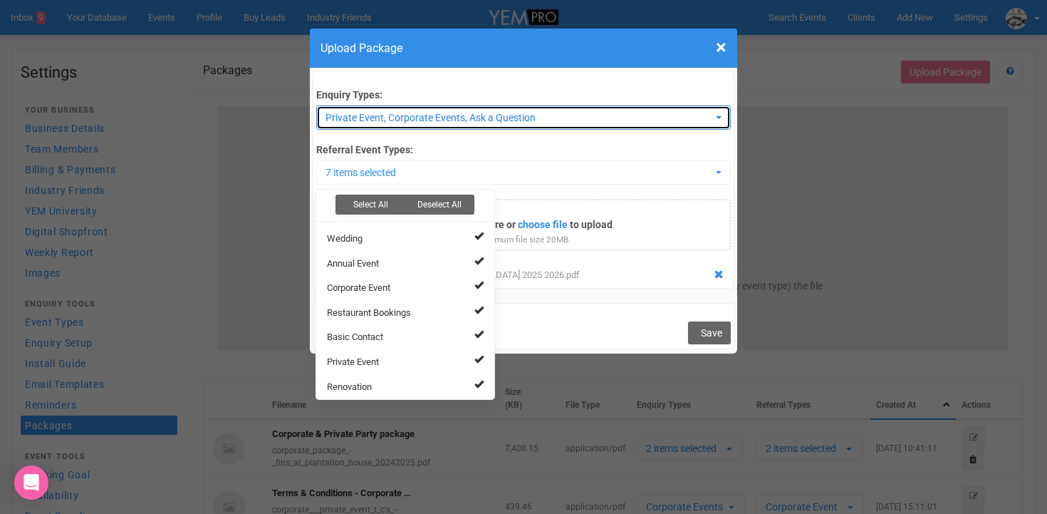
click at [536, 115] on span "Private Event, Corporate Events, Ask a Question" at bounding box center [519, 117] width 386 height 14
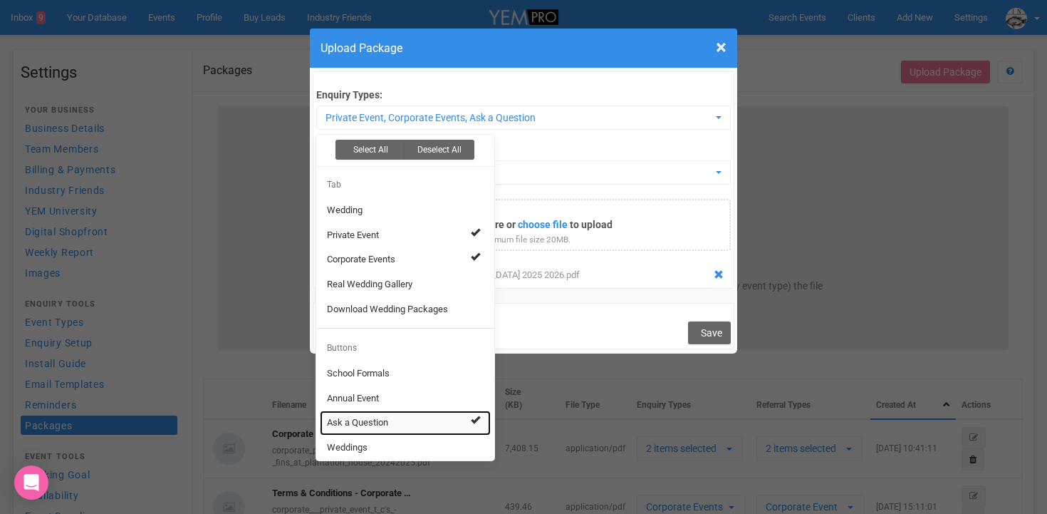
click at [447, 420] on link "Ask a Question" at bounding box center [405, 422] width 171 height 25
click at [529, 83] on div "Enquiry Types: Private Event, Corporate Events Select All Deselect All Tab Wedd…" at bounding box center [524, 179] width 422 height 217
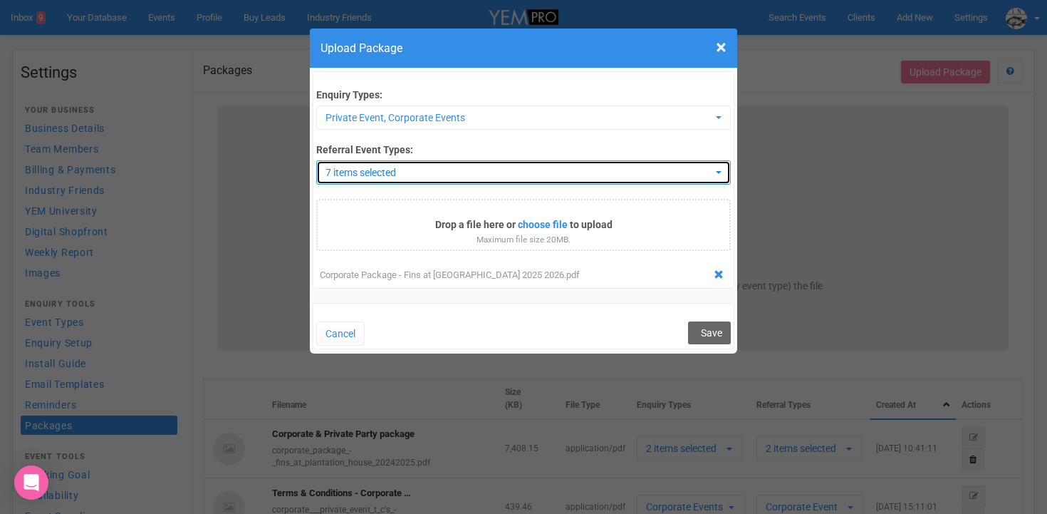
click at [551, 172] on span "7 items selected" at bounding box center [519, 172] width 386 height 14
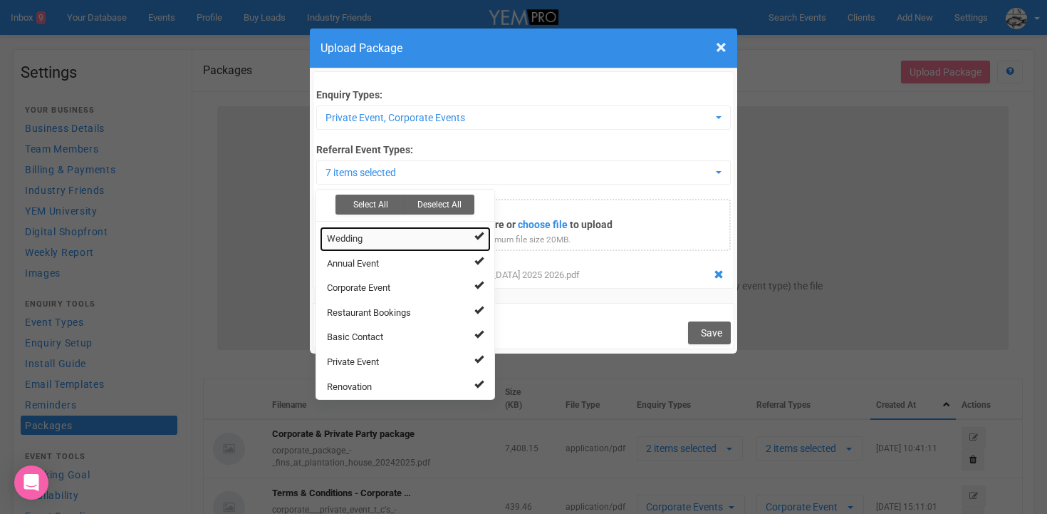
click at [474, 241] on link "Wedding" at bounding box center [405, 239] width 171 height 25
select select "57"
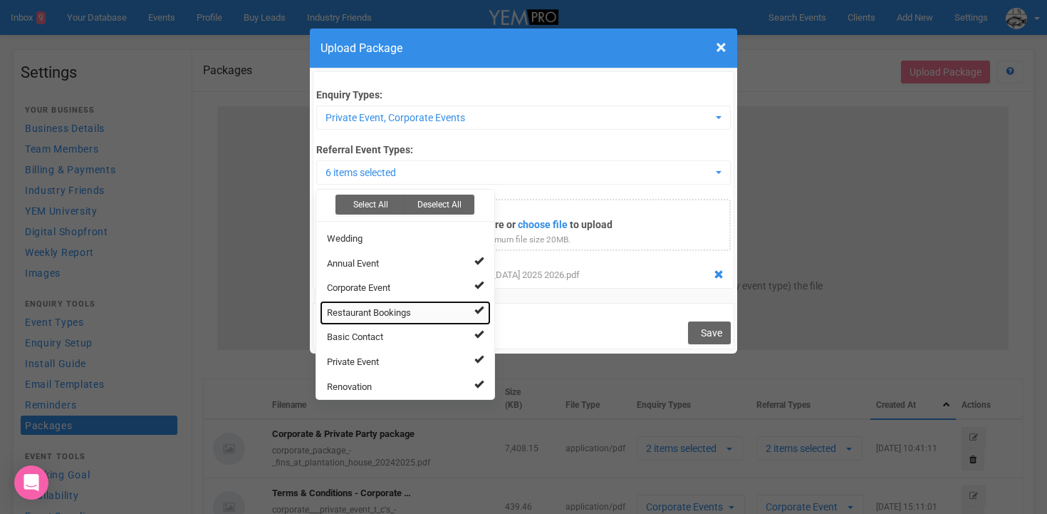
click at [478, 318] on link "Restaurant Bookings" at bounding box center [405, 313] width 171 height 25
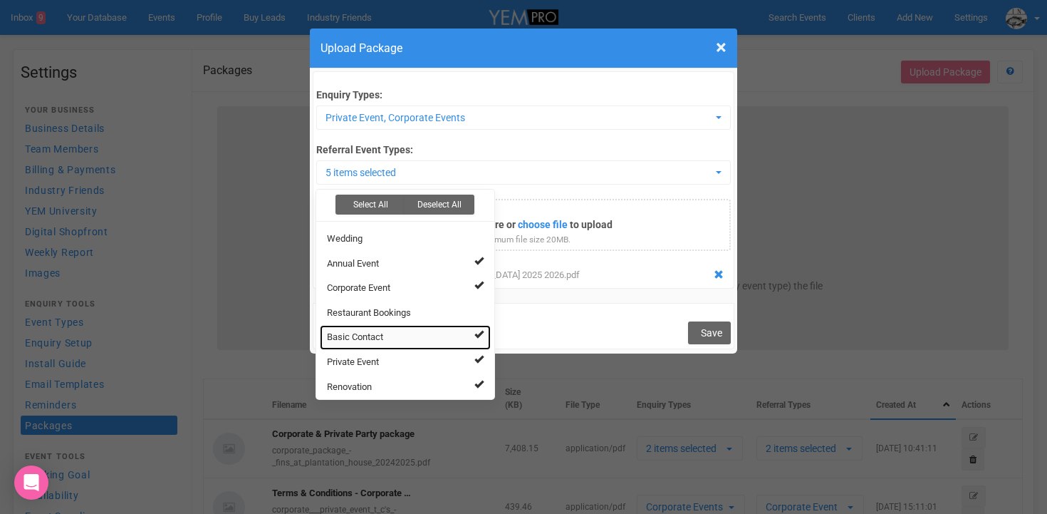
click at [474, 334] on span at bounding box center [478, 333] width 9 height 9
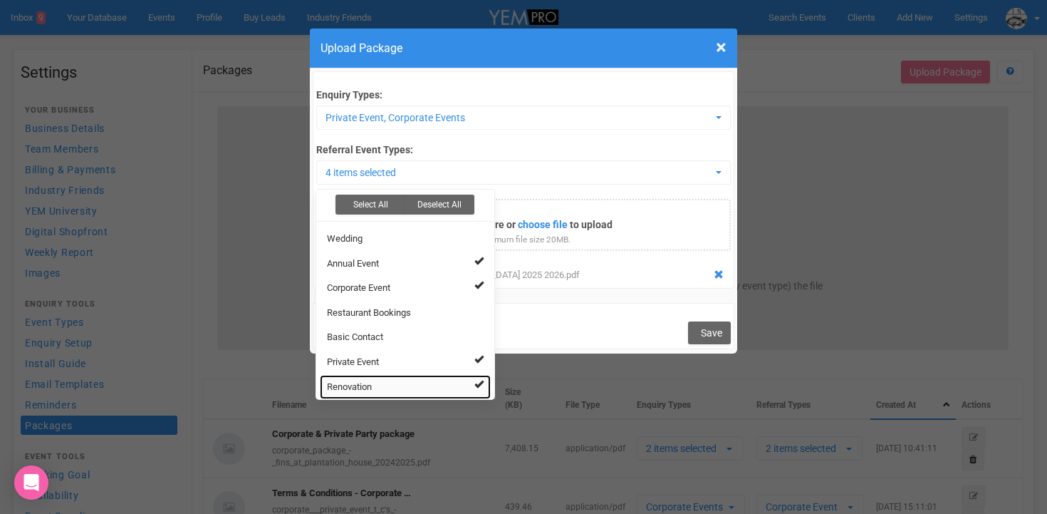
click at [487, 390] on link "Renovation" at bounding box center [405, 387] width 171 height 25
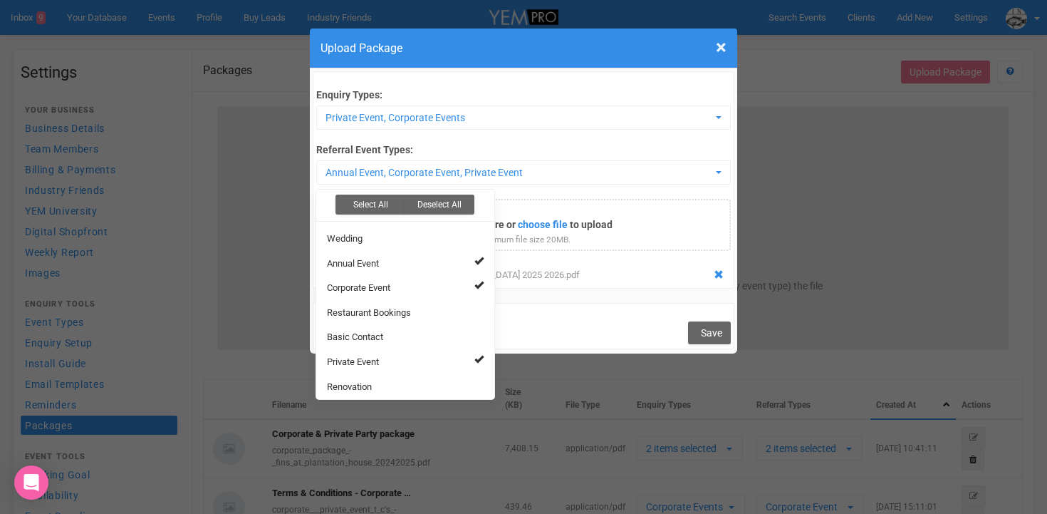
click at [580, 86] on div "Enquiry Types: Private Event, Corporate Events Select All Deselect All Tab Wedd…" at bounding box center [524, 179] width 422 height 217
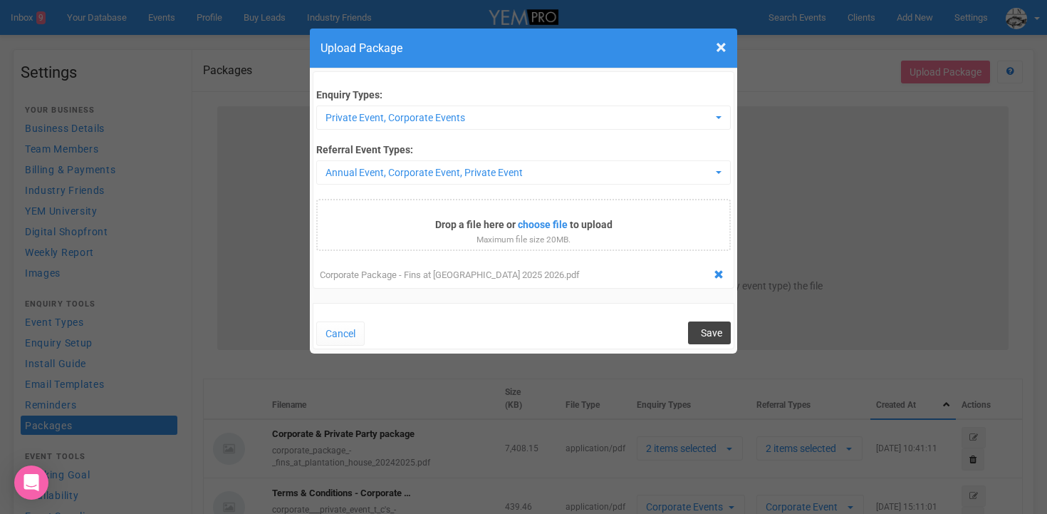
click at [711, 333] on span "Save" at bounding box center [711, 332] width 21 height 11
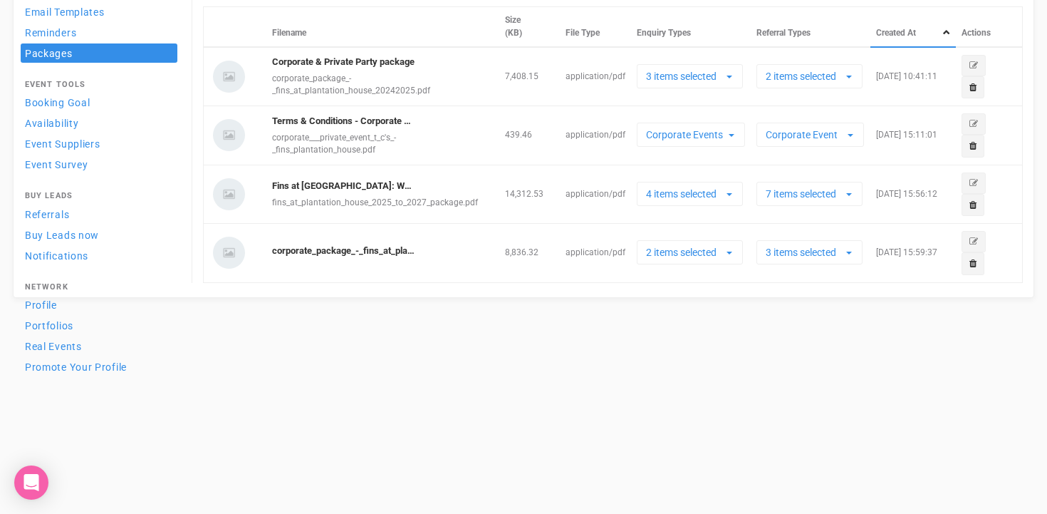
scroll to position [382, 0]
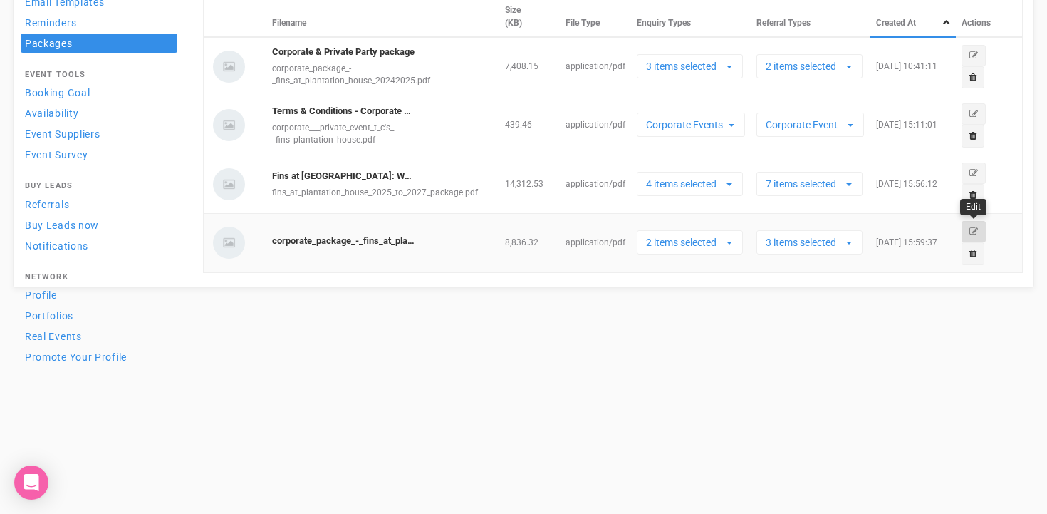
click at [974, 234] on icon "button" at bounding box center [974, 231] width 9 height 9
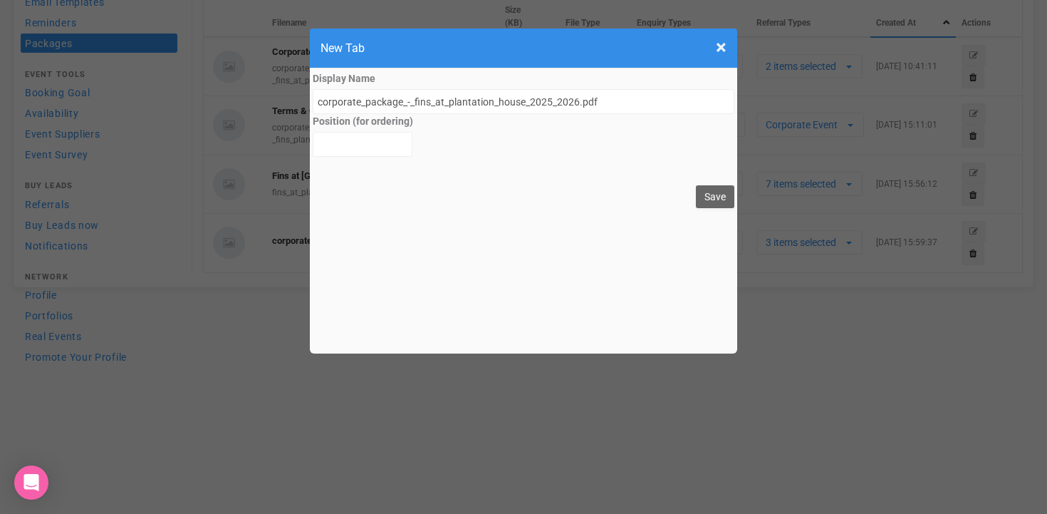
click at [316, 103] on div "Display Name corporate_package_-_fins_at_plantation_house_2025_2026.pdf Positio…" at bounding box center [523, 210] width 427 height 285
drag, startPoint x: 316, startPoint y: 103, endPoint x: 414, endPoint y: 100, distance: 98.4
click at [414, 100] on input "corporate_package_-_fins_at_plantation_house_2025_2026.pdf" at bounding box center [524, 101] width 422 height 25
click at [576, 98] on input "corporate_package_-_fins_at_plantation_house_2025_2026.pdf" at bounding box center [524, 101] width 422 height 25
click at [323, 102] on input "corporate_package_-_fins_at_plantation_house_2025_2026.pdf" at bounding box center [524, 101] width 422 height 25
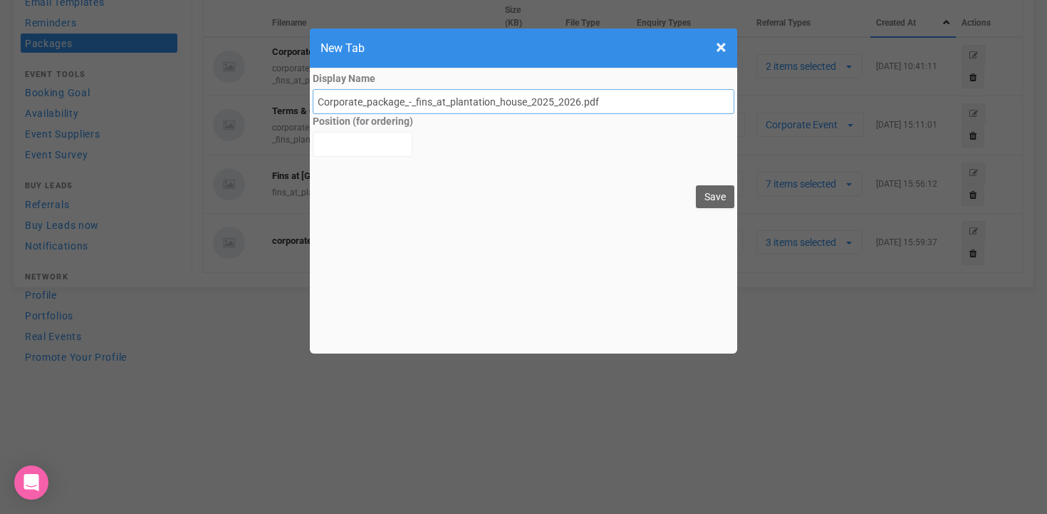
click at [370, 102] on input "Corporate_package_-_fins_at_plantation_house_2025_2026.pdf" at bounding box center [524, 101] width 422 height 25
click at [408, 103] on input "Corporate Package_-_fins_at_plantation_house_2025_2026.pdf" at bounding box center [524, 101] width 422 height 25
click at [436, 104] on input "Corporate Package - Fins_at_plantation_house_2025_2026.pdf" at bounding box center [524, 101] width 422 height 25
type input "Corporate Package - Fins atPlantation House 2025/2026.pdf"
click at [720, 196] on button "Save" at bounding box center [715, 196] width 38 height 23
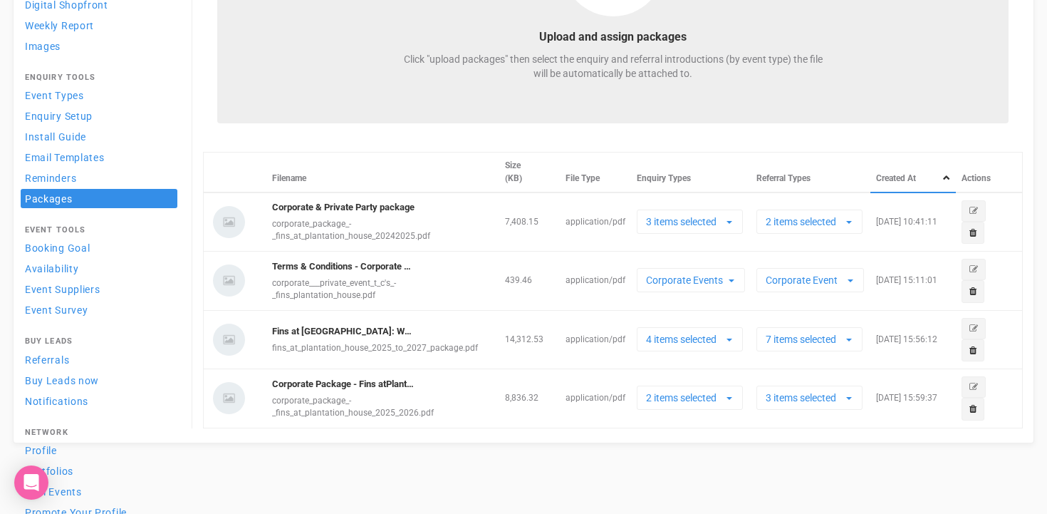
scroll to position [258, 0]
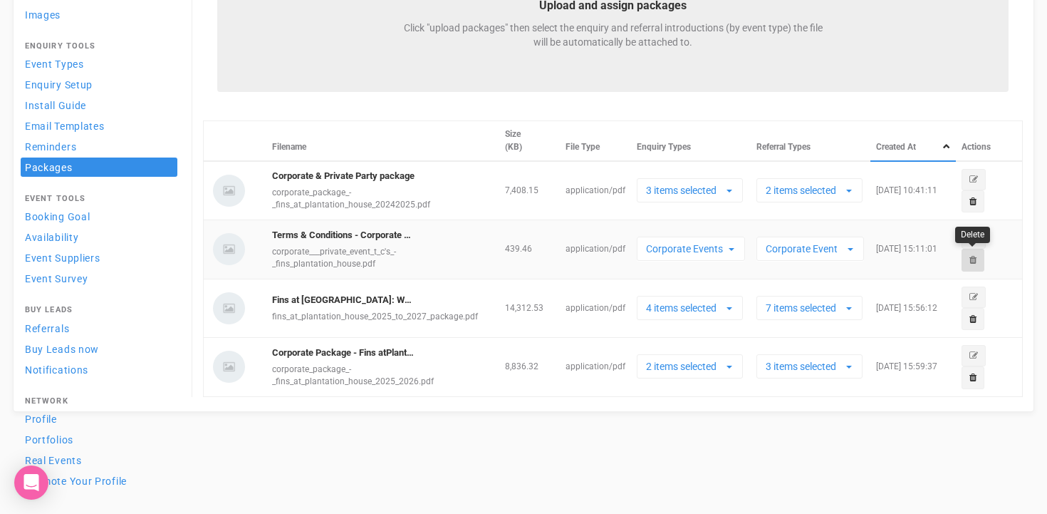
click at [974, 262] on icon at bounding box center [973, 259] width 7 height 9
click at [995, 218] on link "Confirm" at bounding box center [991, 223] width 44 height 20
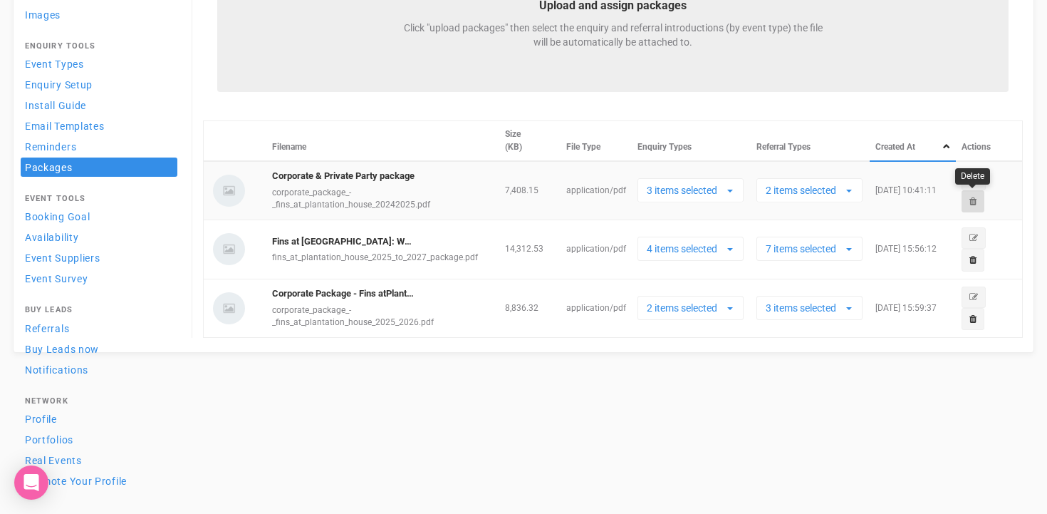
click at [970, 202] on icon at bounding box center [973, 201] width 7 height 9
click at [1005, 160] on link "Confirm" at bounding box center [991, 165] width 44 height 20
